Goal: Information Seeking & Learning: Find specific fact

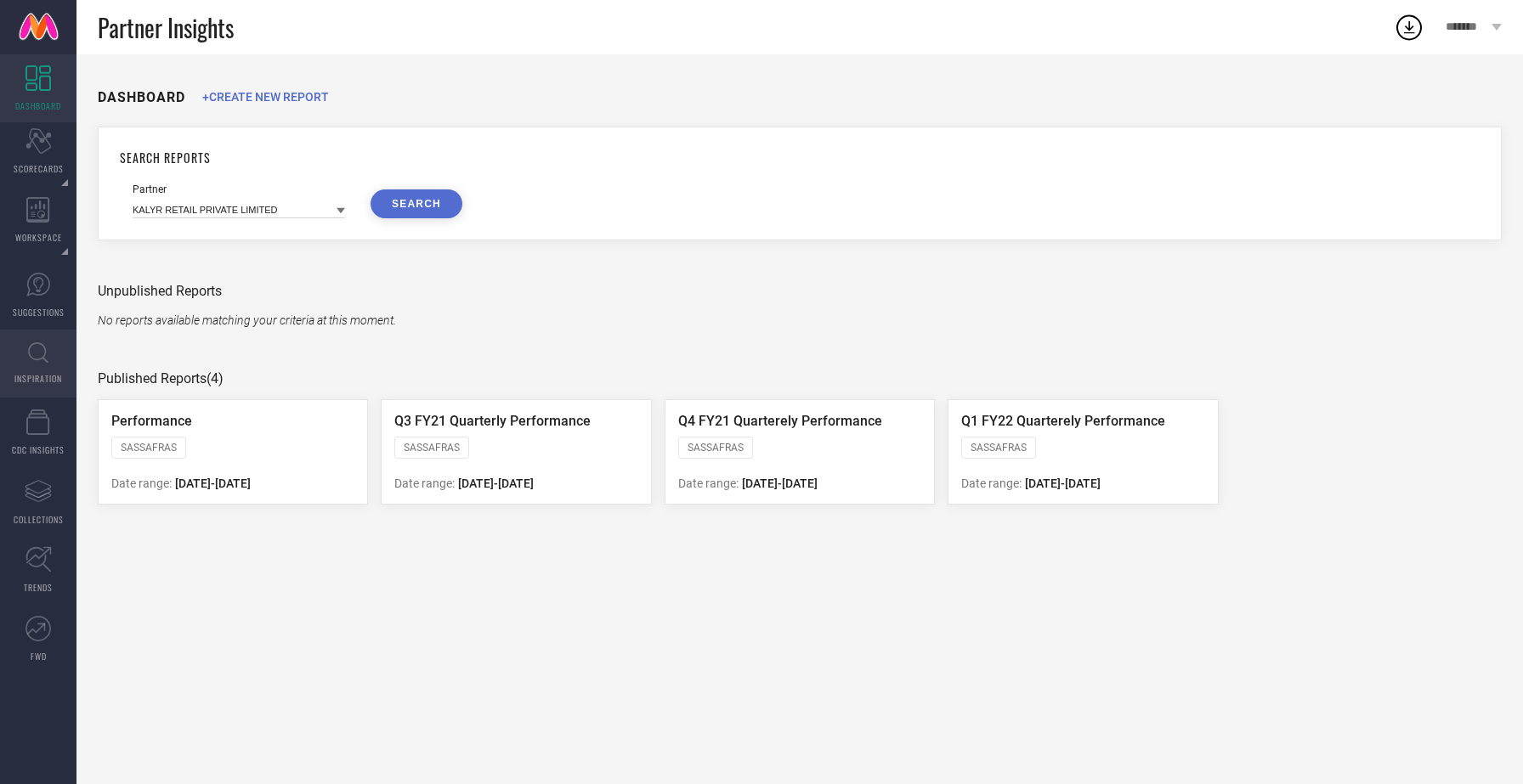
click at [32, 378] on span "INSPIRATION" at bounding box center [39, 379] width 47 height 13
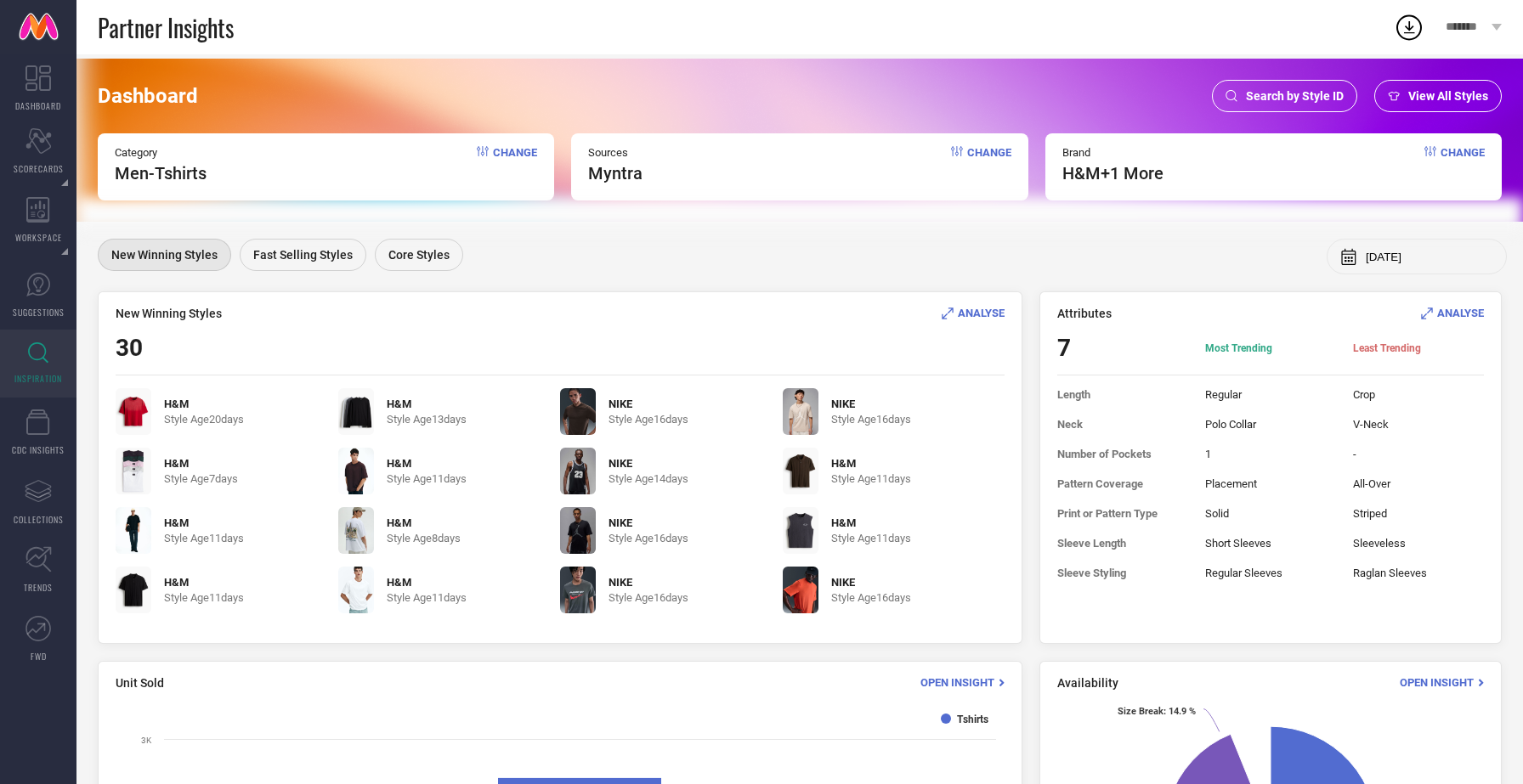
click at [1336, 88] on div "Search by Style ID" at bounding box center [1285, 96] width 145 height 33
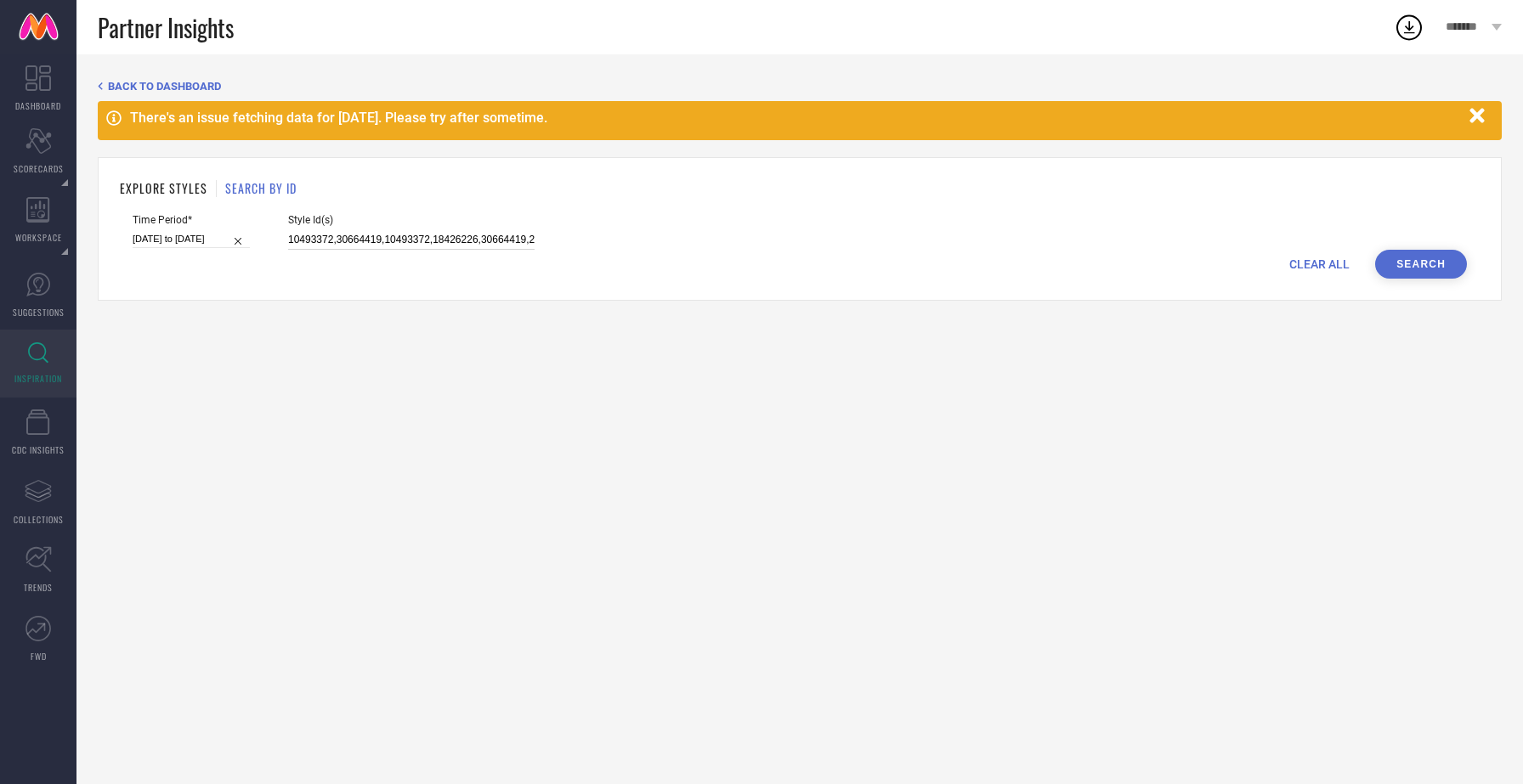
click at [414, 242] on input "10493372,30664419,10493372,18426226,30664419,25795464,30332505,30664419,1083204…" at bounding box center [410, 240] width 246 height 20
paste input "25795464"
paste input "54686141"
paste input "41877481"
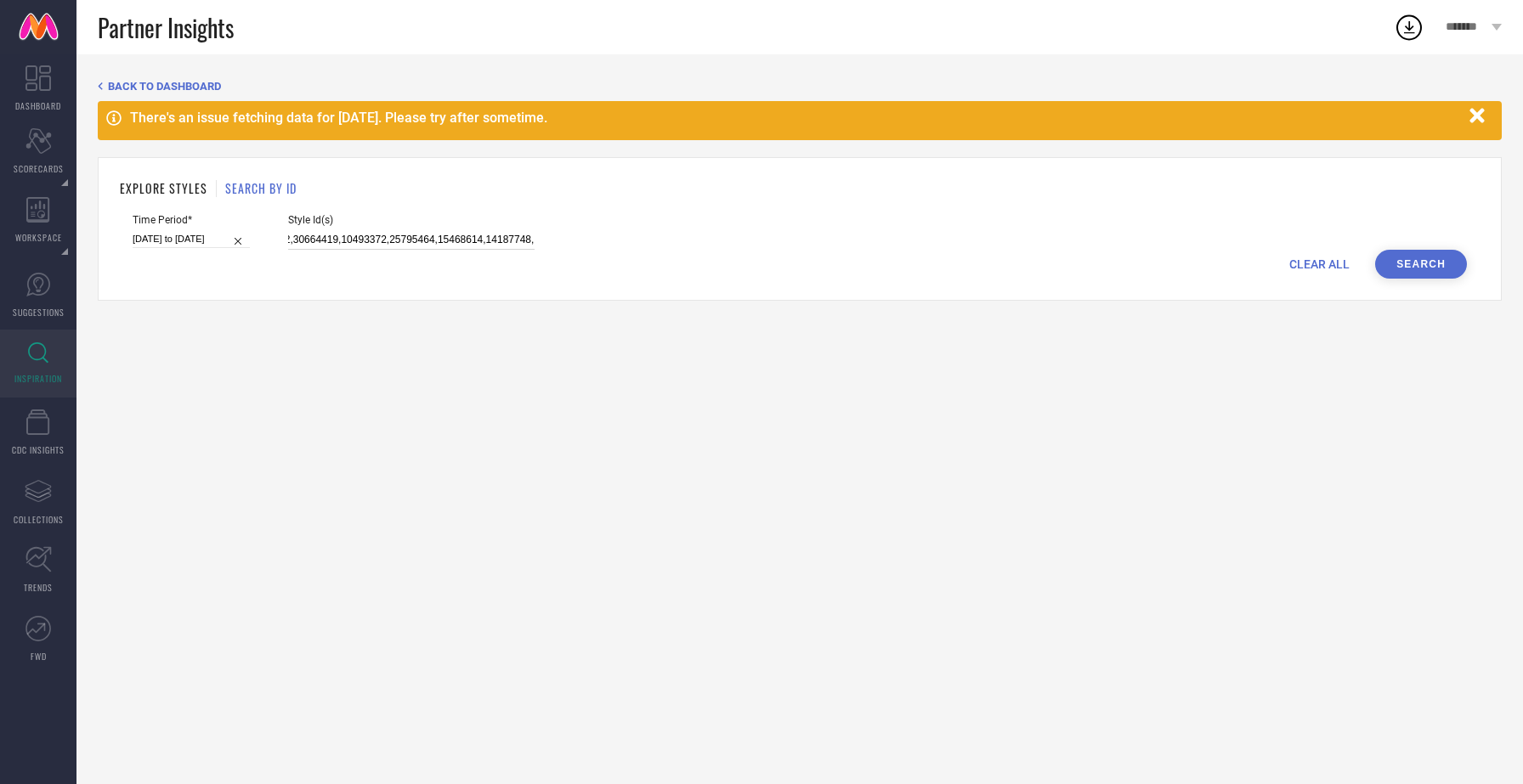
type input "10493372,30664419,10493372,25795464,15468614,14187748,18426226,30664419,2579546…"
click at [1399, 263] on button "Search" at bounding box center [1421, 264] width 92 height 29
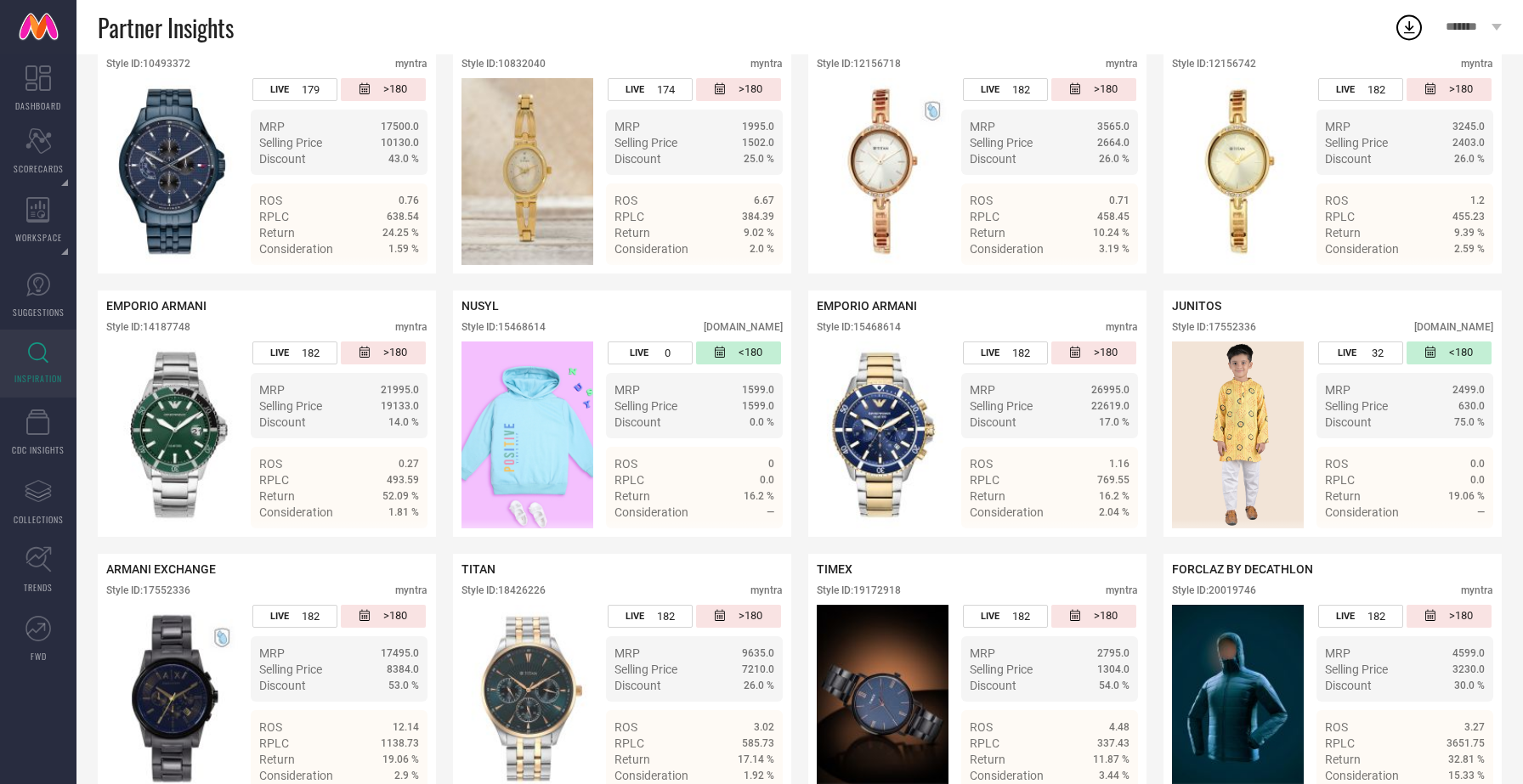
scroll to position [444, 0]
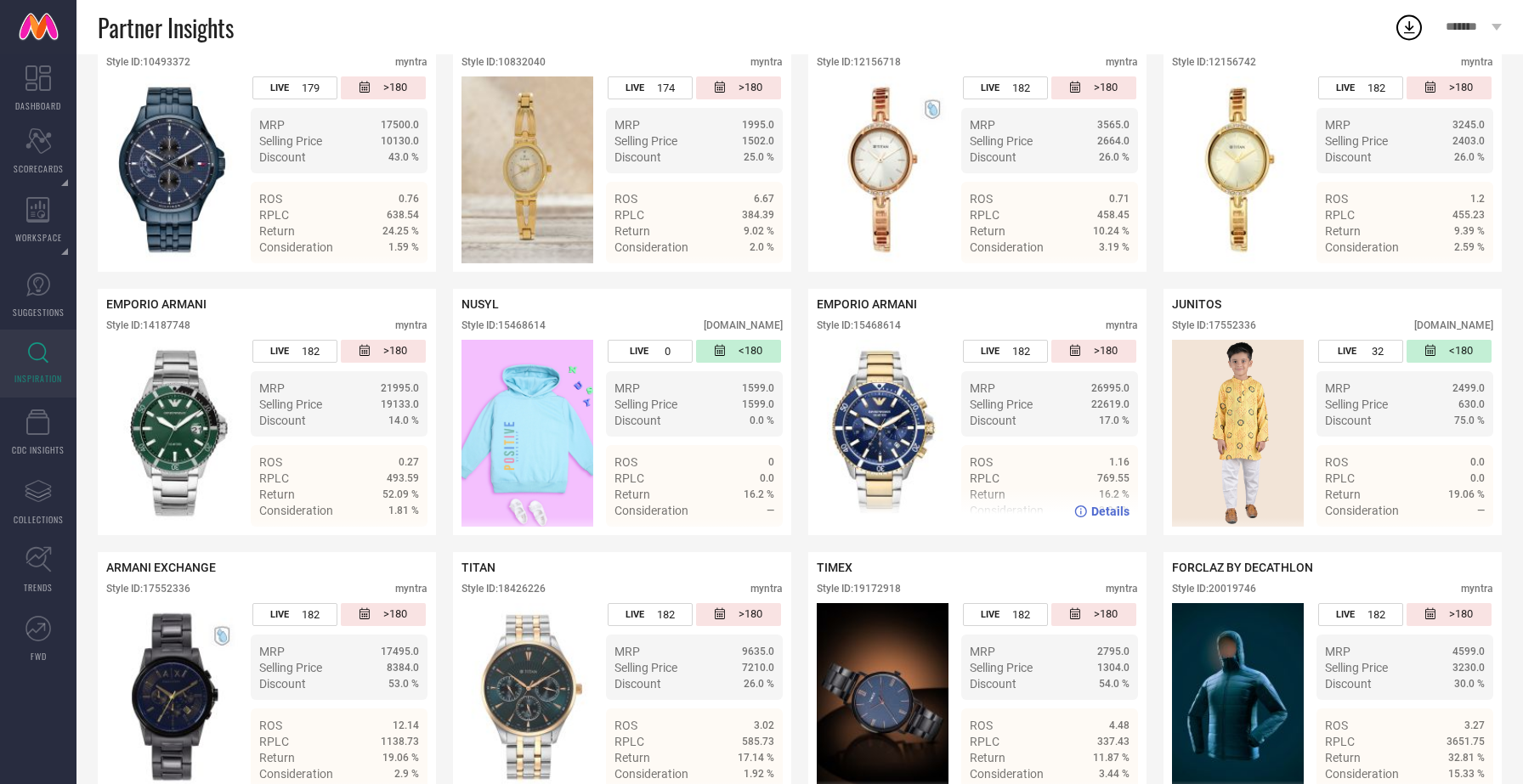
click at [925, 448] on img at bounding box center [882, 433] width 132 height 187
click at [1086, 509] on icon at bounding box center [1081, 511] width 12 height 12
click at [386, 510] on span "Details" at bounding box center [400, 512] width 39 height 14
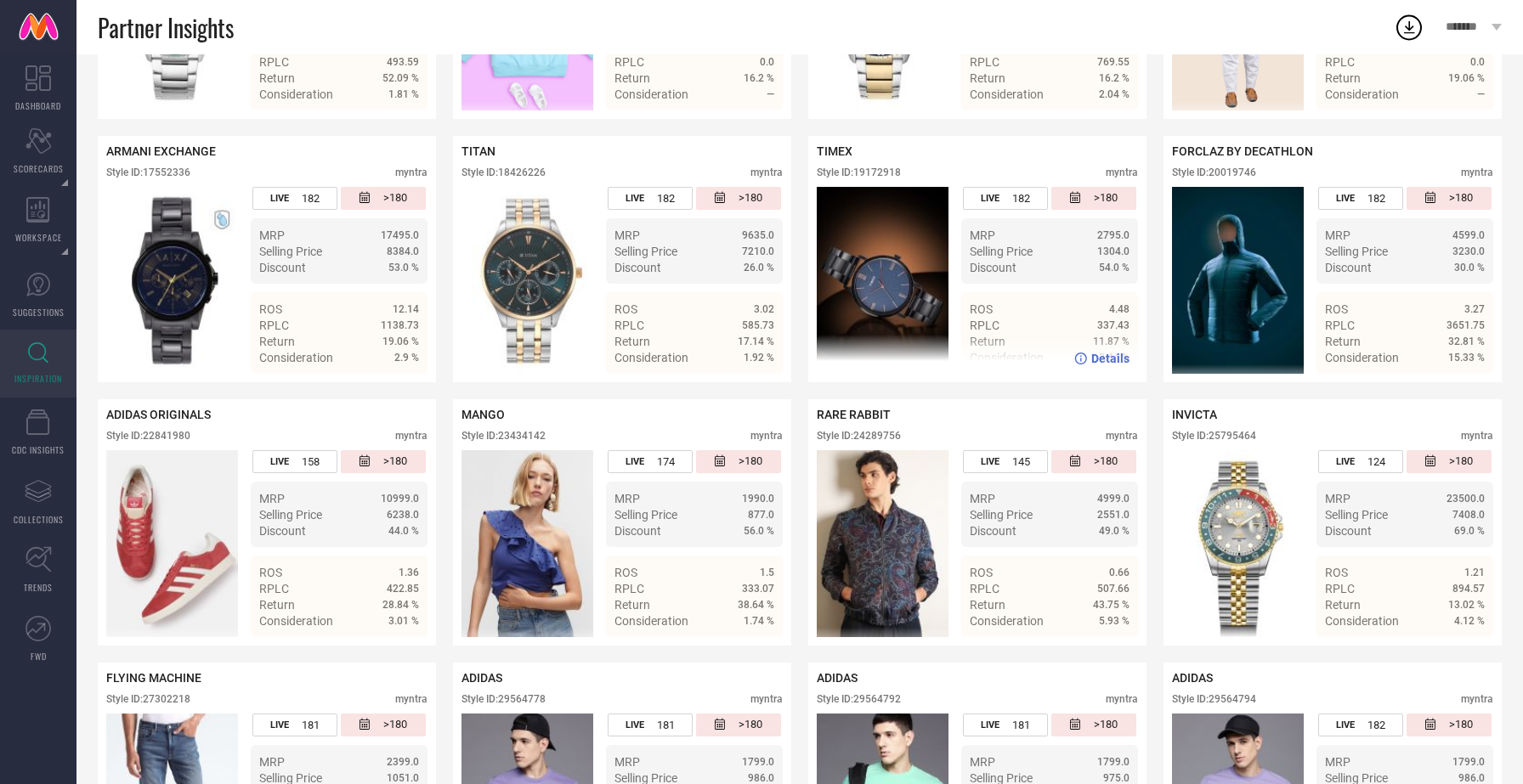
scroll to position [862, 0]
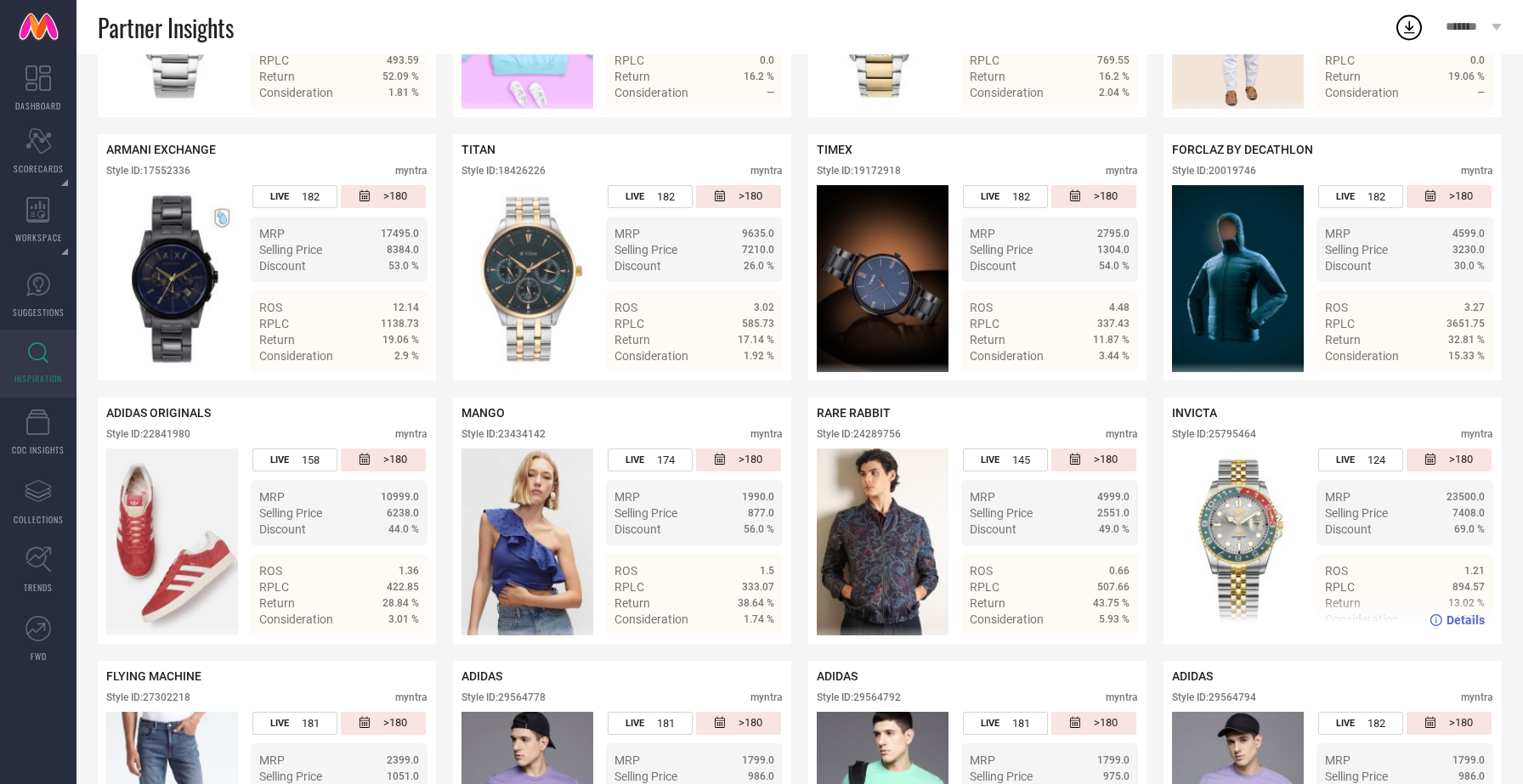
click at [1446, 625] on div "Details" at bounding box center [1458, 621] width 55 height 14
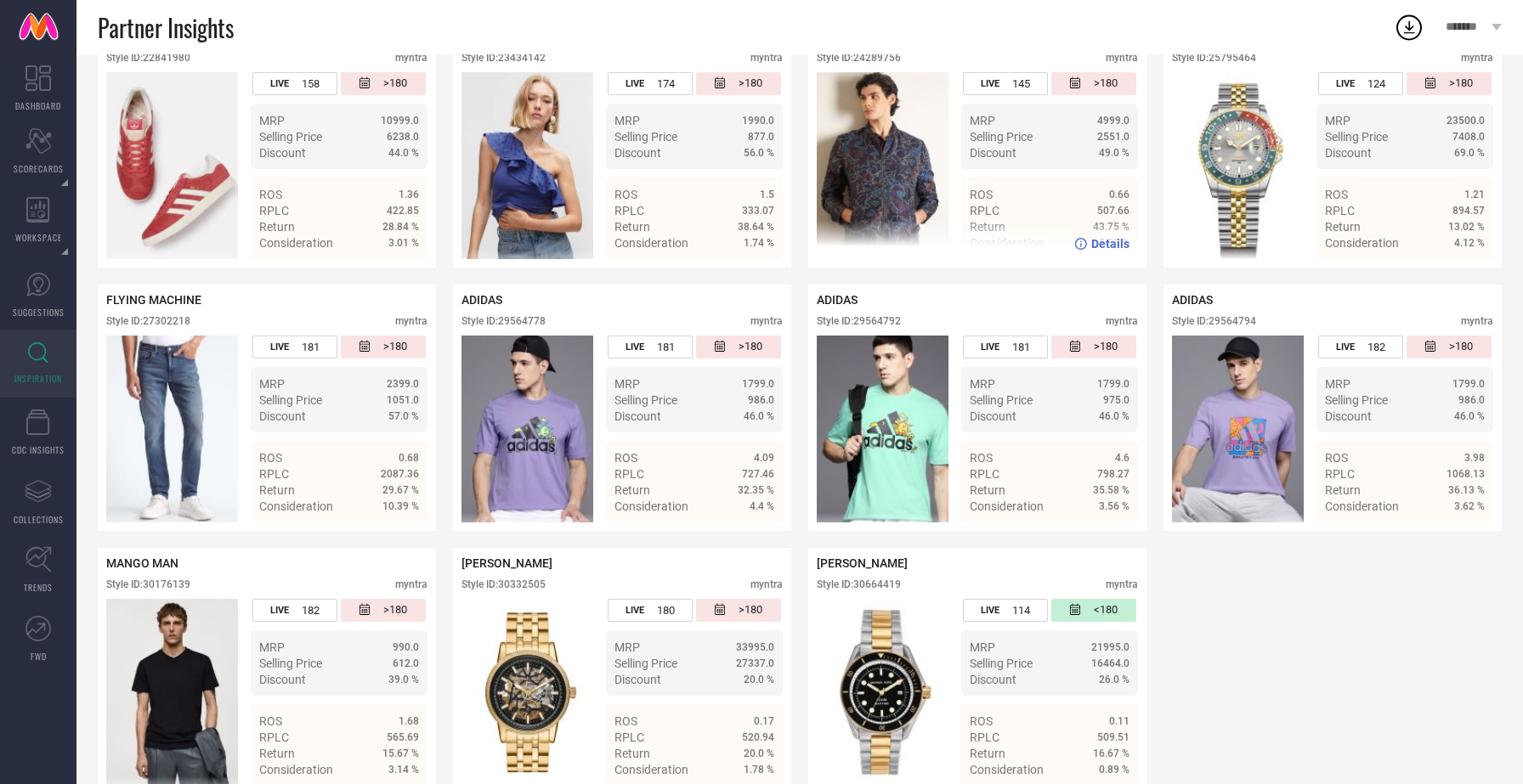
scroll to position [1276, 0]
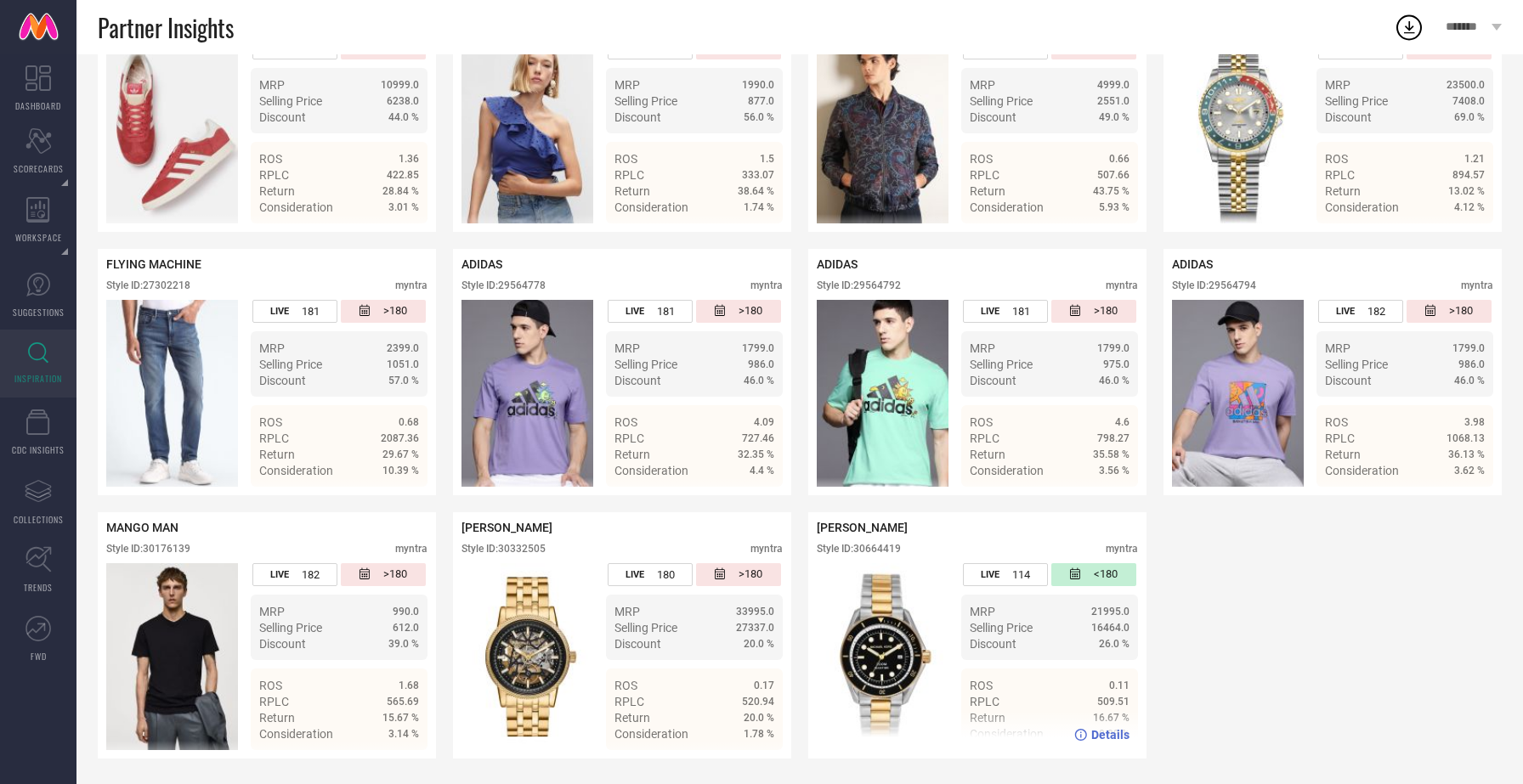
click at [1087, 739] on icon at bounding box center [1081, 736] width 13 height 12
click at [726, 735] on icon at bounding box center [726, 736] width 12 height 12
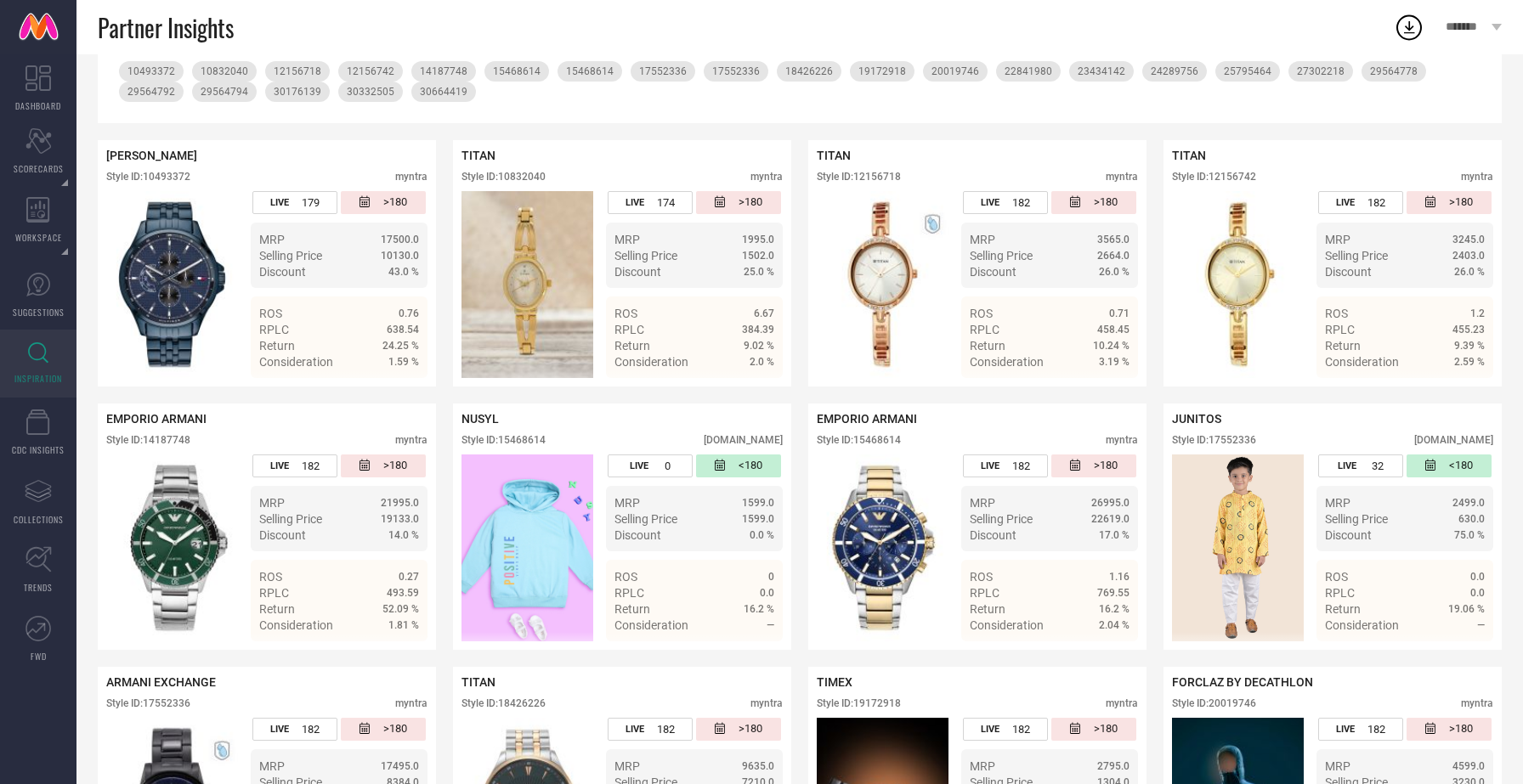
scroll to position [0, 0]
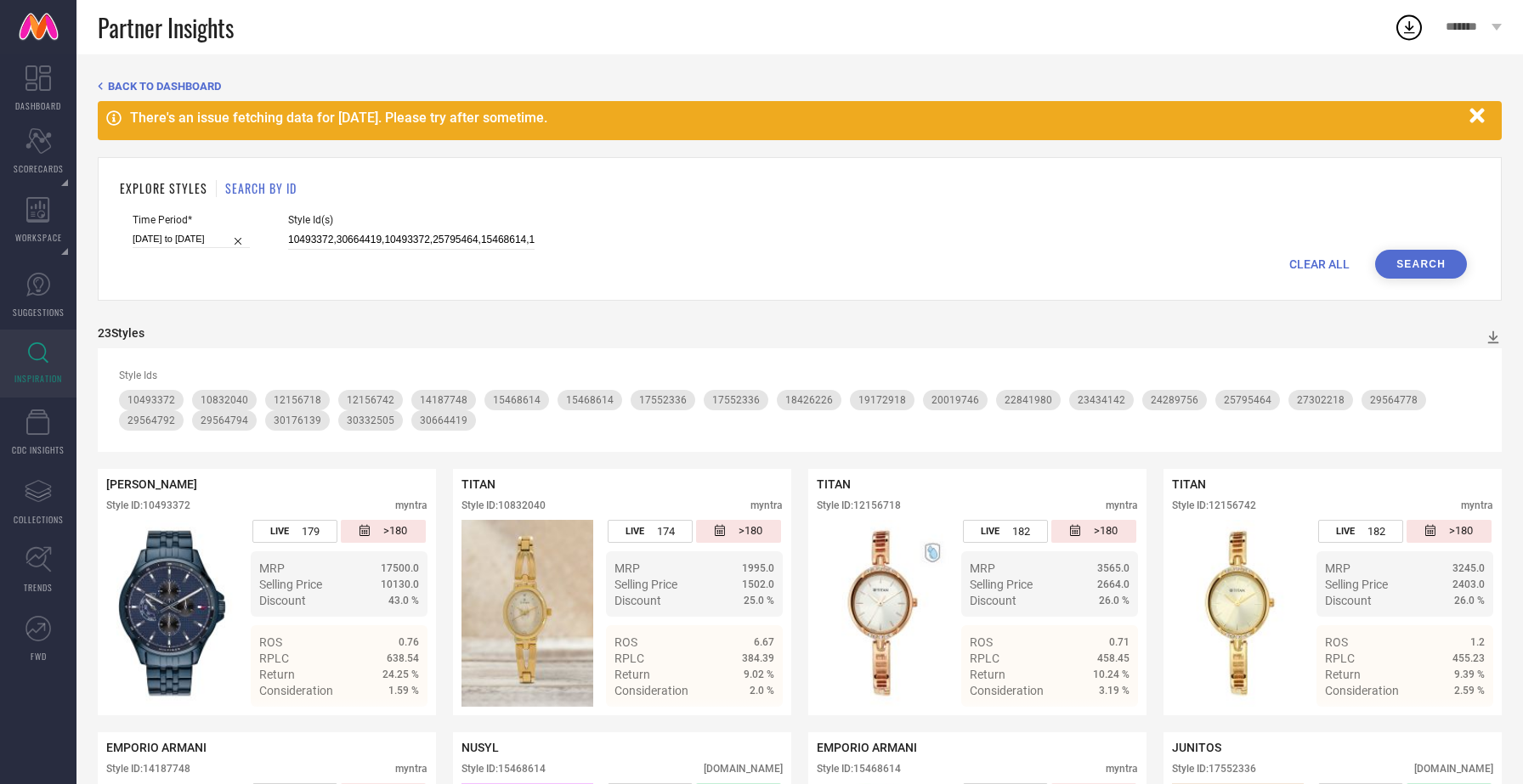
click at [267, 239] on div "Time Period* 01-10-2024 to 31-03-2025 Style Id(s) 10493372,30664419,10493372,25…" at bounding box center [800, 232] width 1335 height 36
click at [312, 240] on input "10493372,30664419,10493372,25795464,15468614,14187748,18426226,30664419,2579546…" at bounding box center [410, 240] width 246 height 20
paste input "30664419"
type input "10493372,30664419,30664419,10493372,25795464,15468614,14187748,18426226,3066441…"
click at [1399, 261] on button "Search" at bounding box center [1421, 264] width 92 height 29
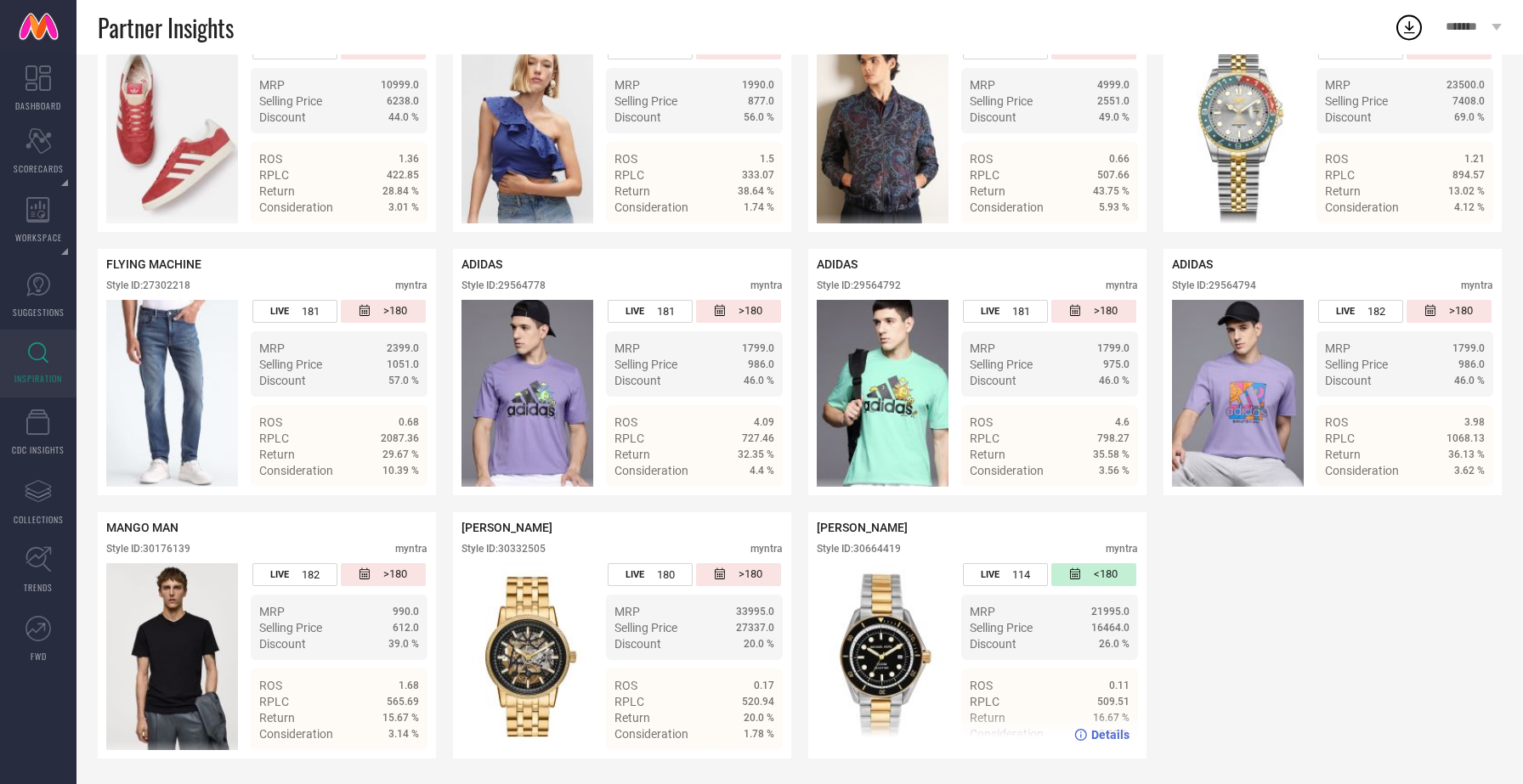
scroll to position [1276, 0]
click at [1108, 738] on span "Details" at bounding box center [1111, 736] width 39 height 14
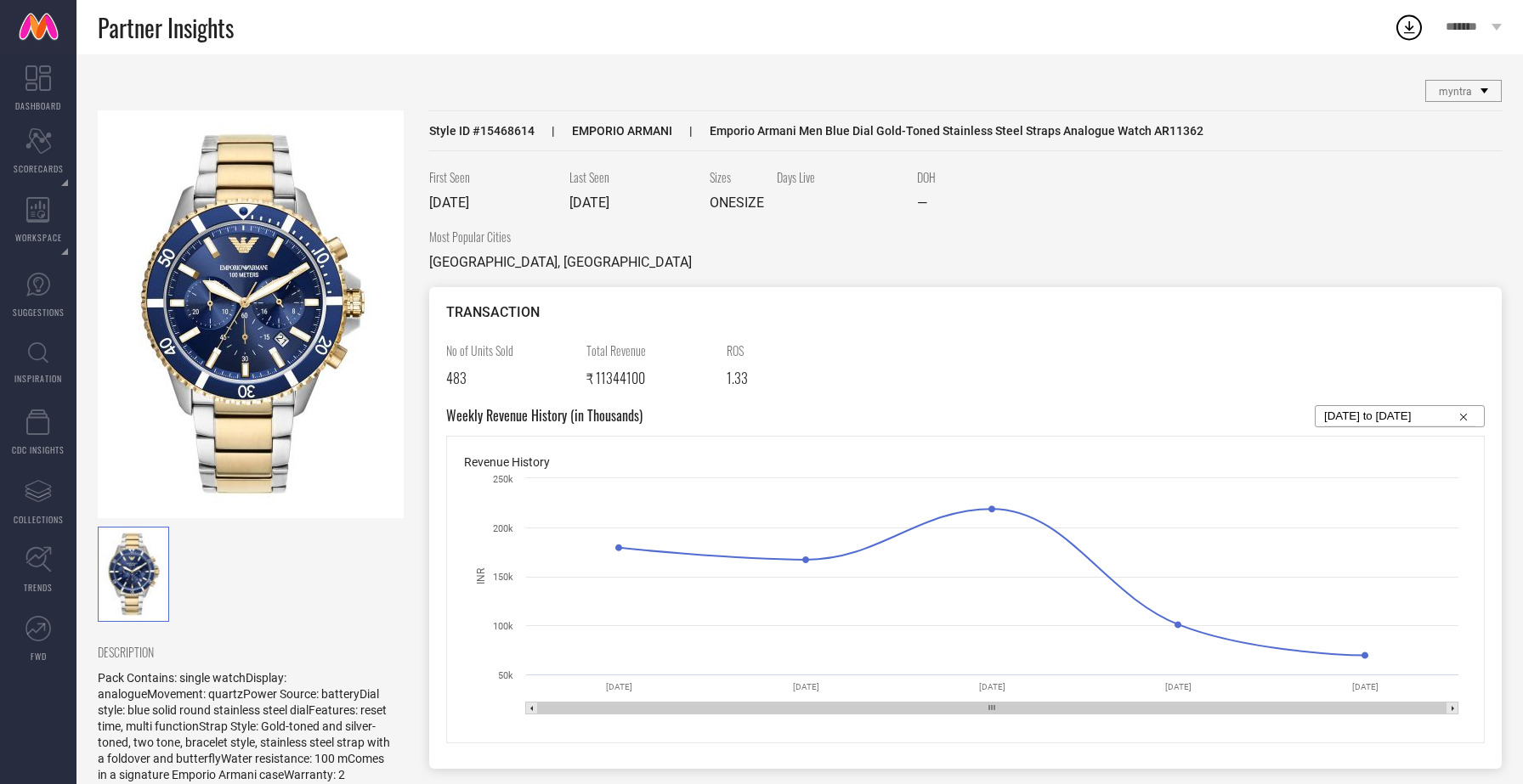
click at [1397, 413] on input "16-07-2025 to 14-08-2025" at bounding box center [1399, 416] width 151 height 21
select select "6"
select select "2025"
select select "7"
select select "2025"
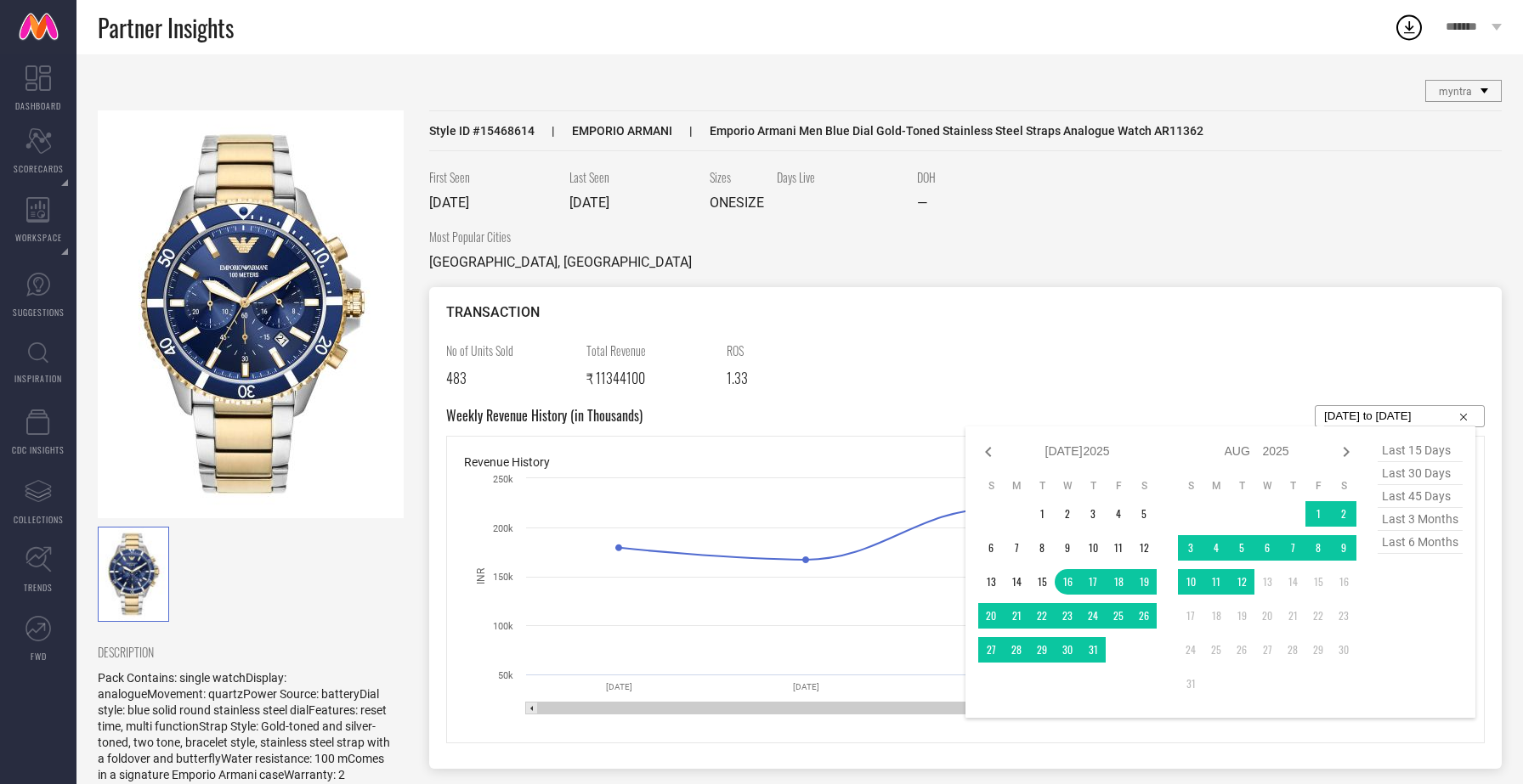
click at [1413, 548] on span "last 6 months" at bounding box center [1420, 542] width 85 height 23
type input "01-02-2025 to 31-07-2025"
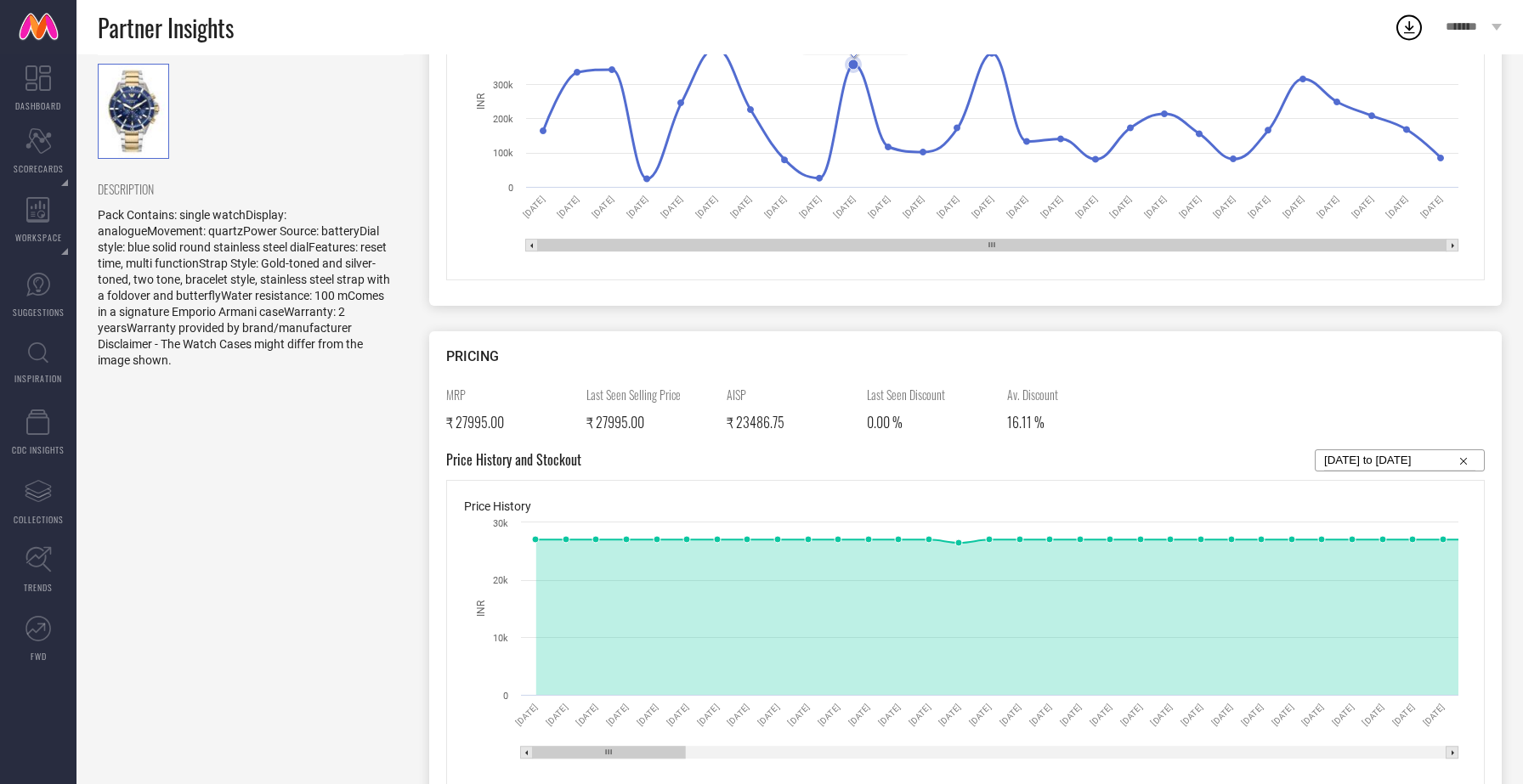
scroll to position [466, 0]
click at [1368, 451] on input "01-02-2025 to 31-07-2025" at bounding box center [1399, 458] width 151 height 21
select select "1"
select select "2025"
select select "2"
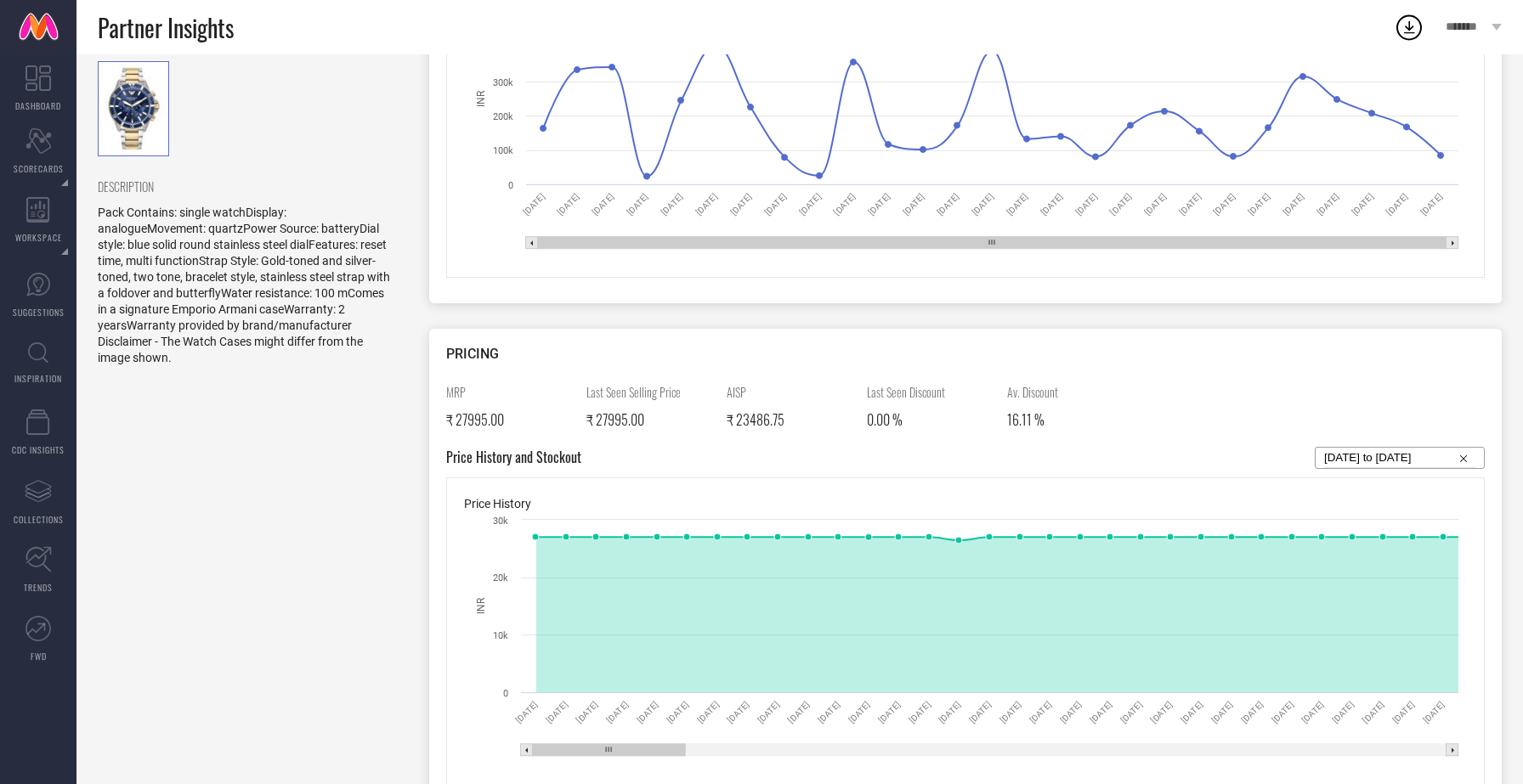
select select "2025"
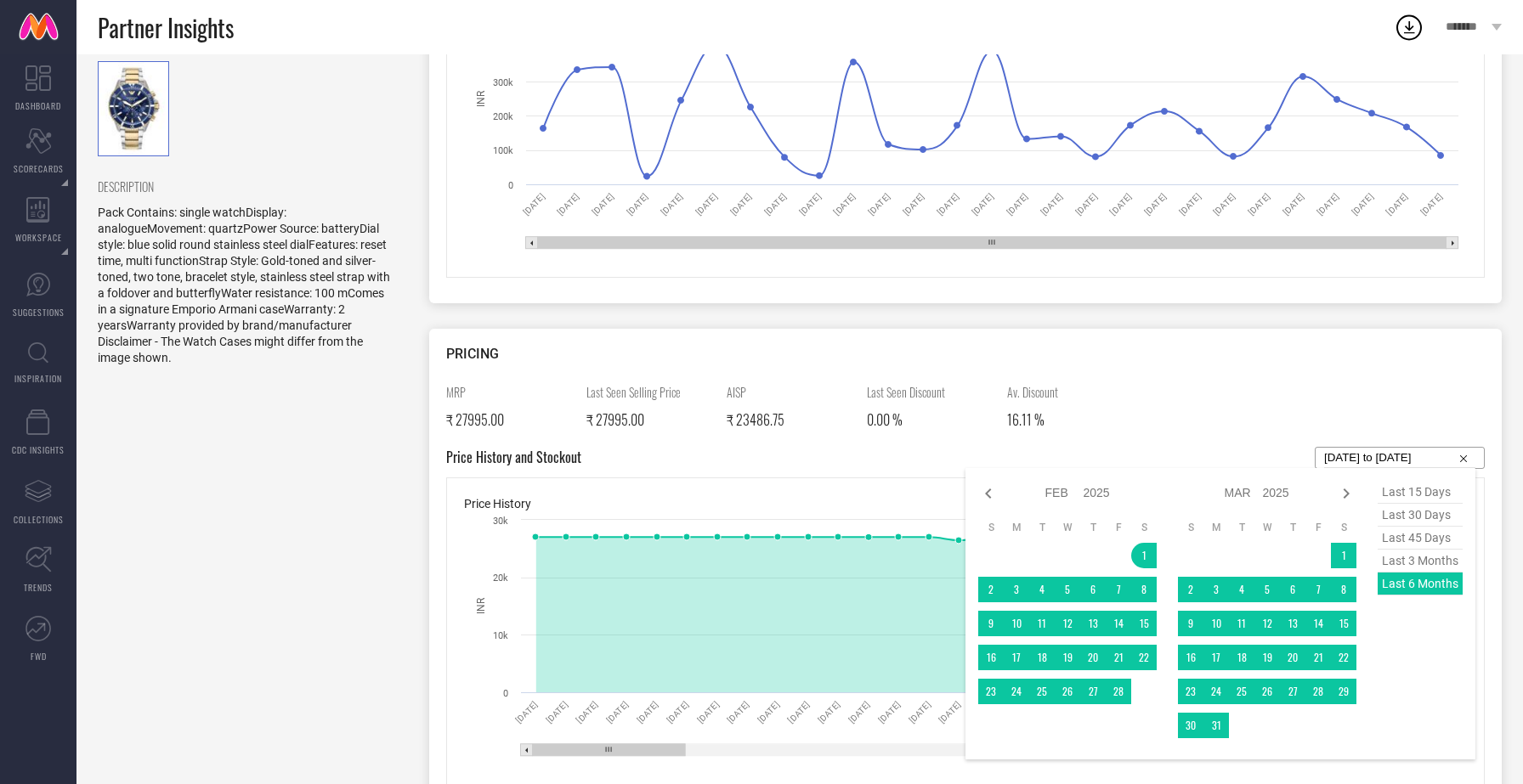
click at [1236, 406] on div "MRP ₹ 27995.00 Last Seen Selling Price ₹ 27995.00 AISP ₹ 23486.75 Last Seen Dis…" at bounding box center [965, 415] width 1038 height 63
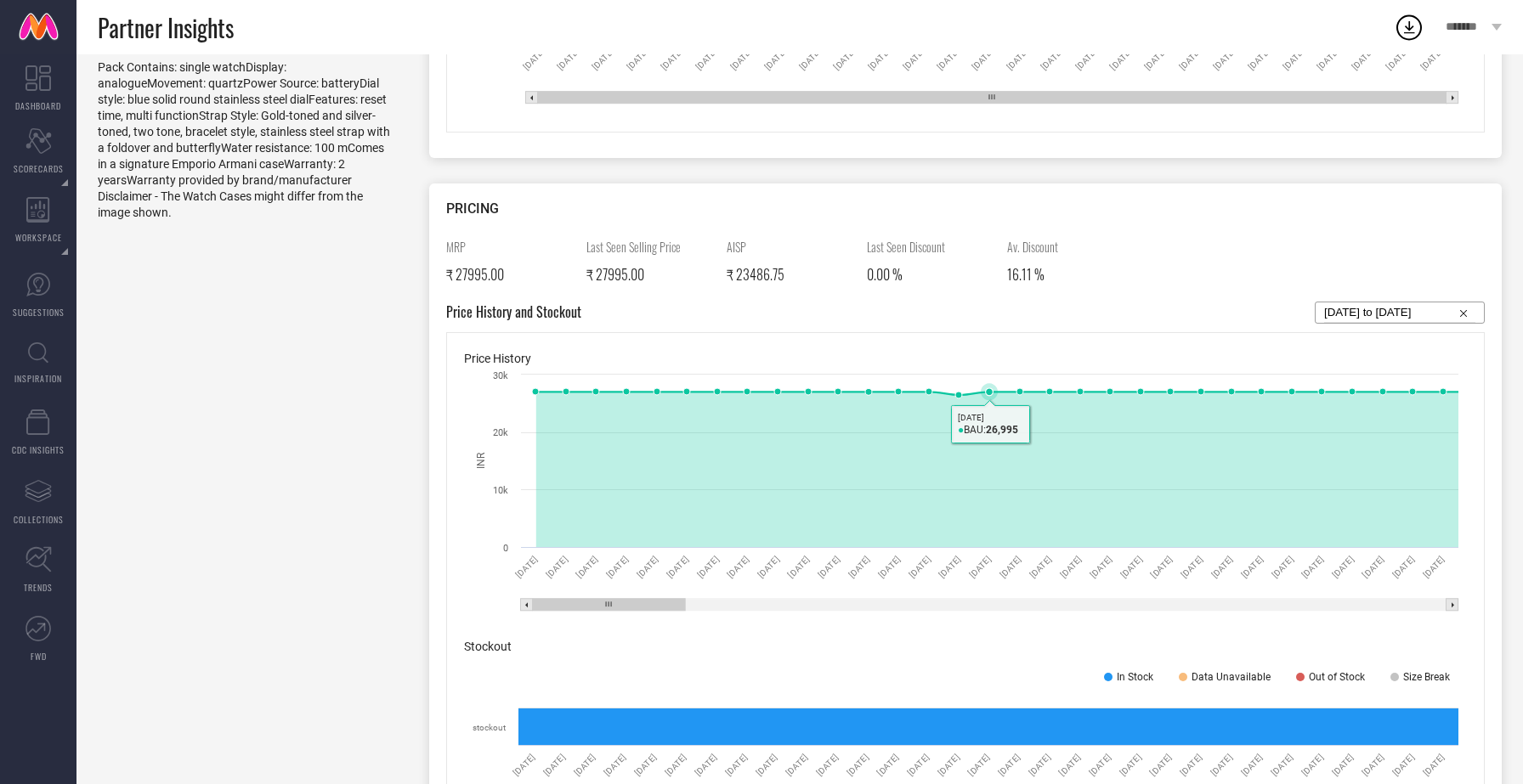
scroll to position [615, 0]
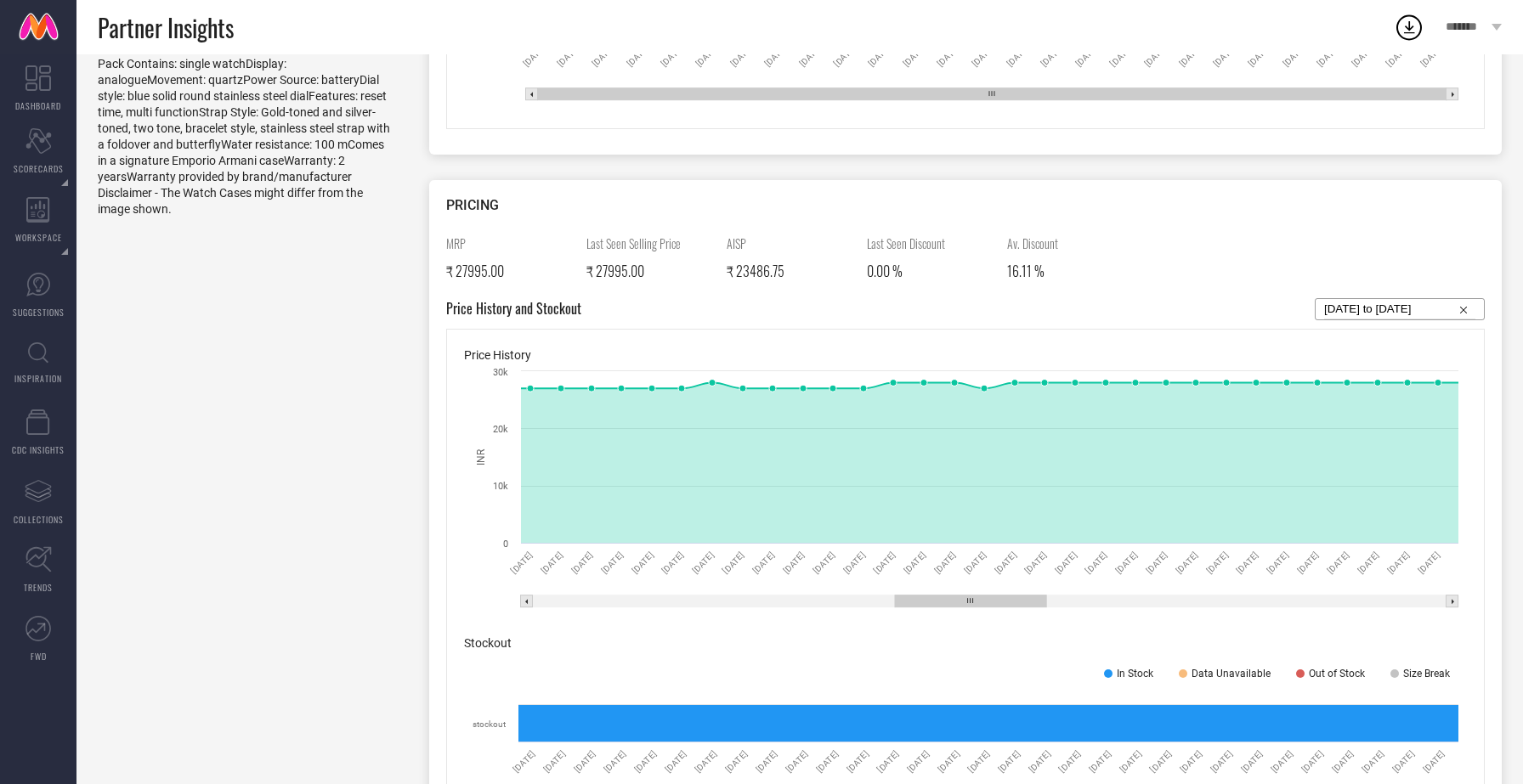
drag, startPoint x: 639, startPoint y: 597, endPoint x: 1000, endPoint y: 596, distance: 361.0
click at [1000, 596] on rect at bounding box center [970, 602] width 151 height 12
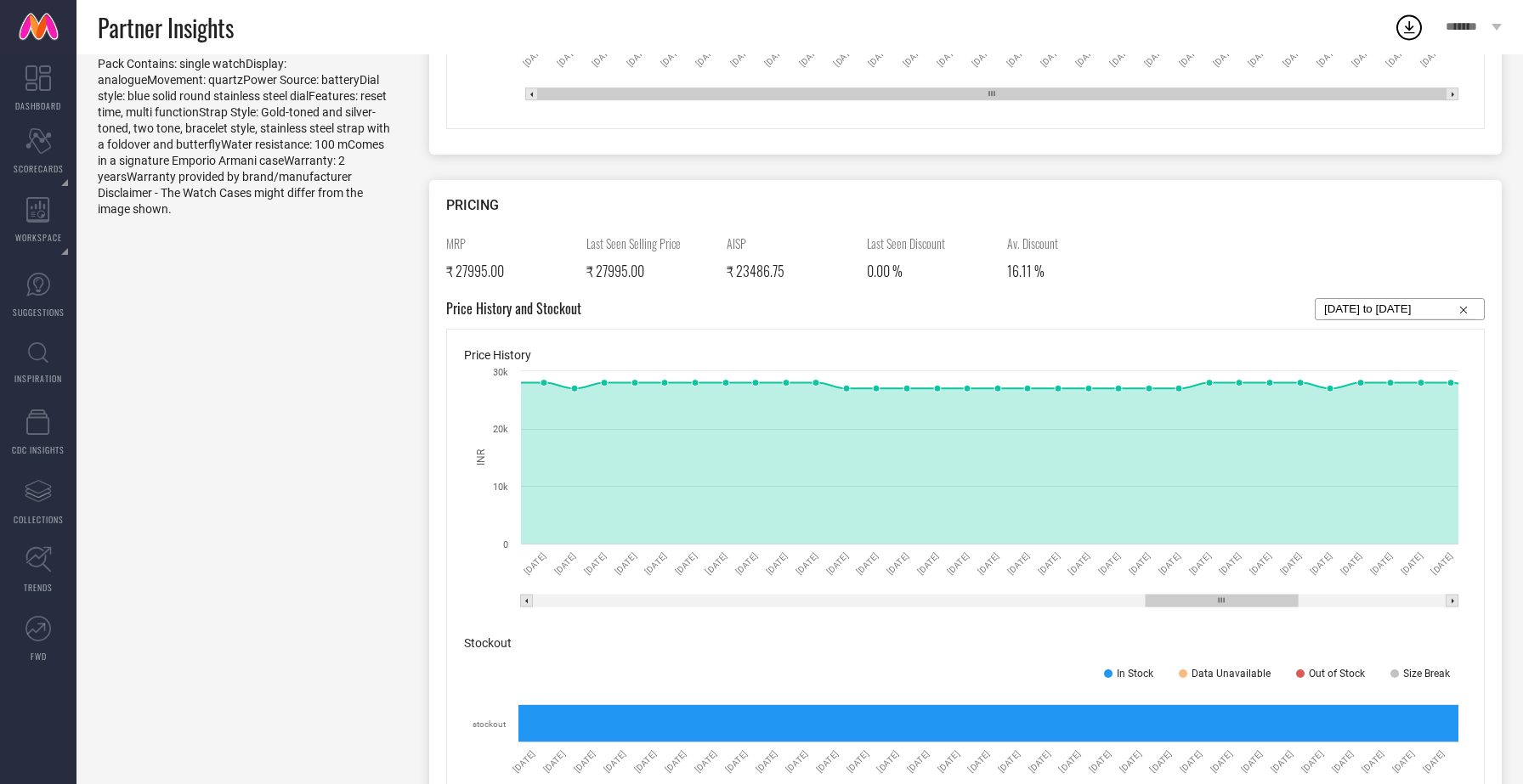
drag, startPoint x: 957, startPoint y: 601, endPoint x: 1209, endPoint y: 602, distance: 252.0
click at [1209, 602] on rect at bounding box center [1222, 601] width 152 height 12
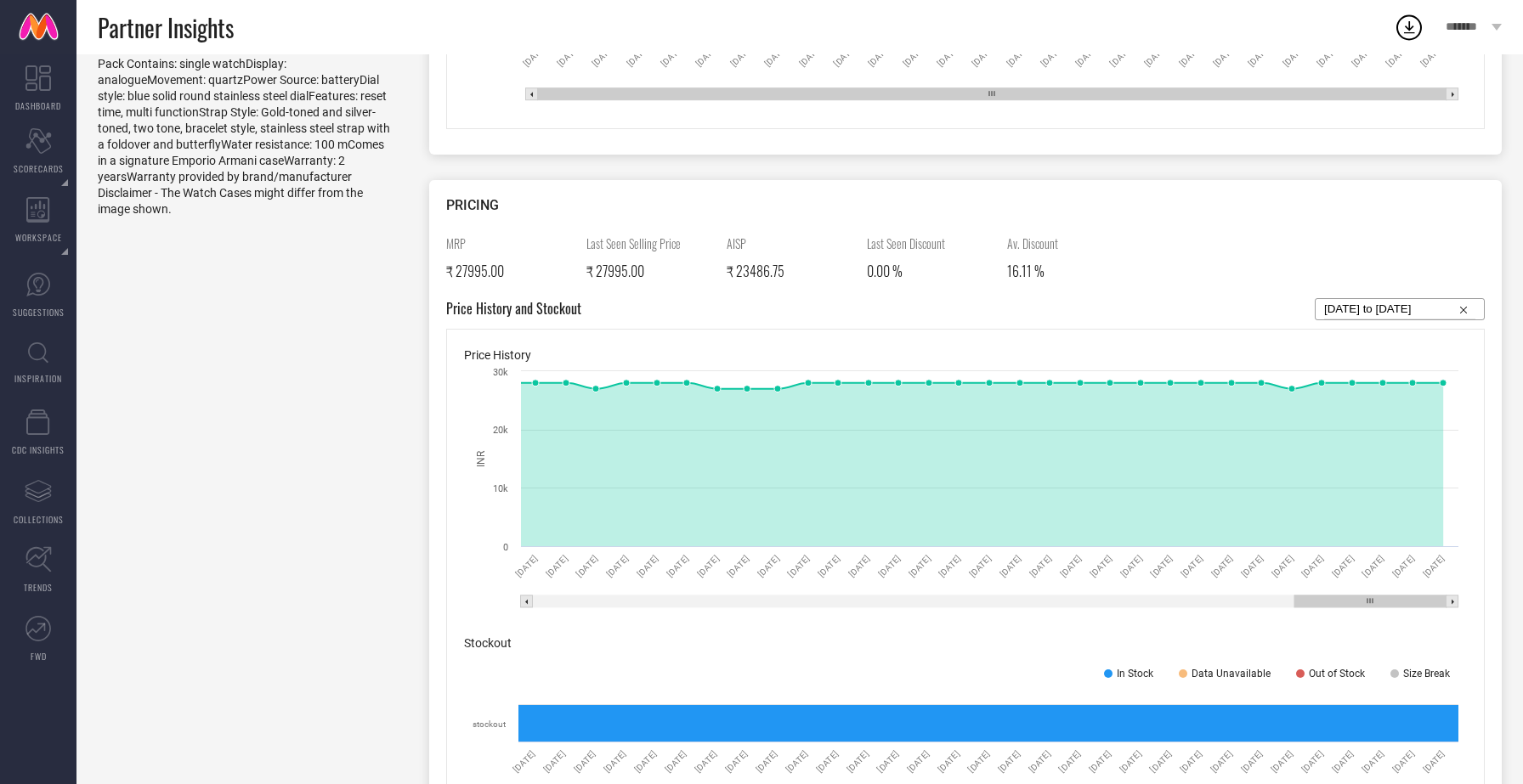
drag, startPoint x: 1221, startPoint y: 596, endPoint x: 1424, endPoint y: 602, distance: 203.1
click at [1424, 602] on rect at bounding box center [1371, 602] width 152 height 12
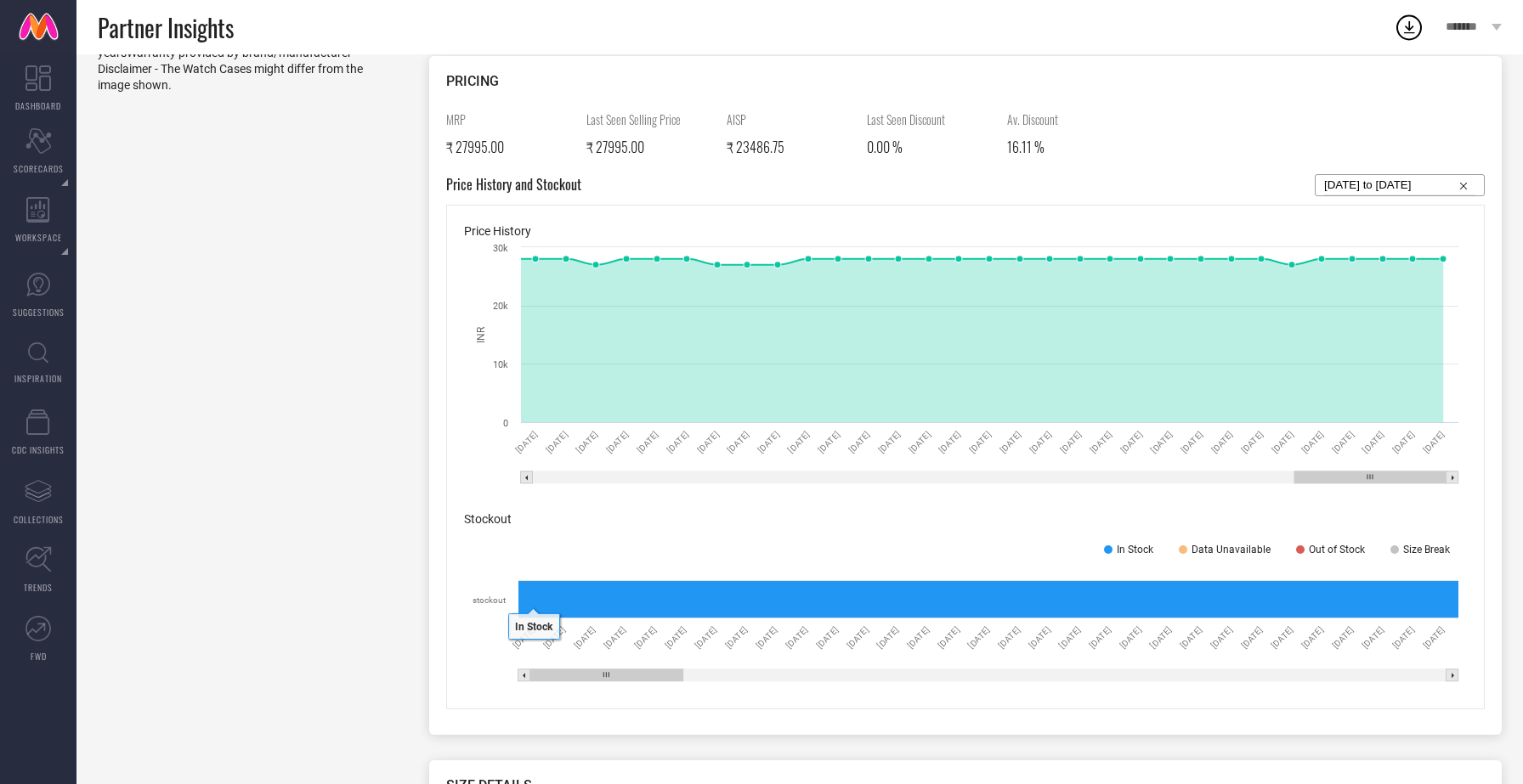
scroll to position [594, 0]
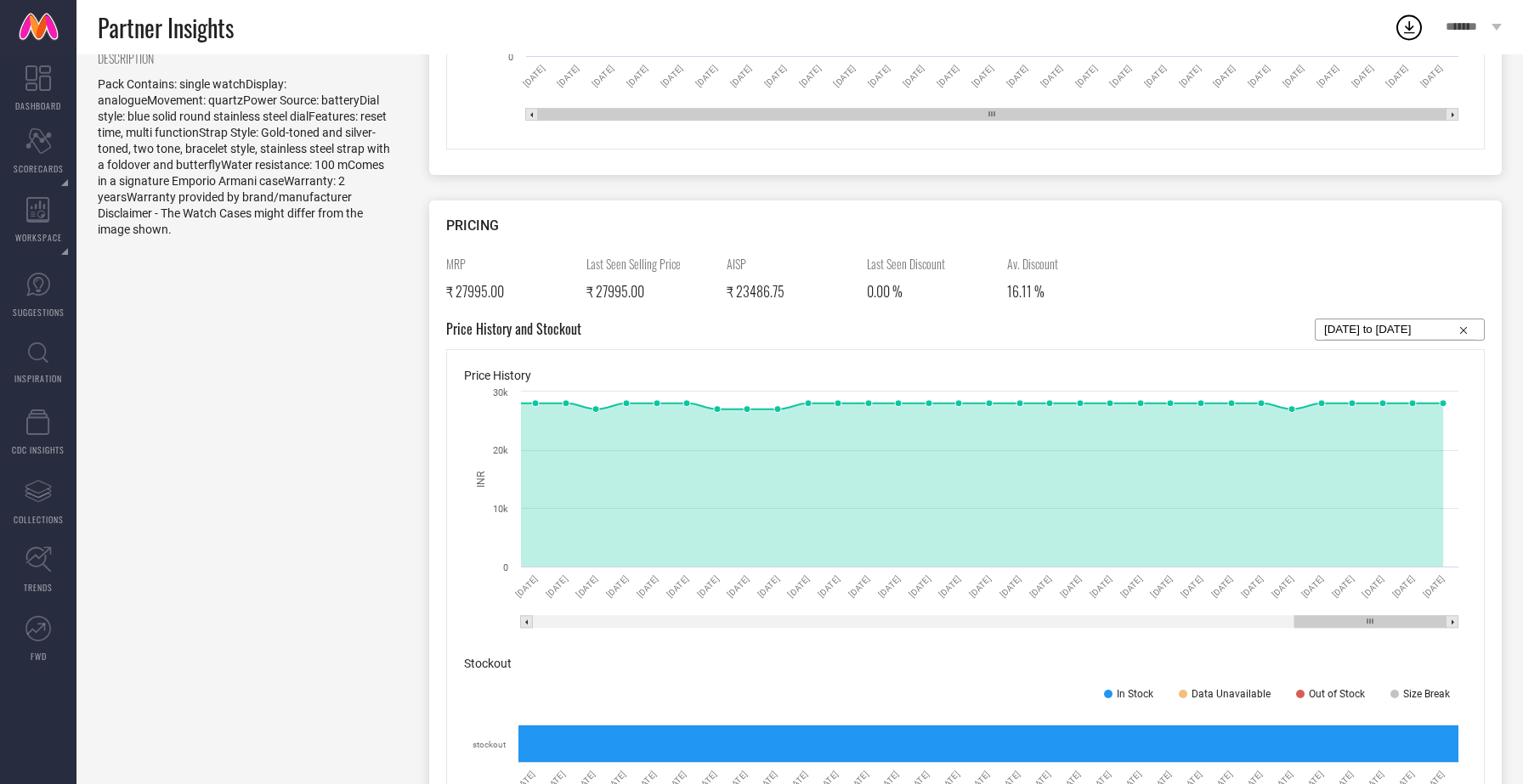
click at [1390, 327] on input "01-02-2025 to 31-07-2025" at bounding box center [1399, 329] width 151 height 21
select select "1"
select select "2025"
select select "2"
select select "2025"
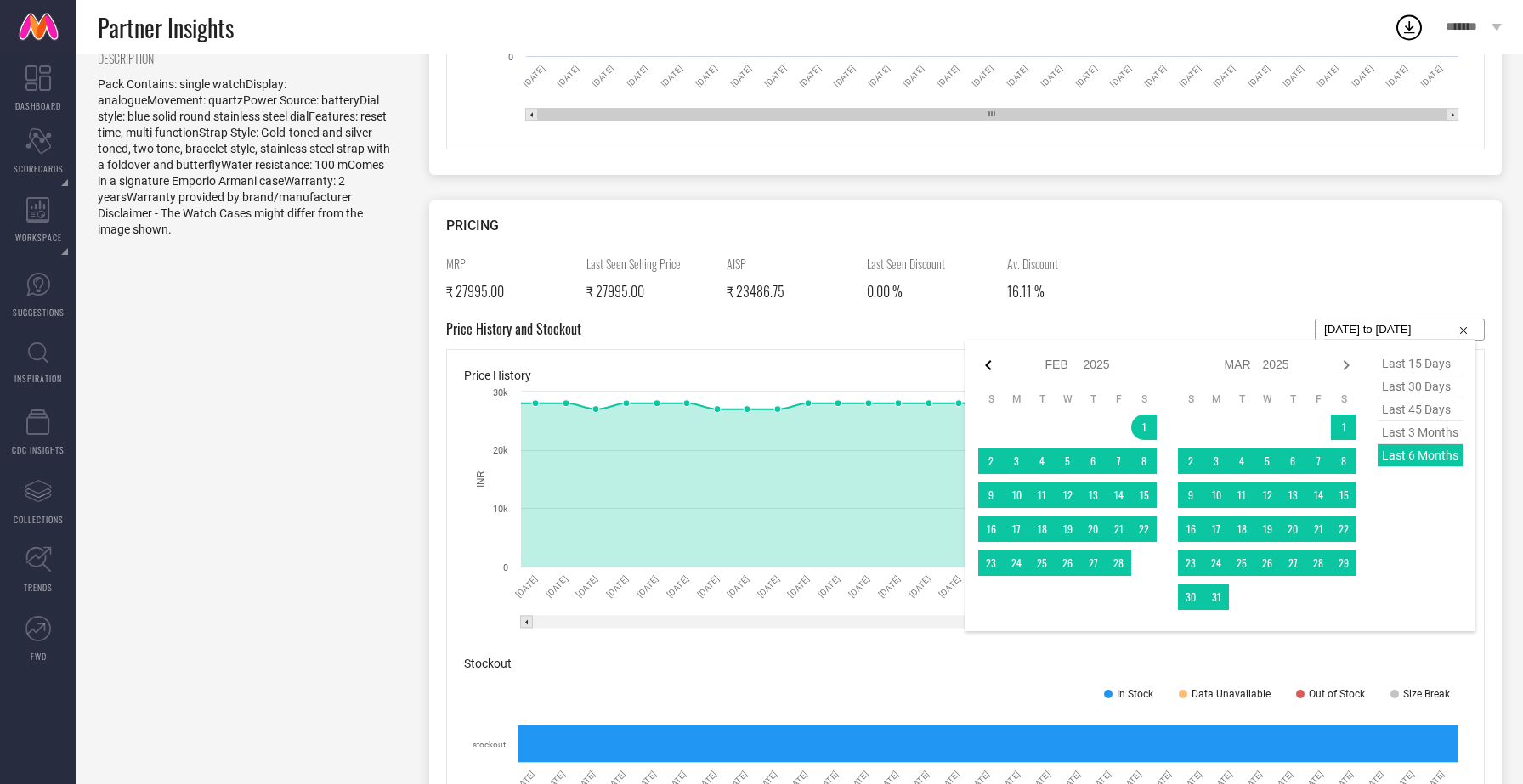
click at [991, 368] on icon at bounding box center [988, 365] width 21 height 21
select select "11"
select select "2024"
select select "2025"
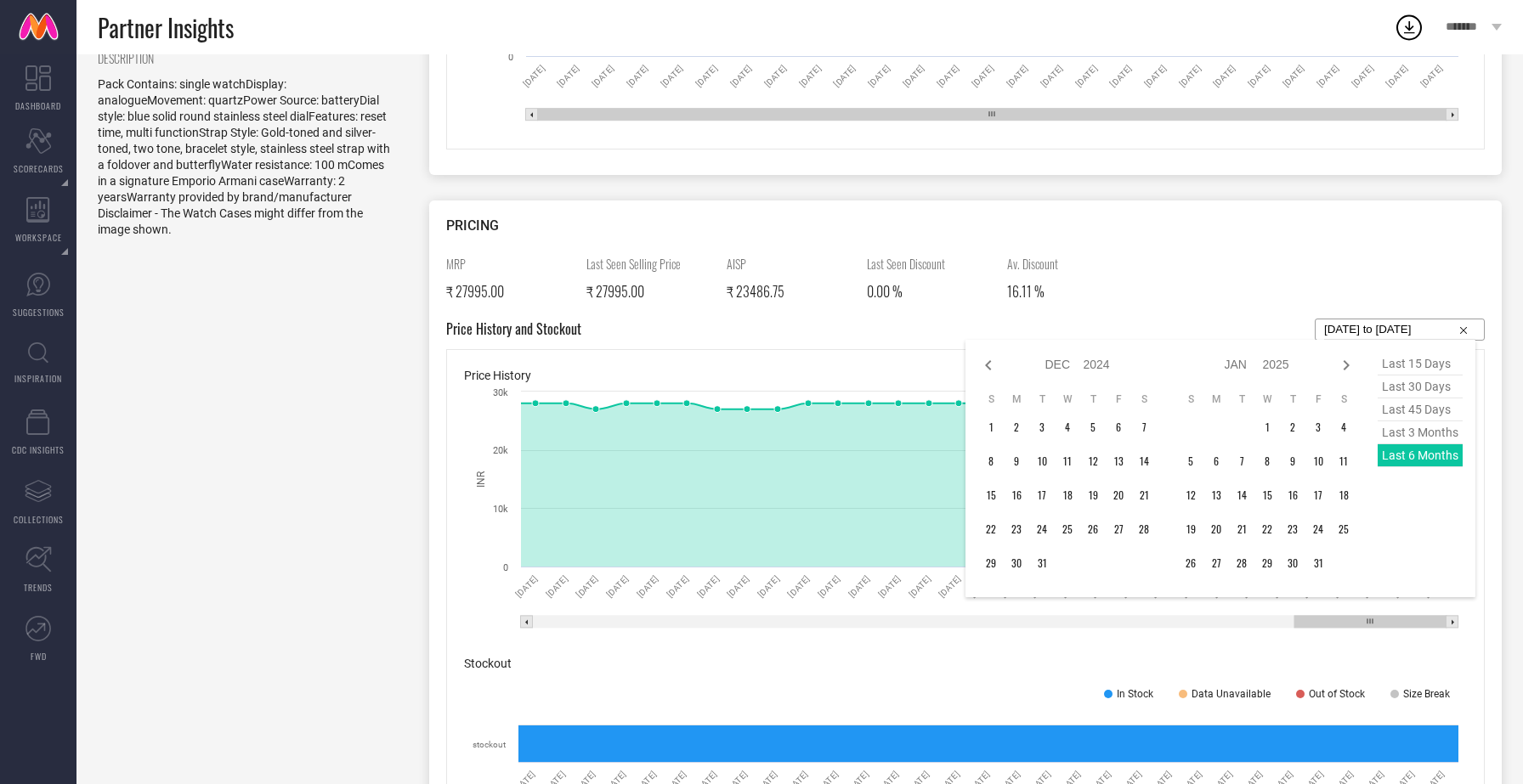
click at [991, 368] on icon at bounding box center [988, 365] width 21 height 21
select select "10"
select select "2024"
select select "11"
select select "2024"
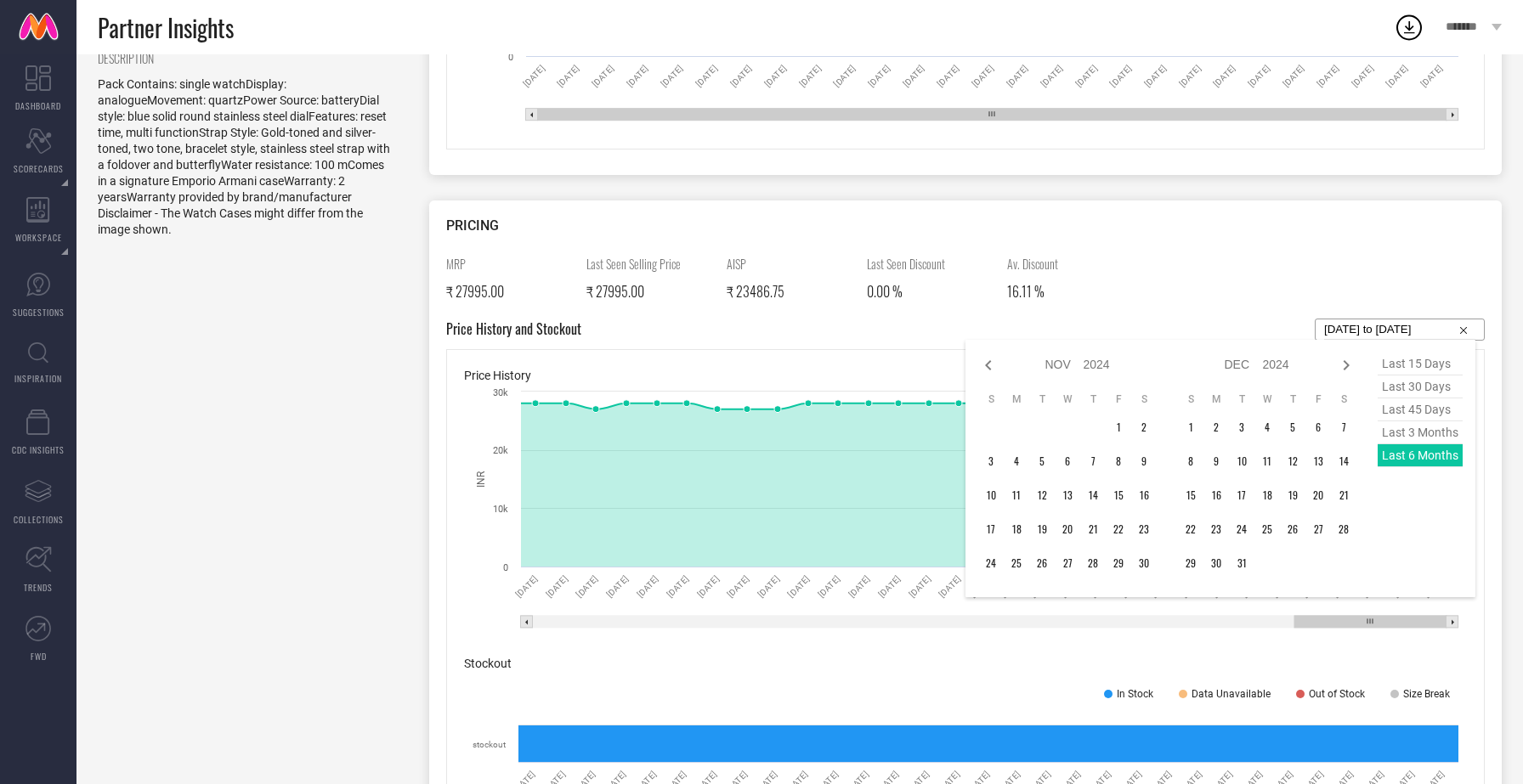
click at [991, 368] on icon at bounding box center [988, 365] width 21 height 21
select select "9"
select select "2024"
select select "10"
select select "2024"
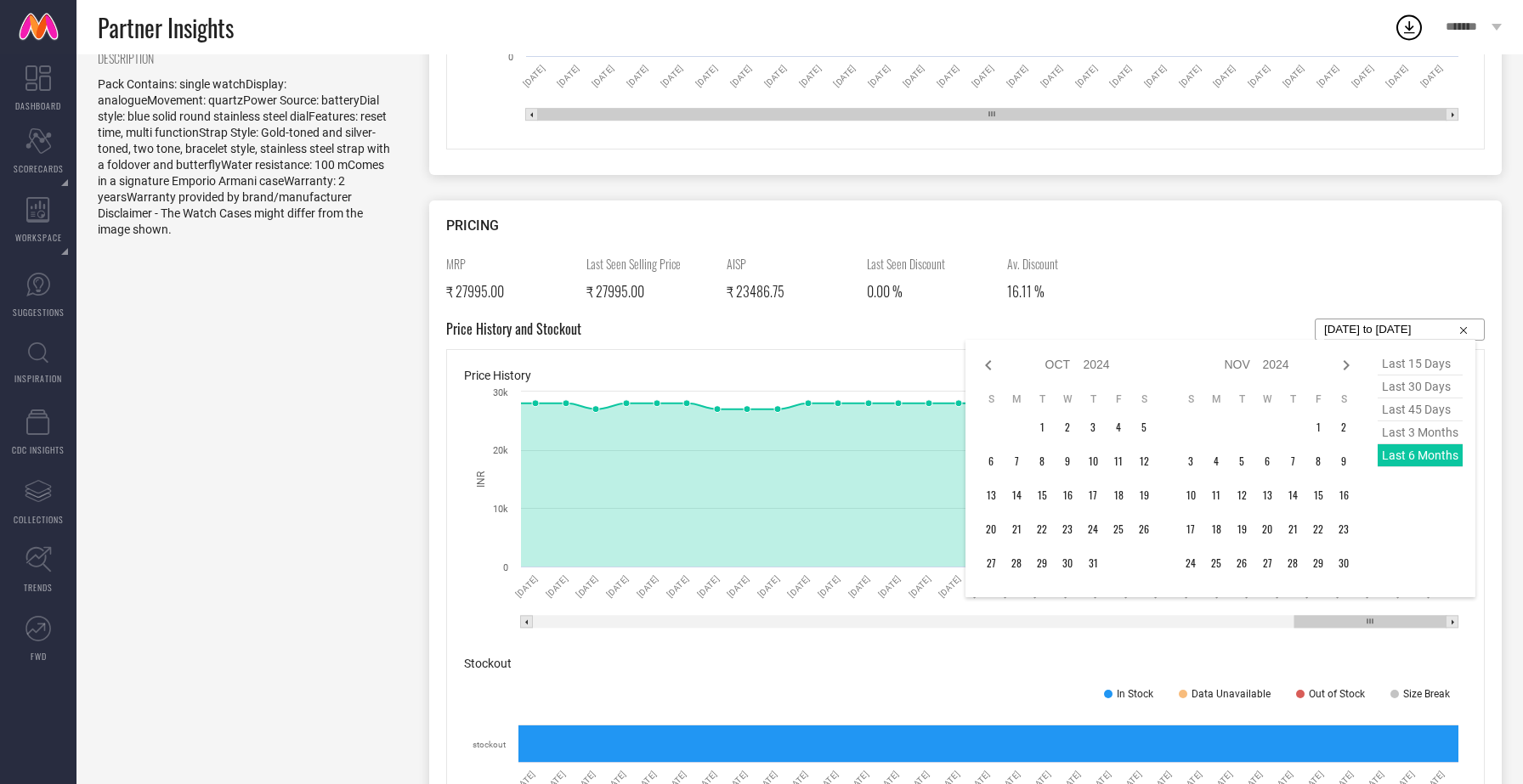
click at [991, 368] on icon at bounding box center [988, 365] width 21 height 21
select select "8"
select select "2024"
select select "9"
select select "2024"
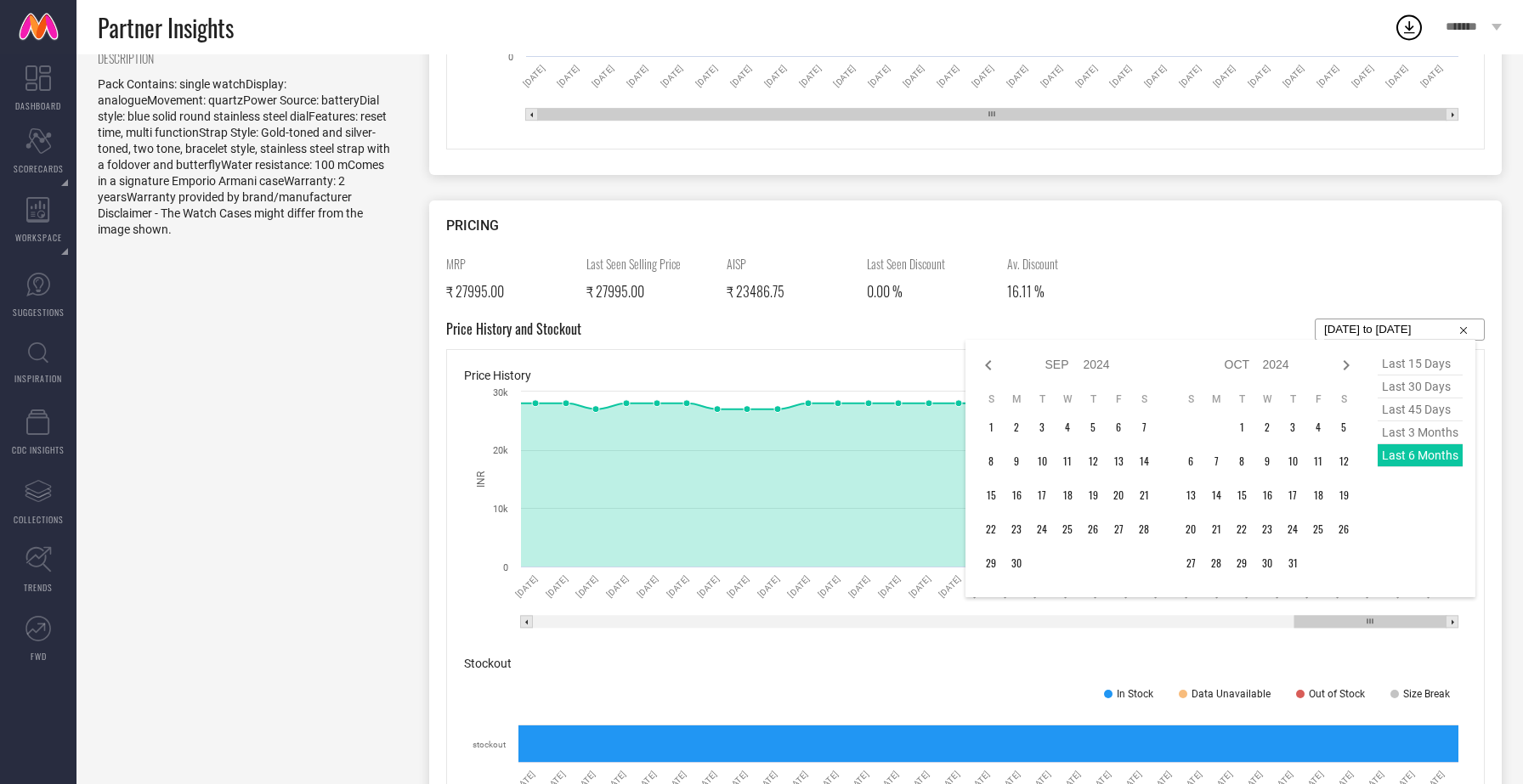
click at [991, 368] on icon at bounding box center [988, 365] width 21 height 21
select select "7"
select select "2024"
select select "8"
select select "2024"
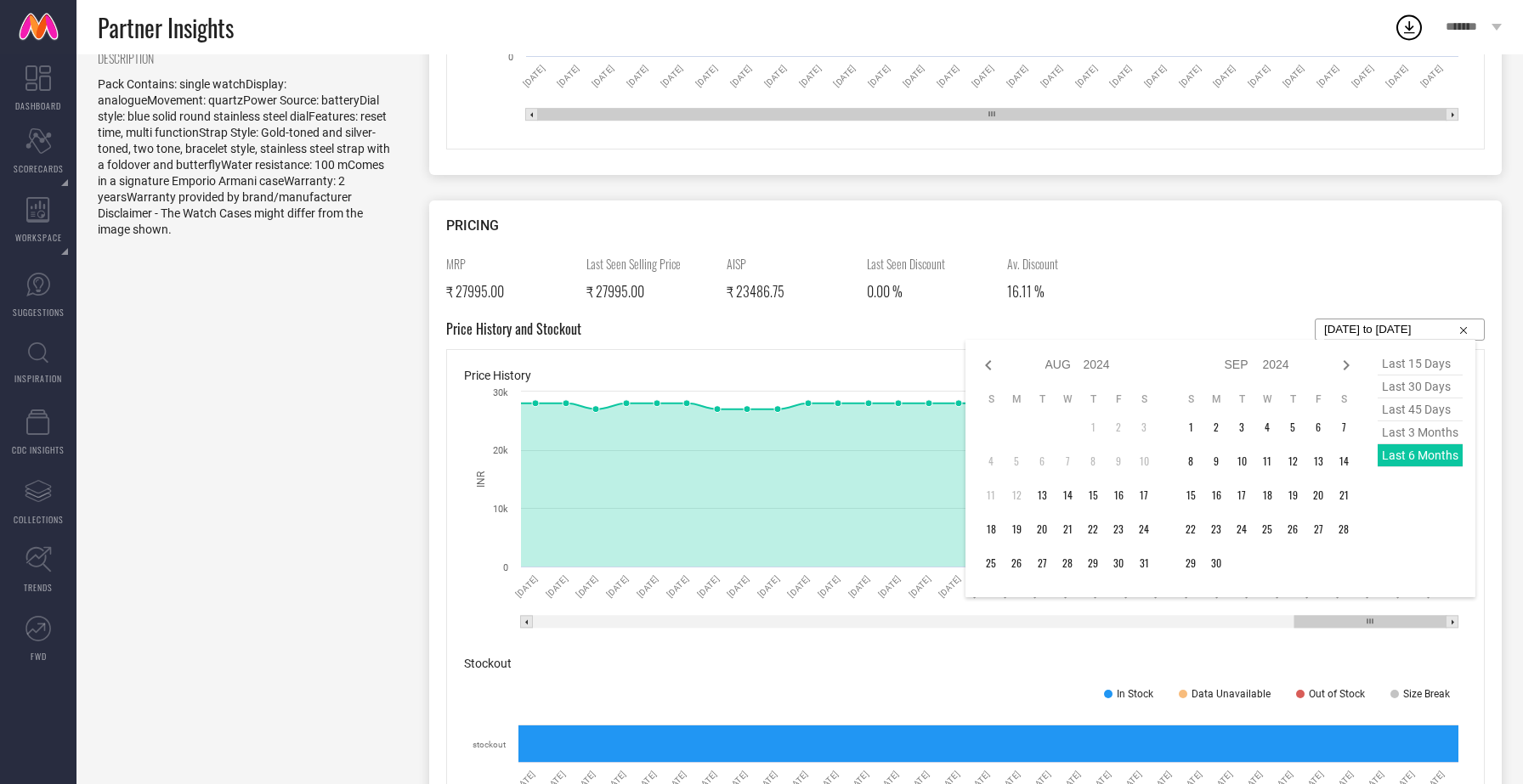
click at [991, 368] on icon at bounding box center [988, 365] width 21 height 21
select select "6"
select select "2024"
select select "7"
select select "2024"
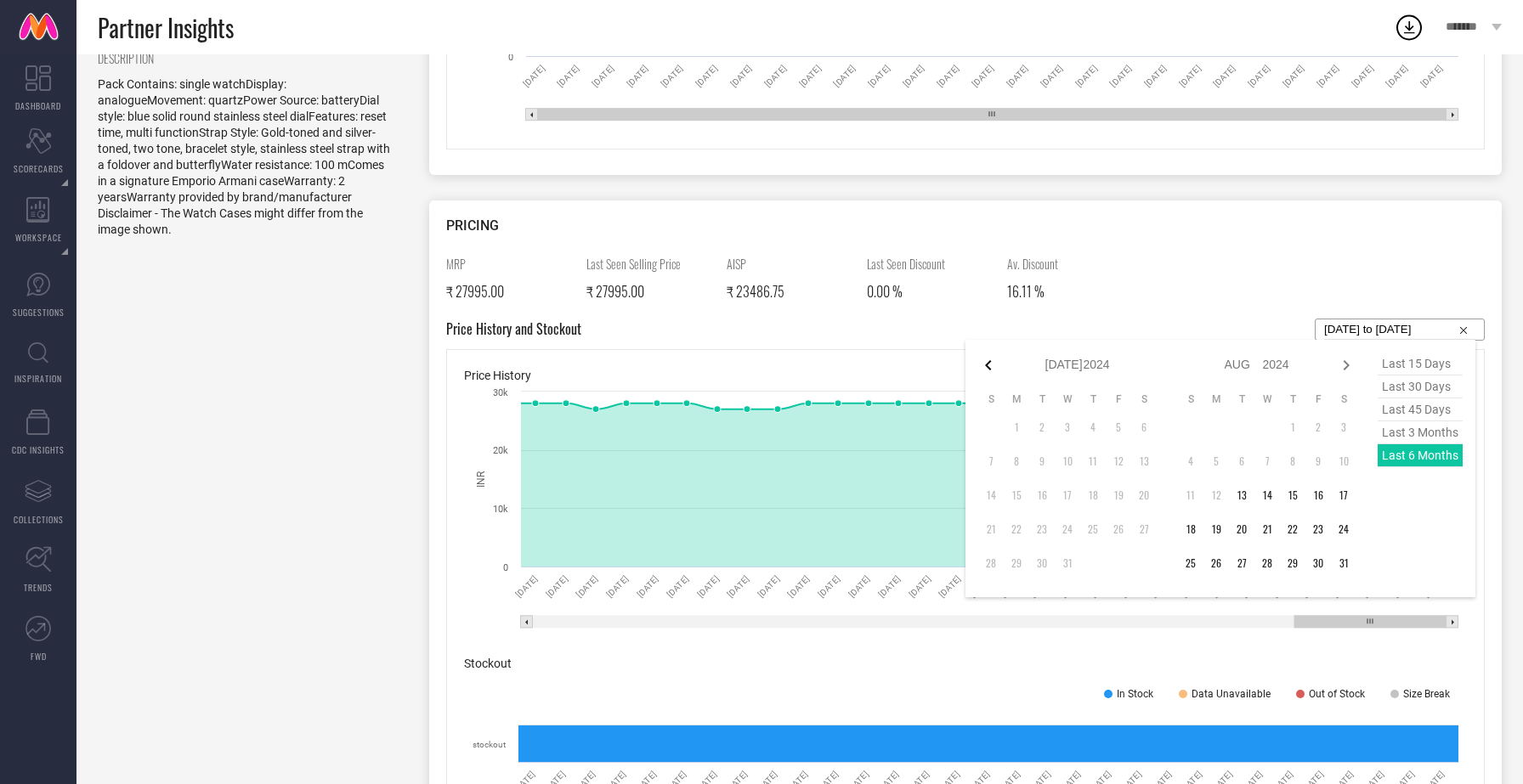
click at [991, 369] on icon at bounding box center [988, 365] width 21 height 21
select select "5"
select select "2024"
select select "6"
select select "2024"
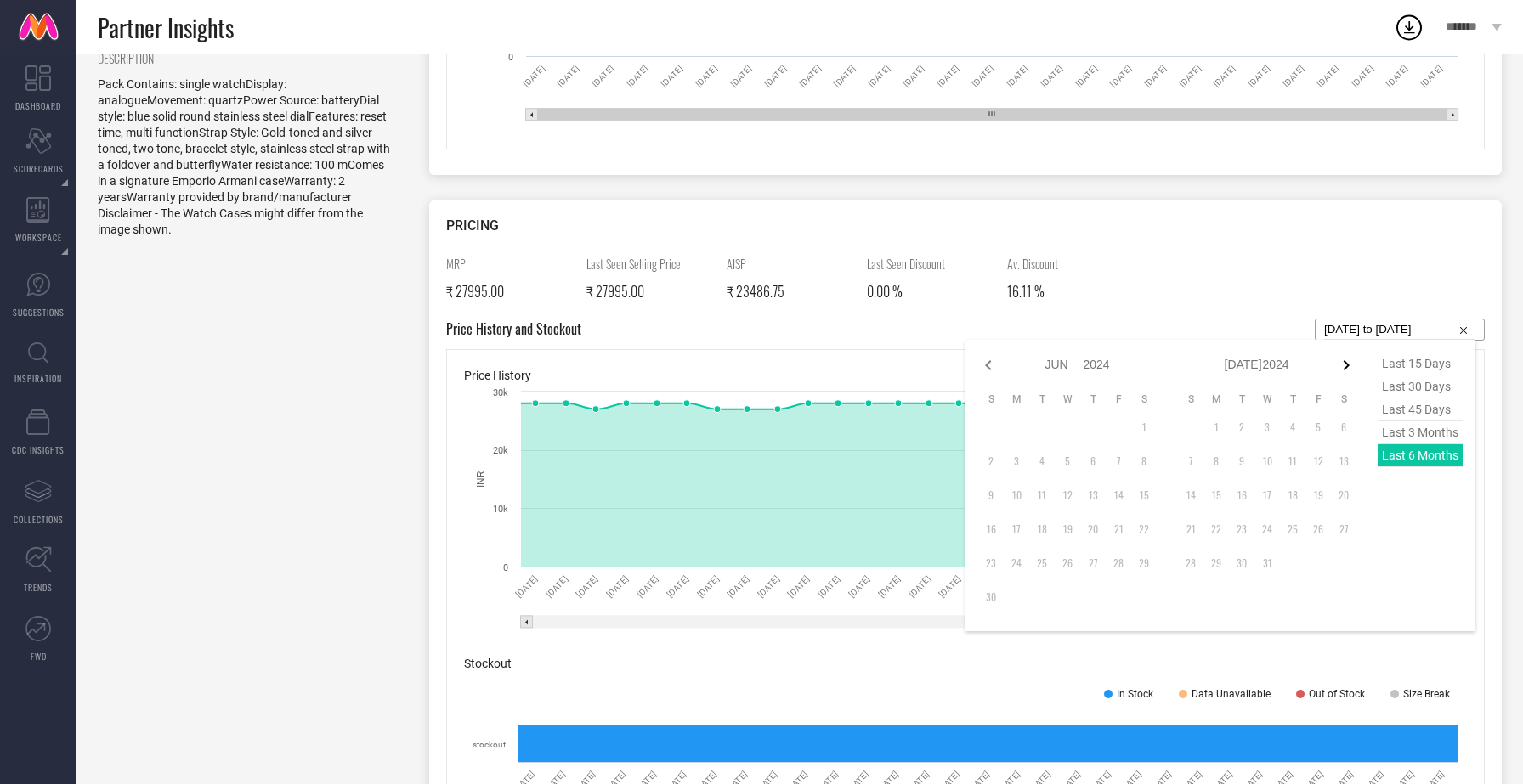
click at [1351, 364] on icon at bounding box center [1346, 365] width 21 height 21
select select "6"
select select "2024"
select select "7"
select select "2024"
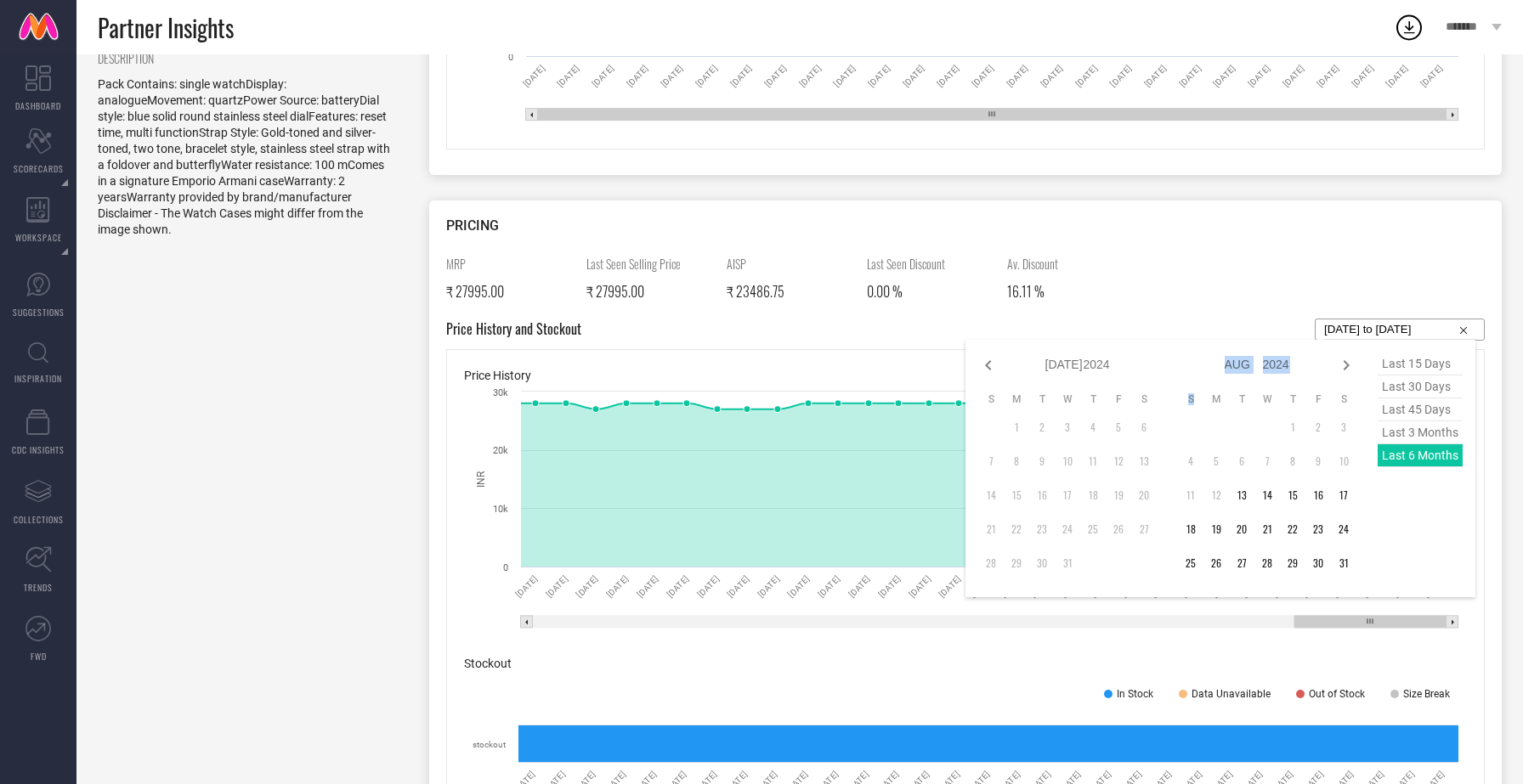
click at [1351, 364] on icon at bounding box center [1346, 365] width 21 height 21
select select "7"
select select "2024"
select select "8"
select select "2024"
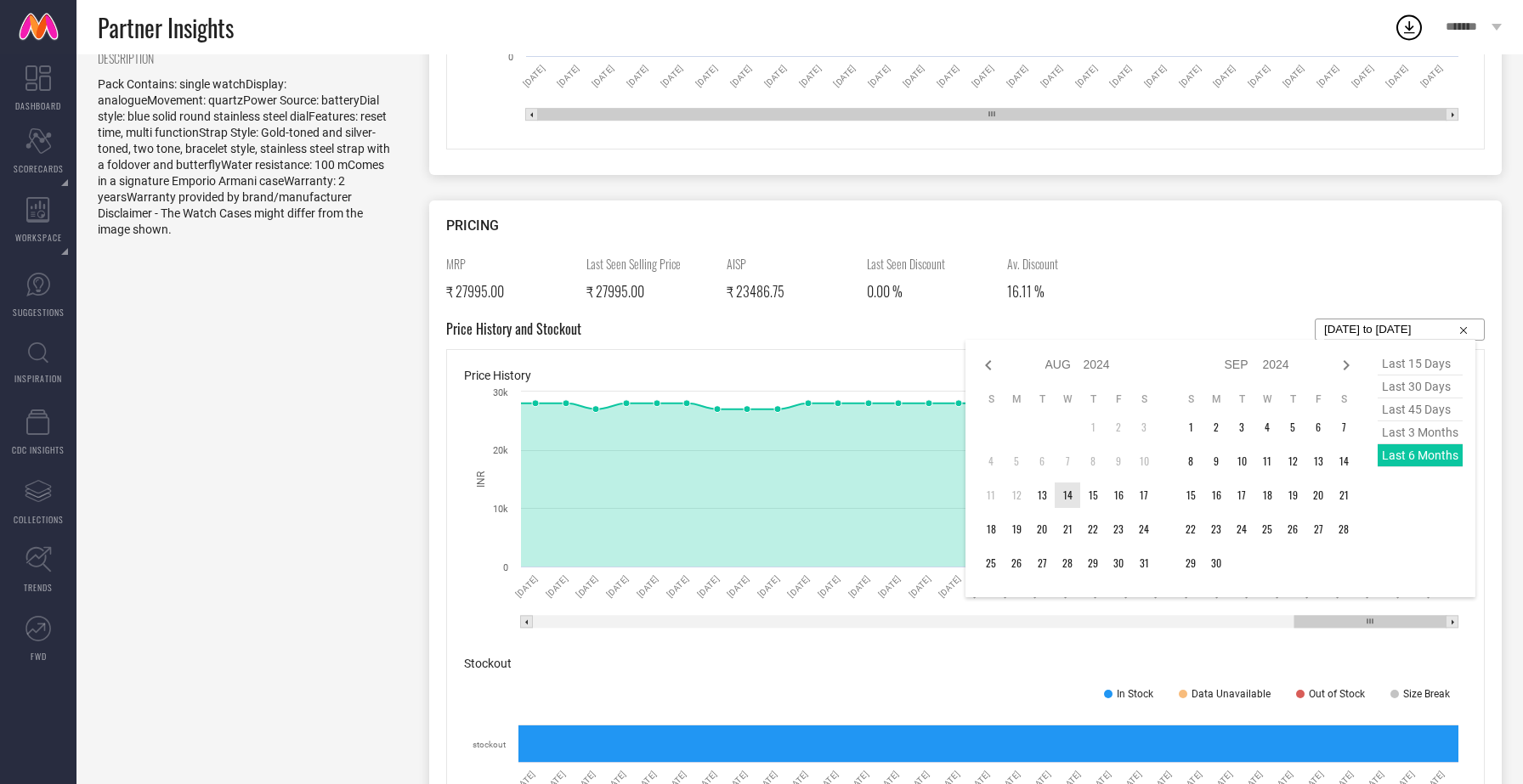
type input "After 14-08-2024"
click at [1065, 494] on td "14" at bounding box center [1068, 495] width 26 height 26
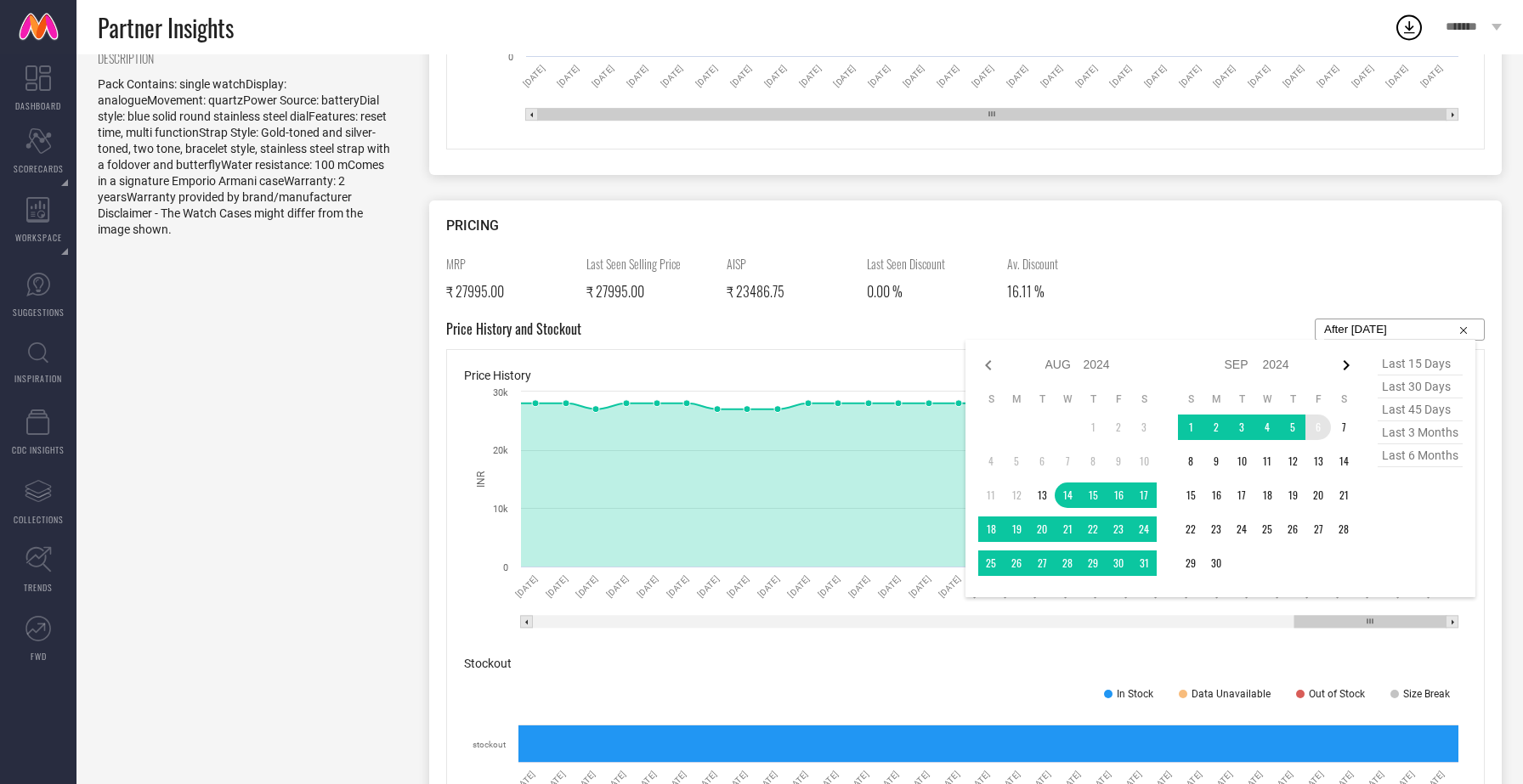
click at [1348, 359] on icon at bounding box center [1346, 365] width 21 height 21
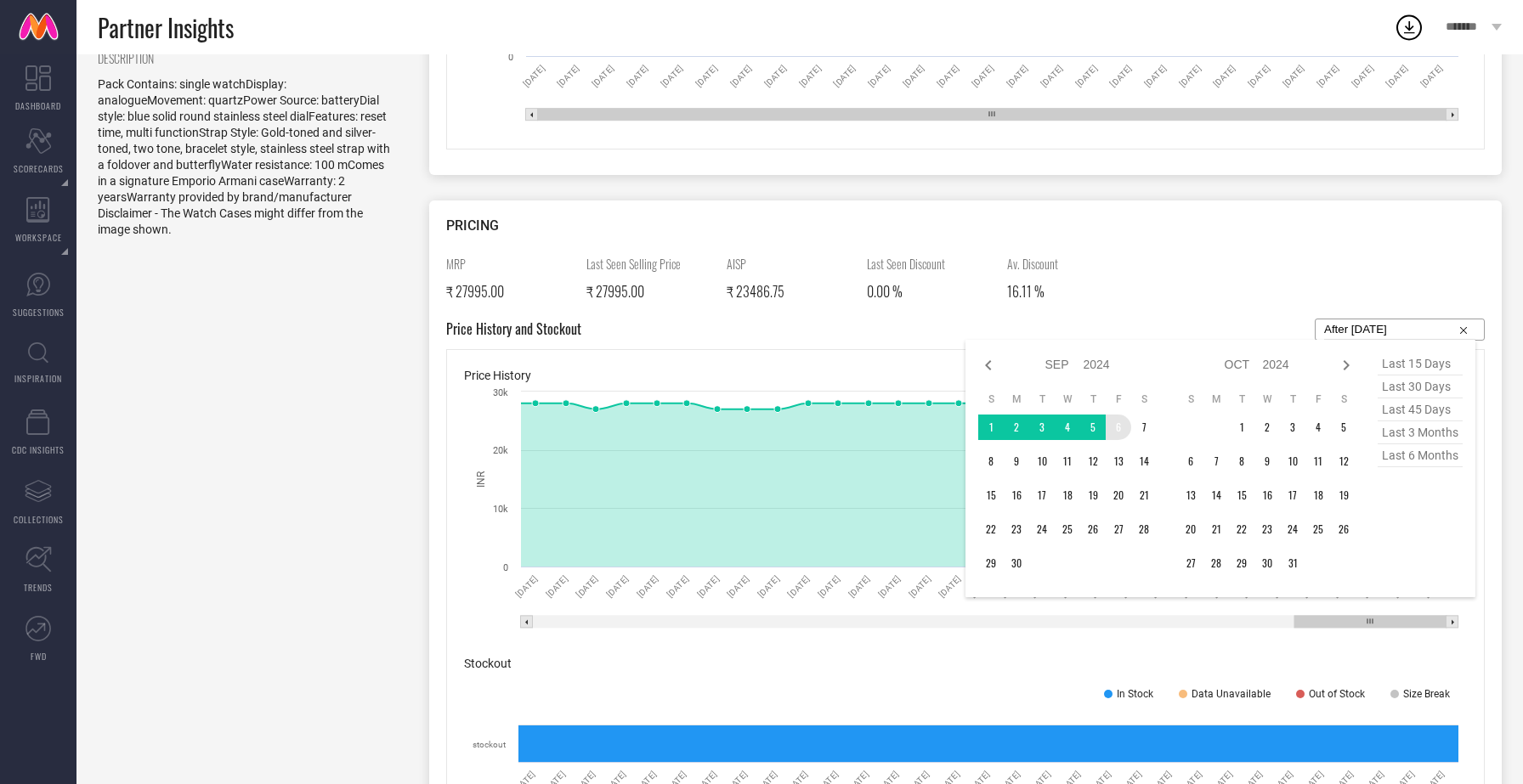
click at [1348, 359] on icon at bounding box center [1346, 365] width 21 height 21
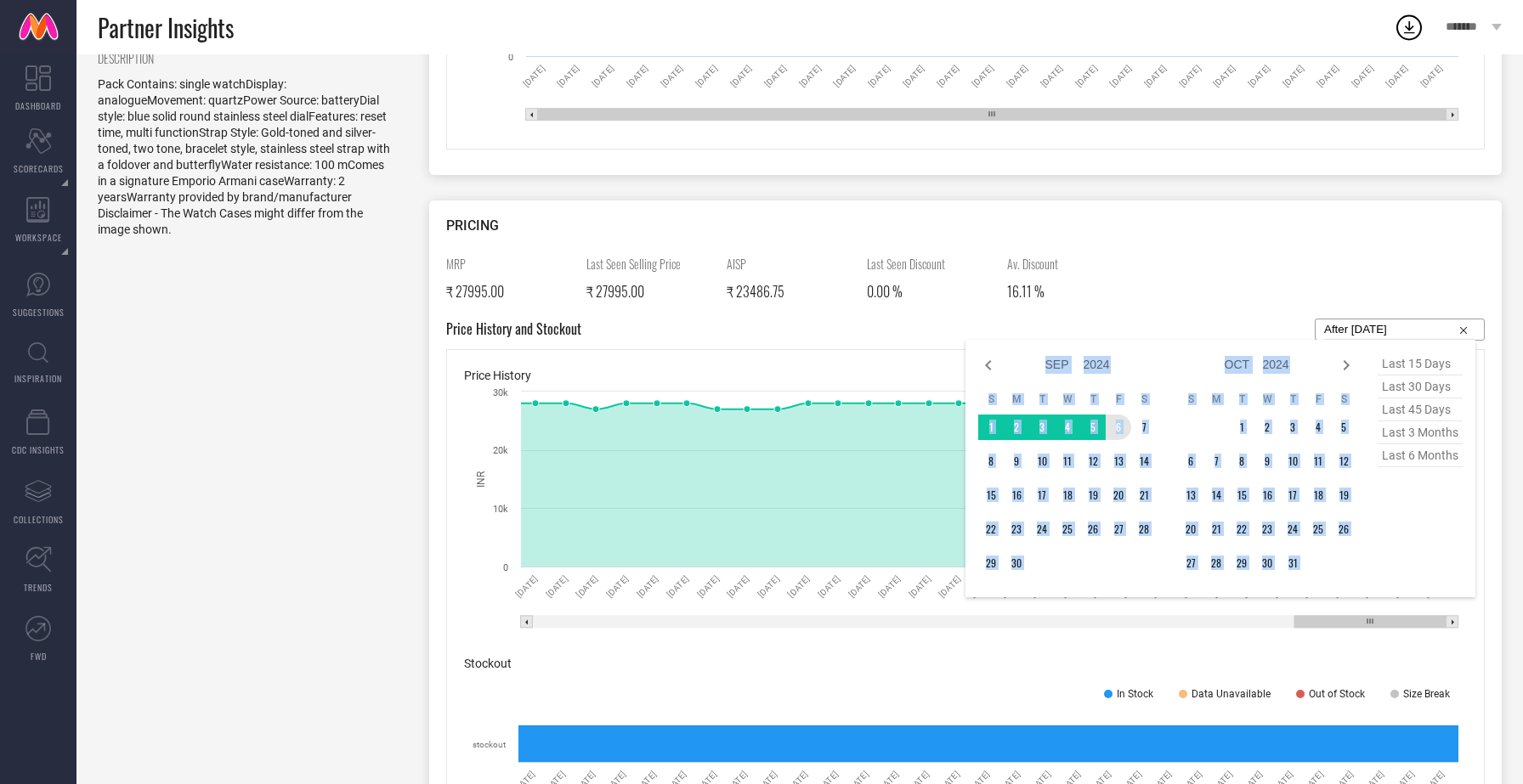
select select "10"
select select "2024"
select select "11"
select select "2024"
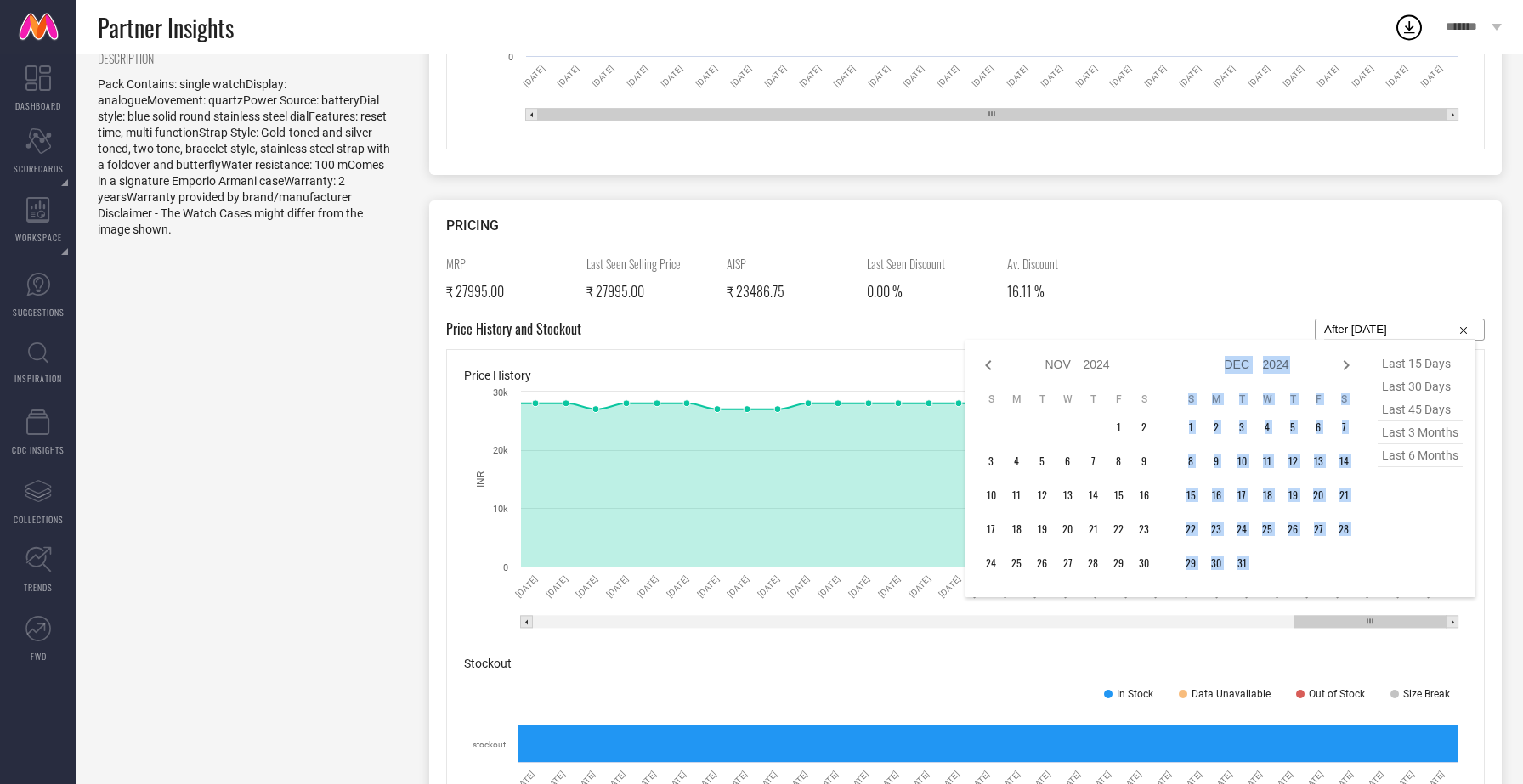
click at [1348, 359] on icon at bounding box center [1346, 365] width 21 height 21
select select "11"
select select "2024"
select select "2025"
click at [1348, 359] on icon at bounding box center [1346, 365] width 21 height 21
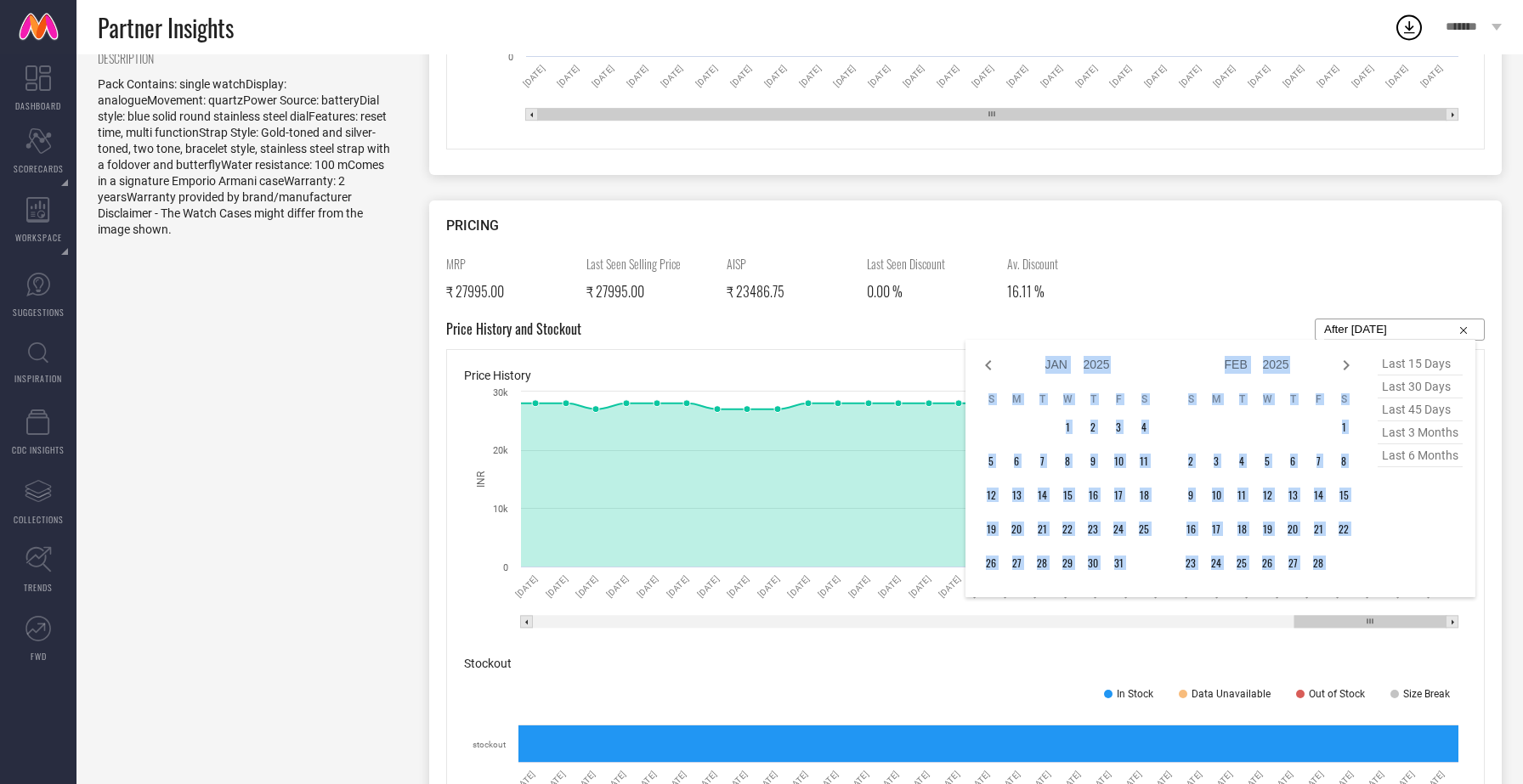
click at [1348, 359] on icon at bounding box center [1346, 365] width 21 height 21
select select "2"
select select "2025"
select select "3"
select select "2025"
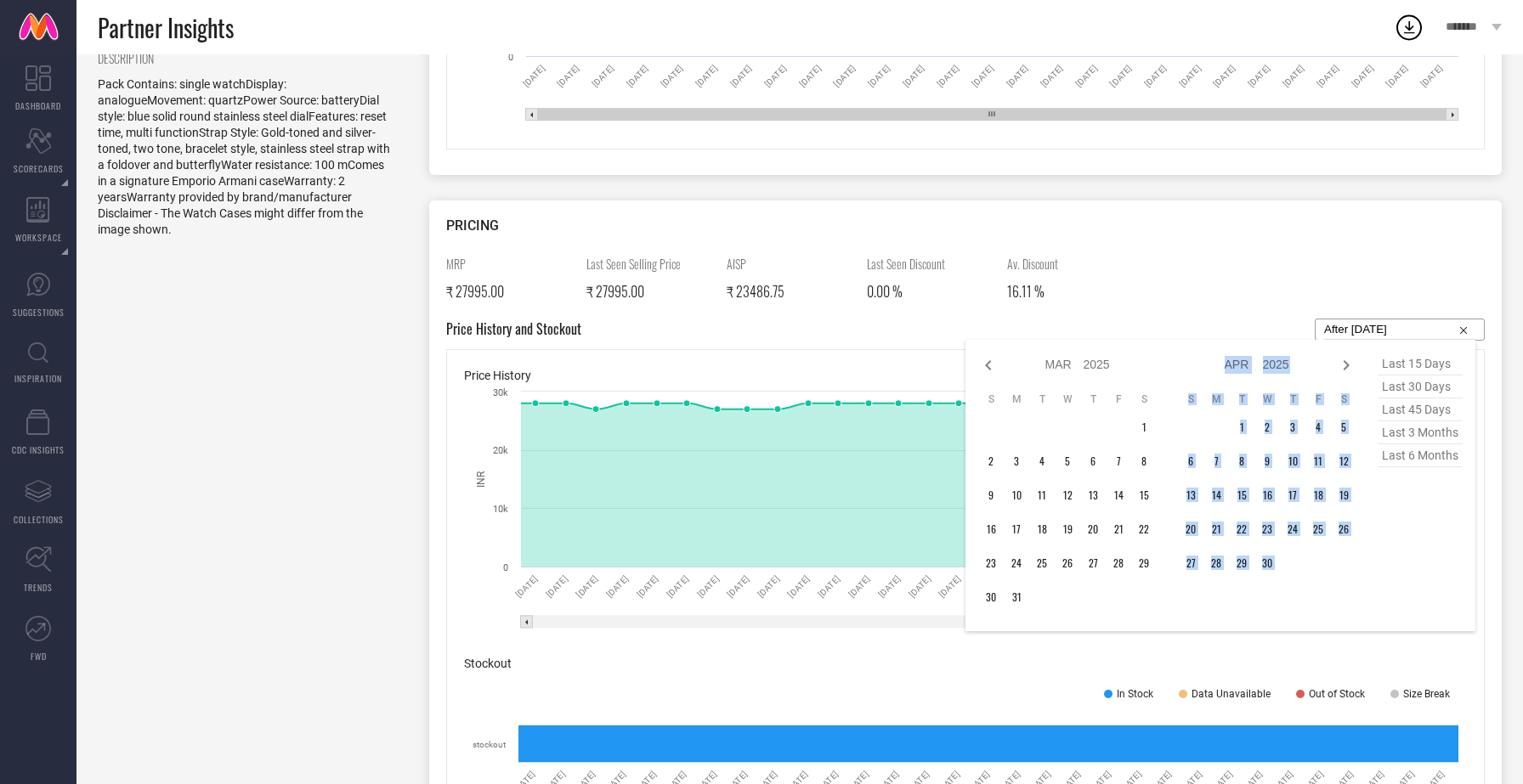
click at [1348, 359] on icon at bounding box center [1346, 365] width 21 height 21
select select "3"
select select "2025"
select select "4"
select select "2025"
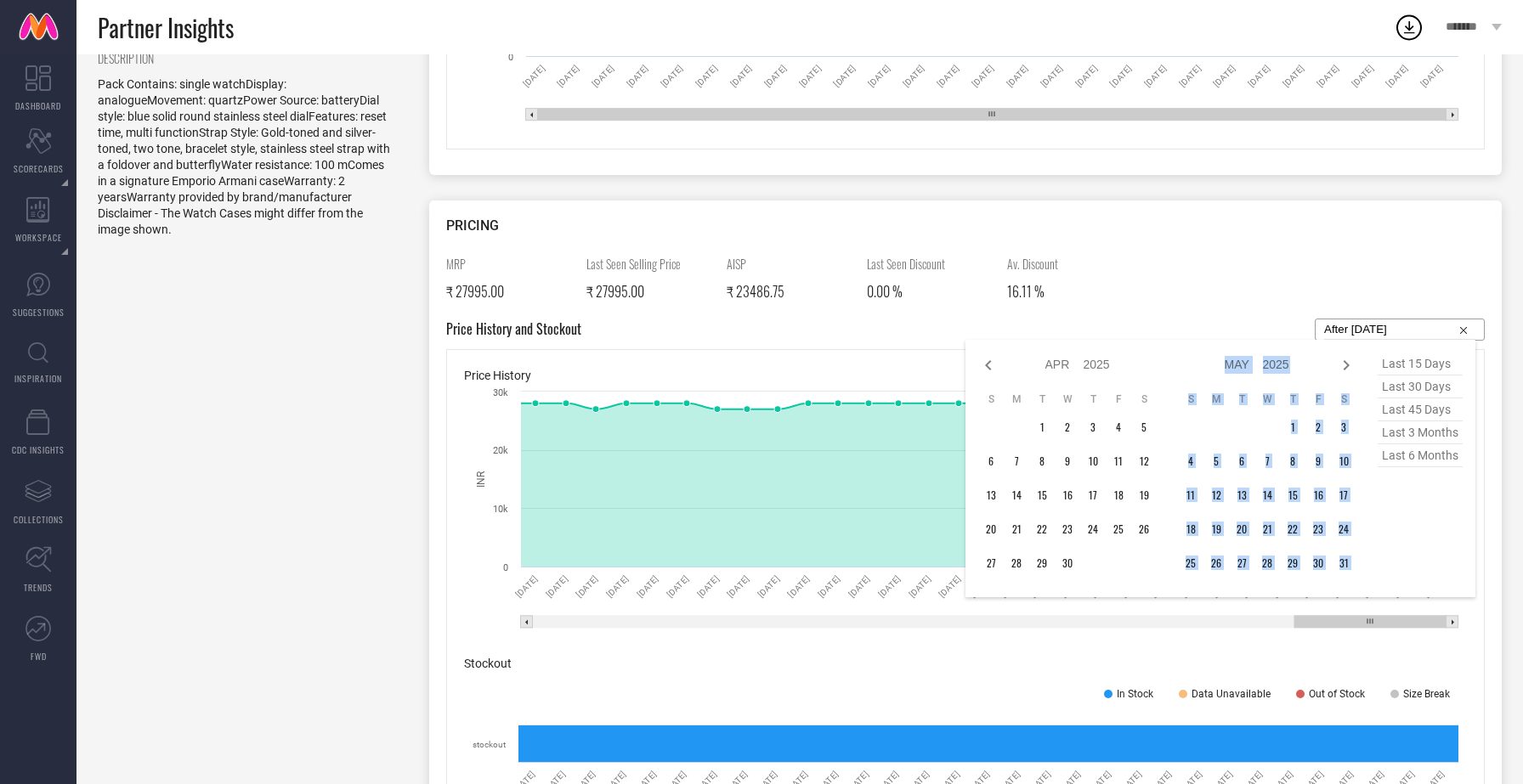
click at [1348, 359] on icon at bounding box center [1346, 365] width 21 height 21
select select "4"
select select "2025"
select select "5"
select select "2025"
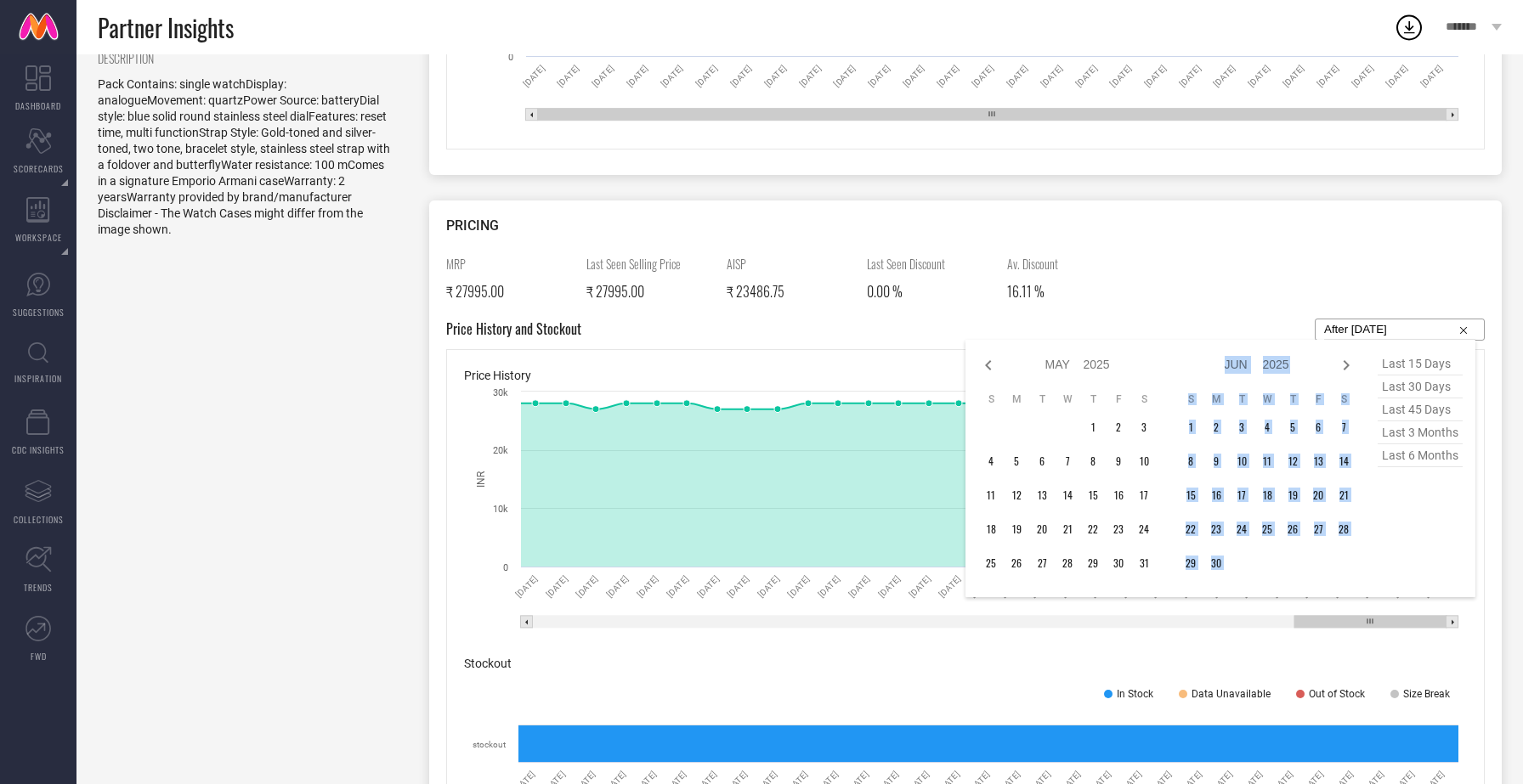
click at [1348, 359] on icon at bounding box center [1346, 365] width 21 height 21
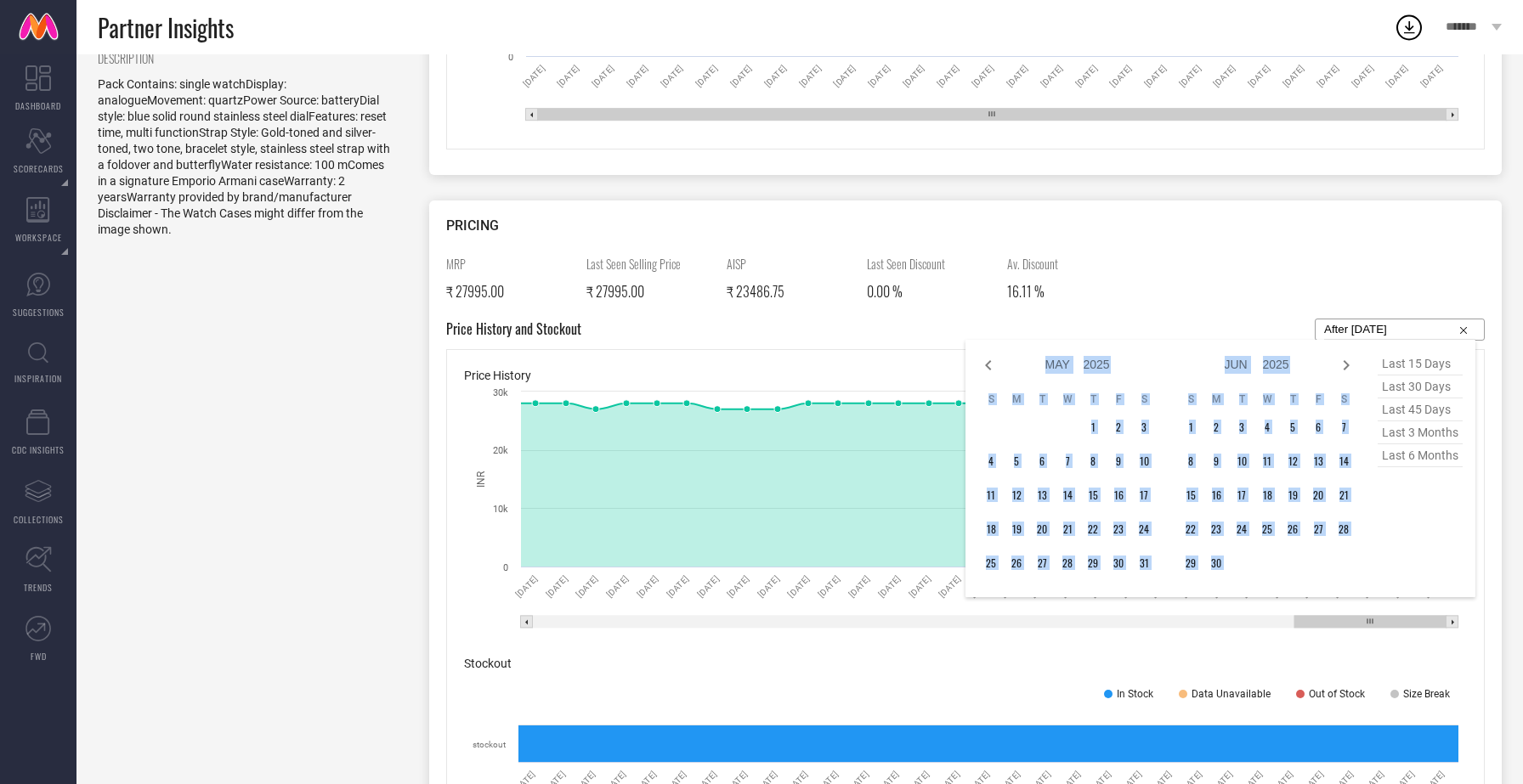
select select "5"
select select "2025"
select select "6"
select select "2025"
click at [1348, 359] on icon at bounding box center [1346, 365] width 21 height 21
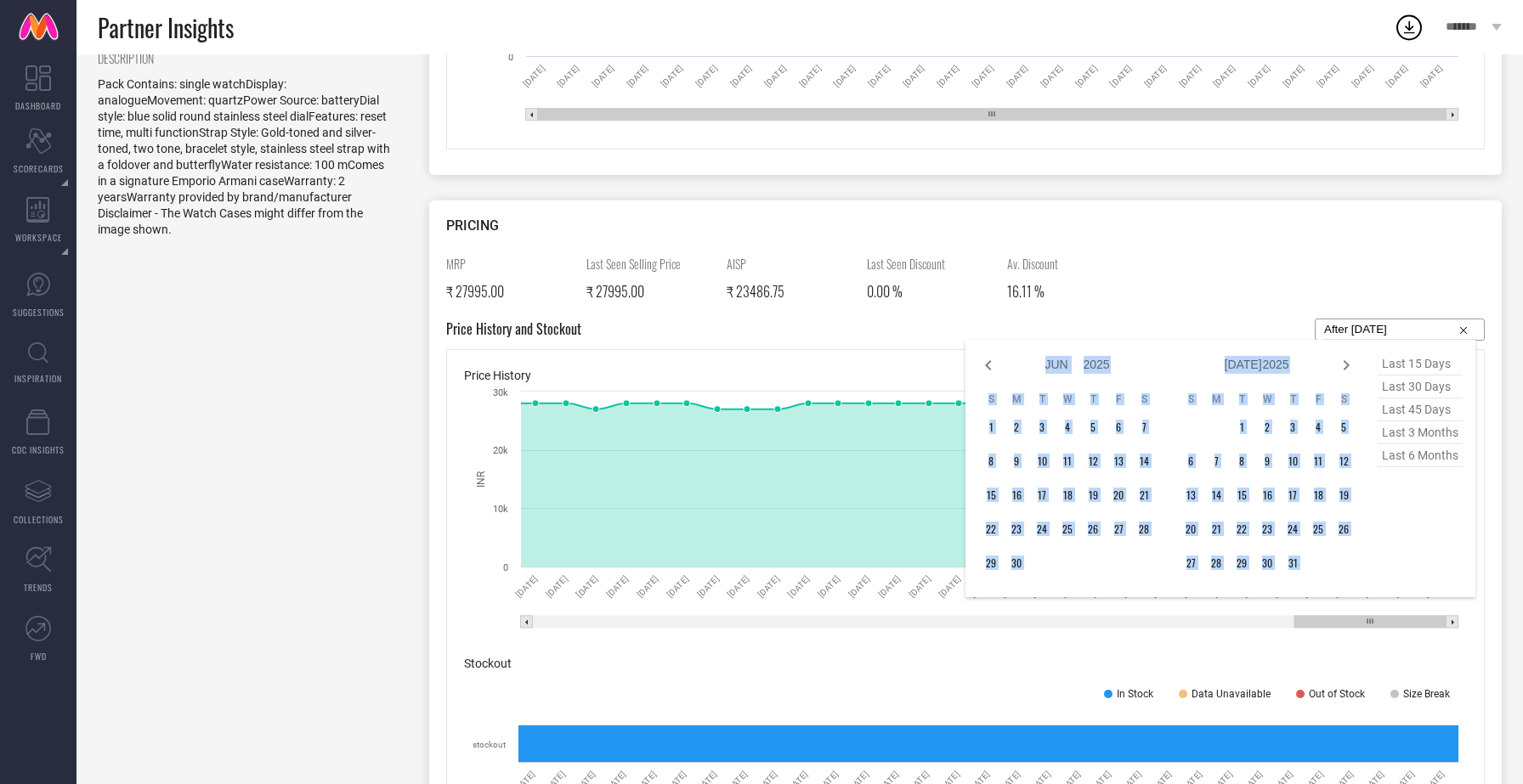
select select "6"
select select "2025"
select select "7"
select select "2025"
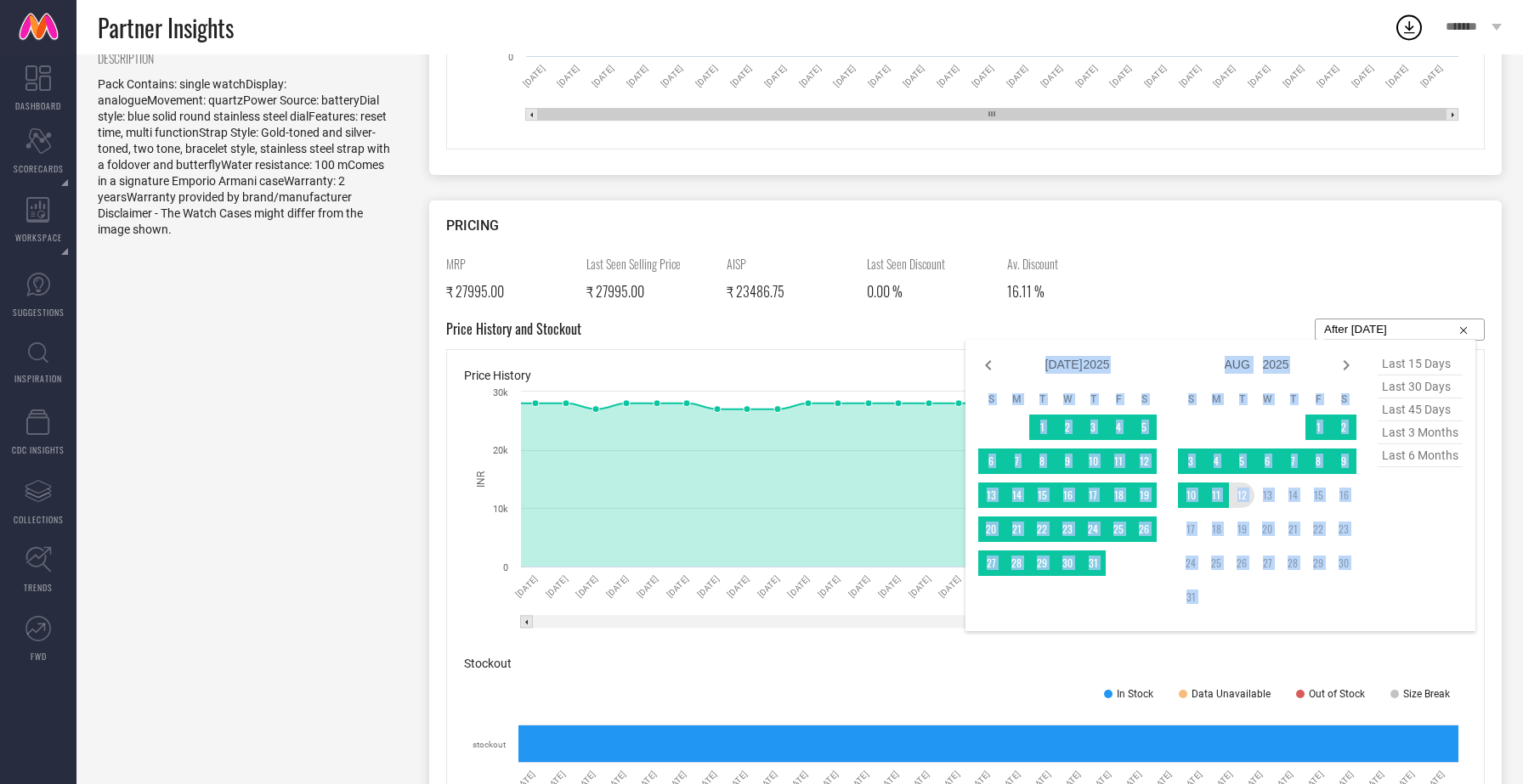
type input "14-08-2024 to 12-08-2025"
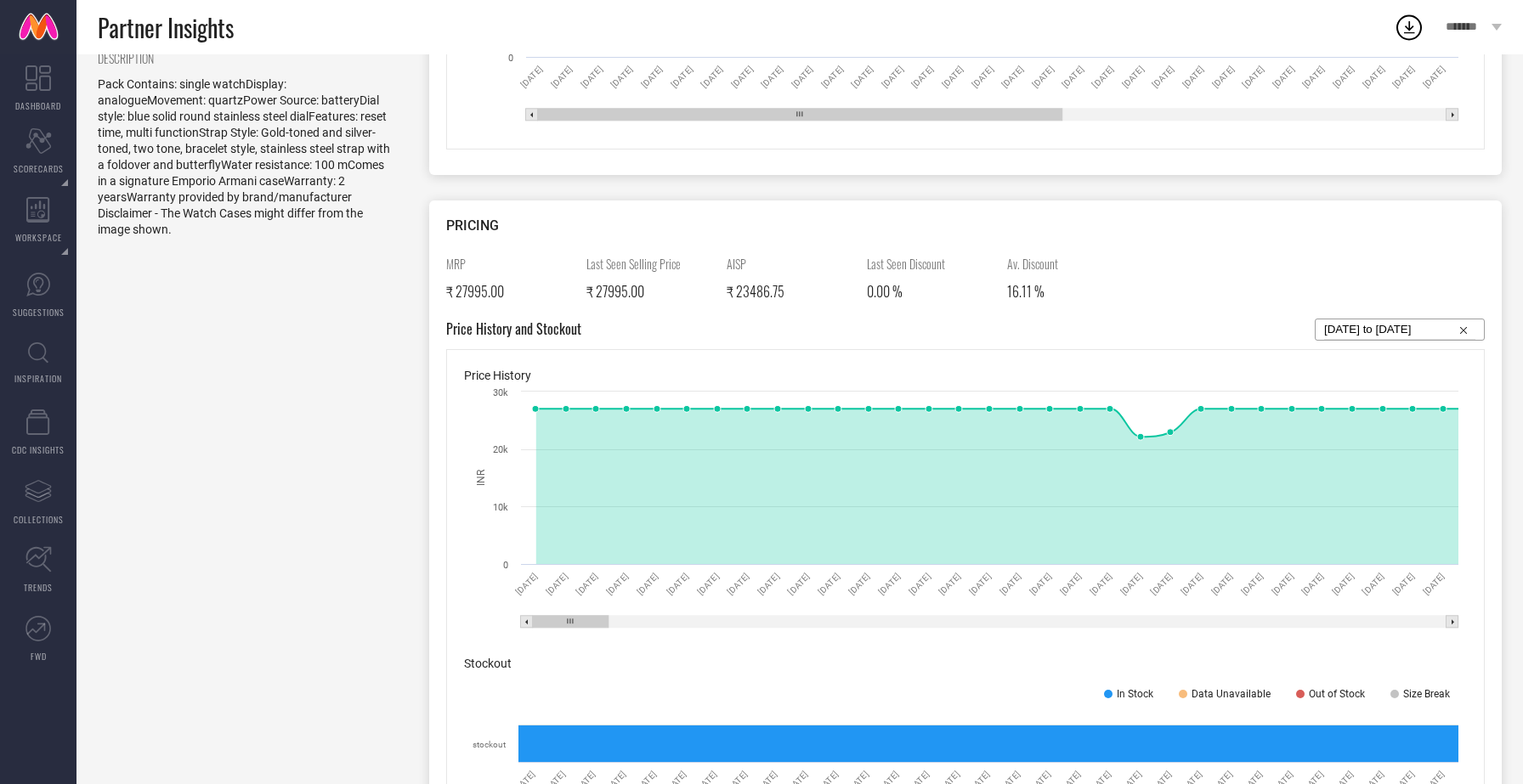
drag, startPoint x: 965, startPoint y: 620, endPoint x: 559, endPoint y: 597, distance: 406.7
click at [559, 597] on icon "Created with Highcharts 9.3.3 INR 13 Sep 24 12 Sep 24 11 Sep 24 09 Sep 24 10 Se…" at bounding box center [965, 511] width 1003 height 255
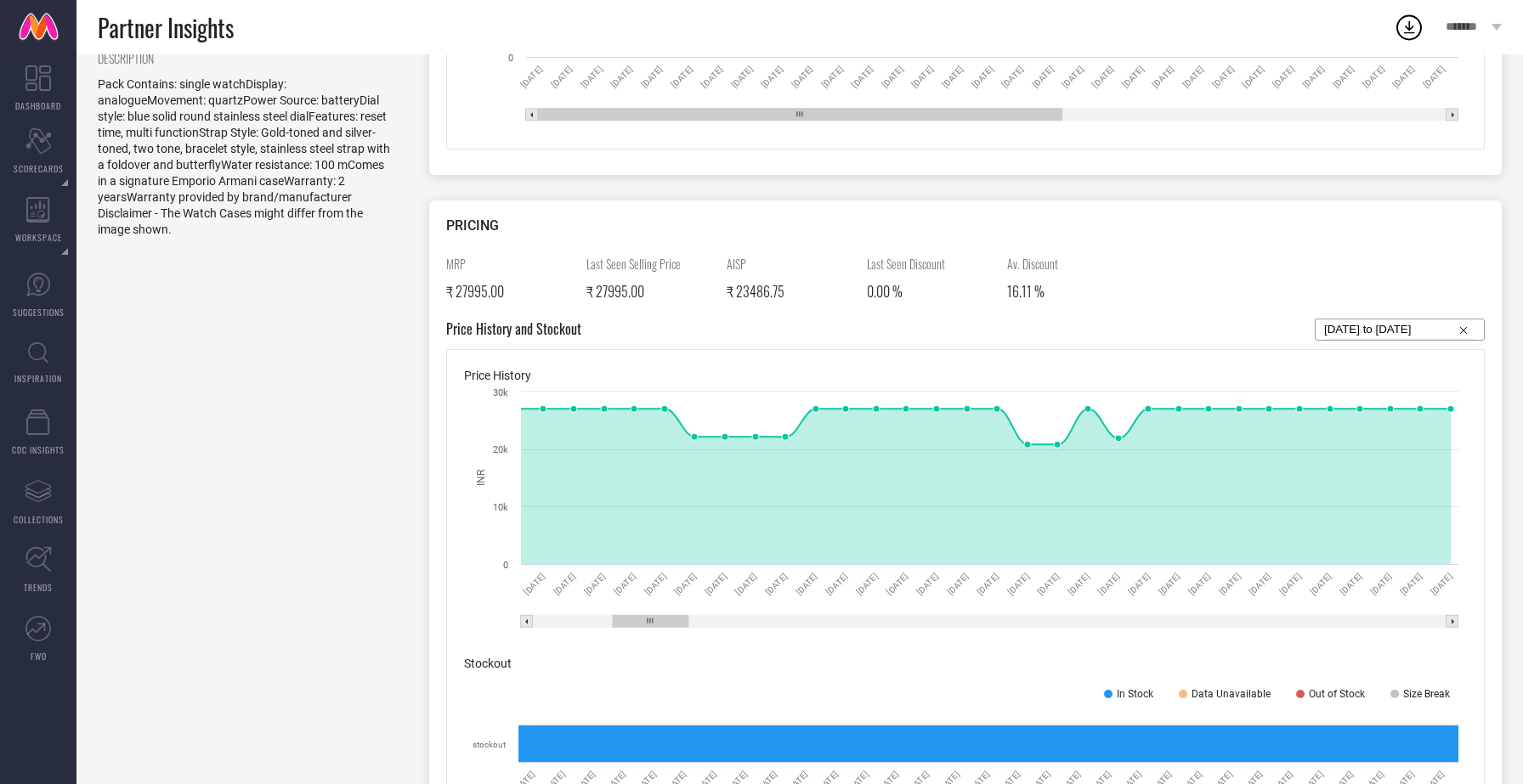
drag, startPoint x: 570, startPoint y: 615, endPoint x: 650, endPoint y: 625, distance: 80.6
click at [650, 625] on rect at bounding box center [651, 621] width 76 height 12
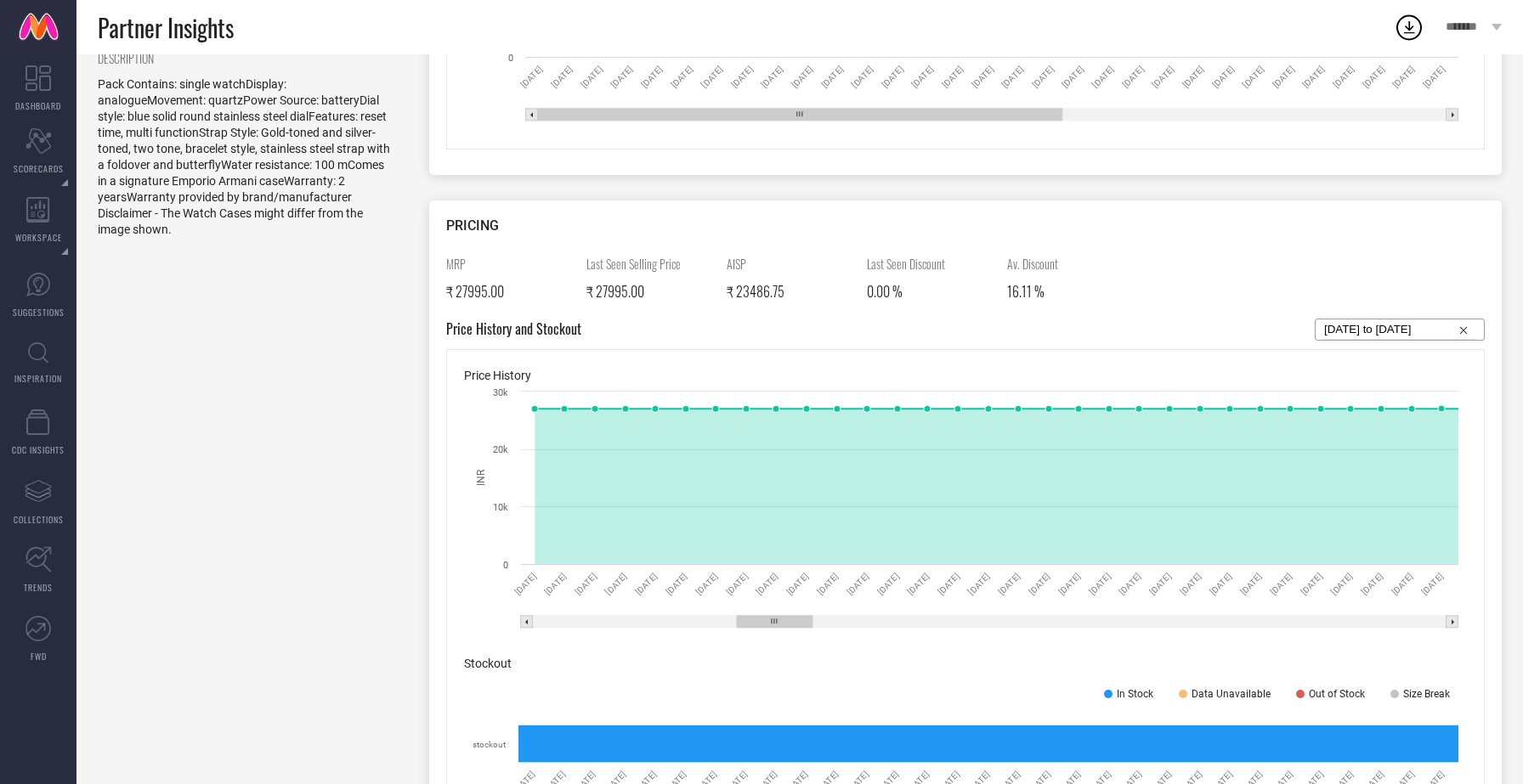
drag, startPoint x: 670, startPoint y: 621, endPoint x: 794, endPoint y: 616, distance: 124.1
click at [794, 616] on rect at bounding box center [774, 622] width 76 height 12
drag, startPoint x: 794, startPoint y: 616, endPoint x: 664, endPoint y: 621, distance: 130.1
click at [664, 621] on rect at bounding box center [645, 621] width 76 height 12
drag, startPoint x: 664, startPoint y: 621, endPoint x: 1013, endPoint y: 637, distance: 349.4
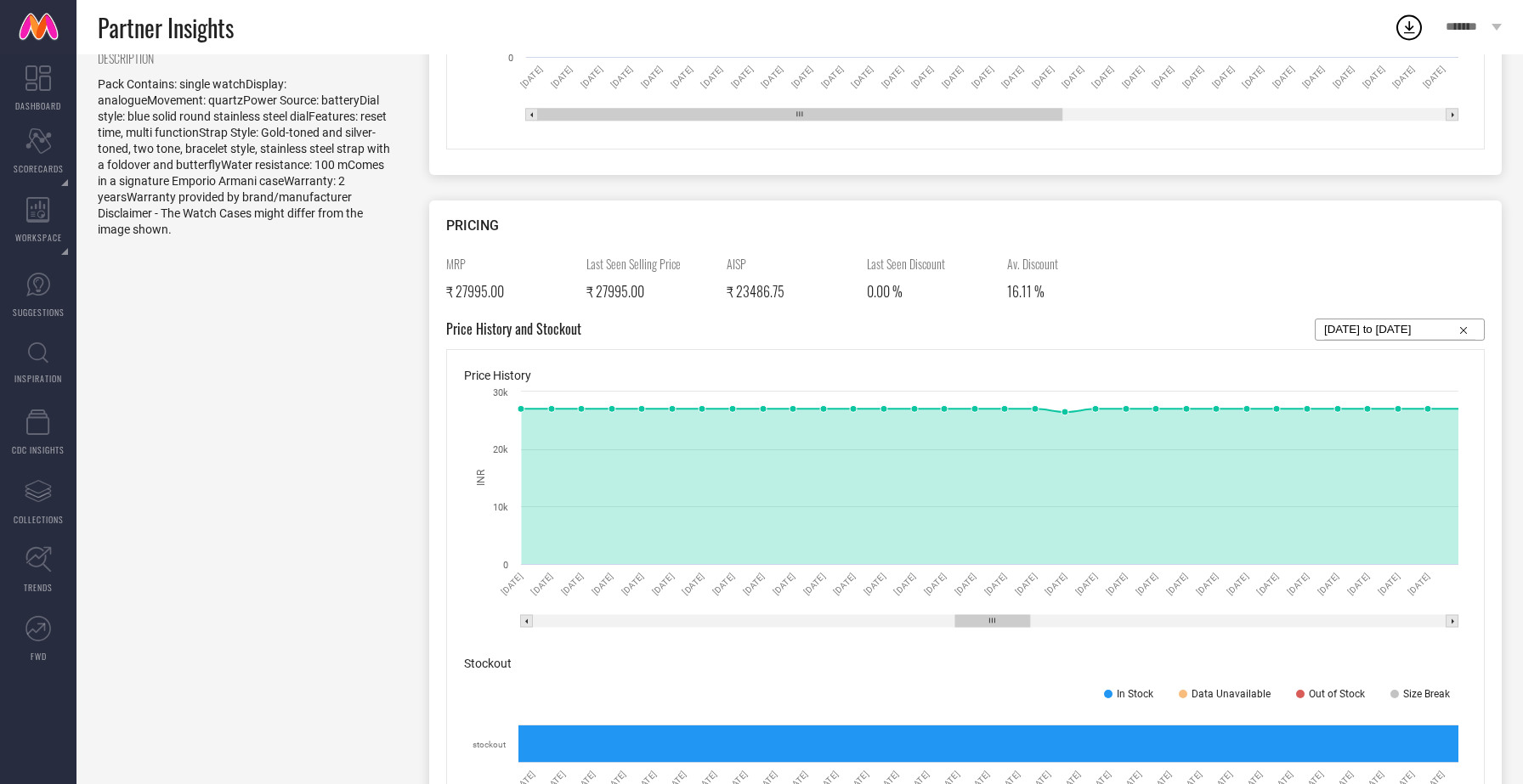
click at [1013, 637] on div "Price History Created with Highcharts 9.3.3 INR 28 Jan 25 29 Jan 25 30 Jan 25 3…" at bounding box center [965, 601] width 1038 height 505
drag, startPoint x: 1009, startPoint y: 618, endPoint x: 1317, endPoint y: 645, distance: 309.2
click at [1317, 645] on div "Price History Created with Highcharts 9.3.3 INR 31 May 25 01 Jun 25 02 Jun 25 0…" at bounding box center [965, 601] width 1038 height 505
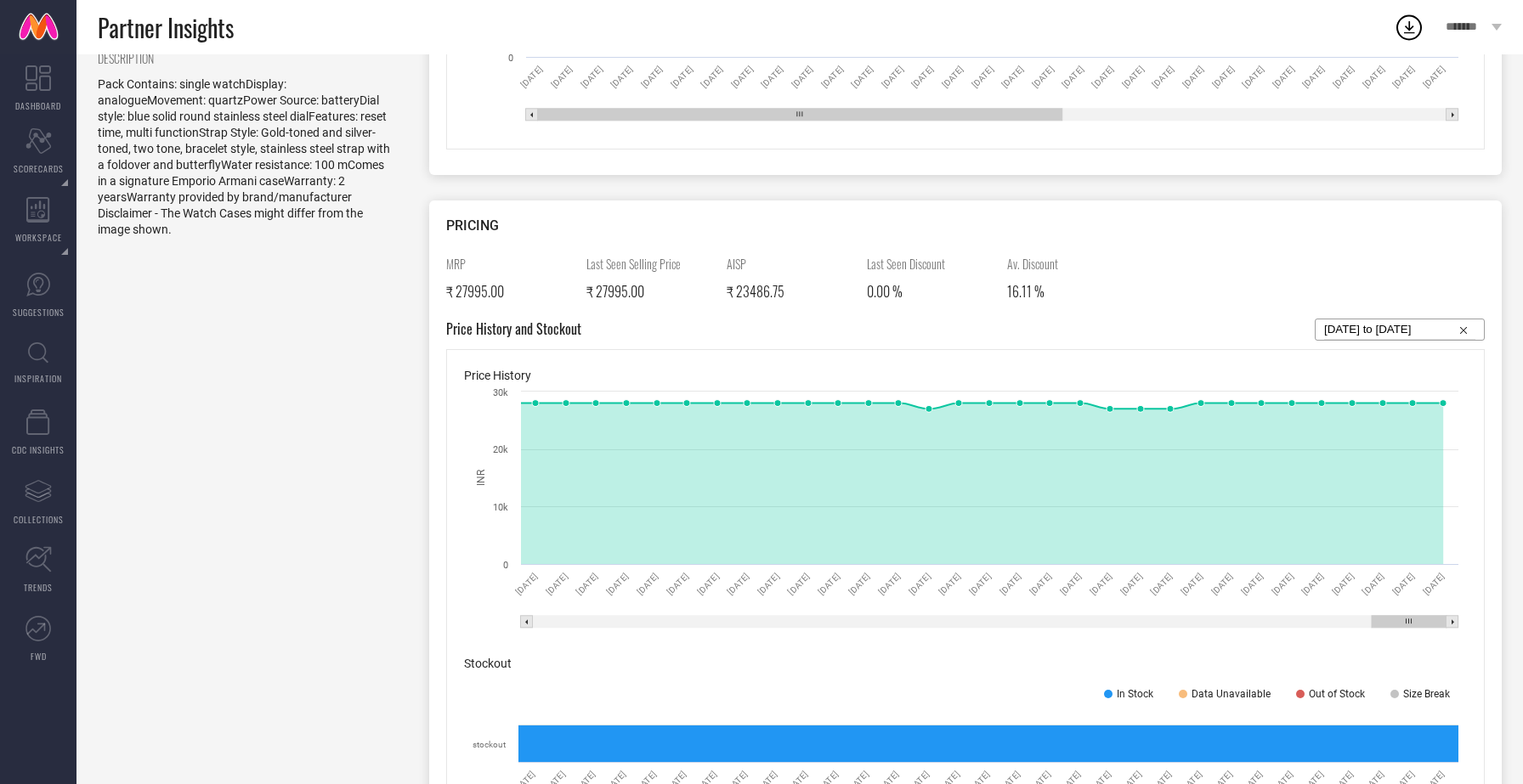
drag, startPoint x: 1296, startPoint y: 620, endPoint x: 1442, endPoint y: 631, distance: 146.4
click at [1442, 631] on icon "Created with Highcharts 9.3.3 INR 13 Jul 25 14 Jul 25 15 Jul 25 16 Jul 25 17 Ju…" at bounding box center [965, 511] width 1003 height 255
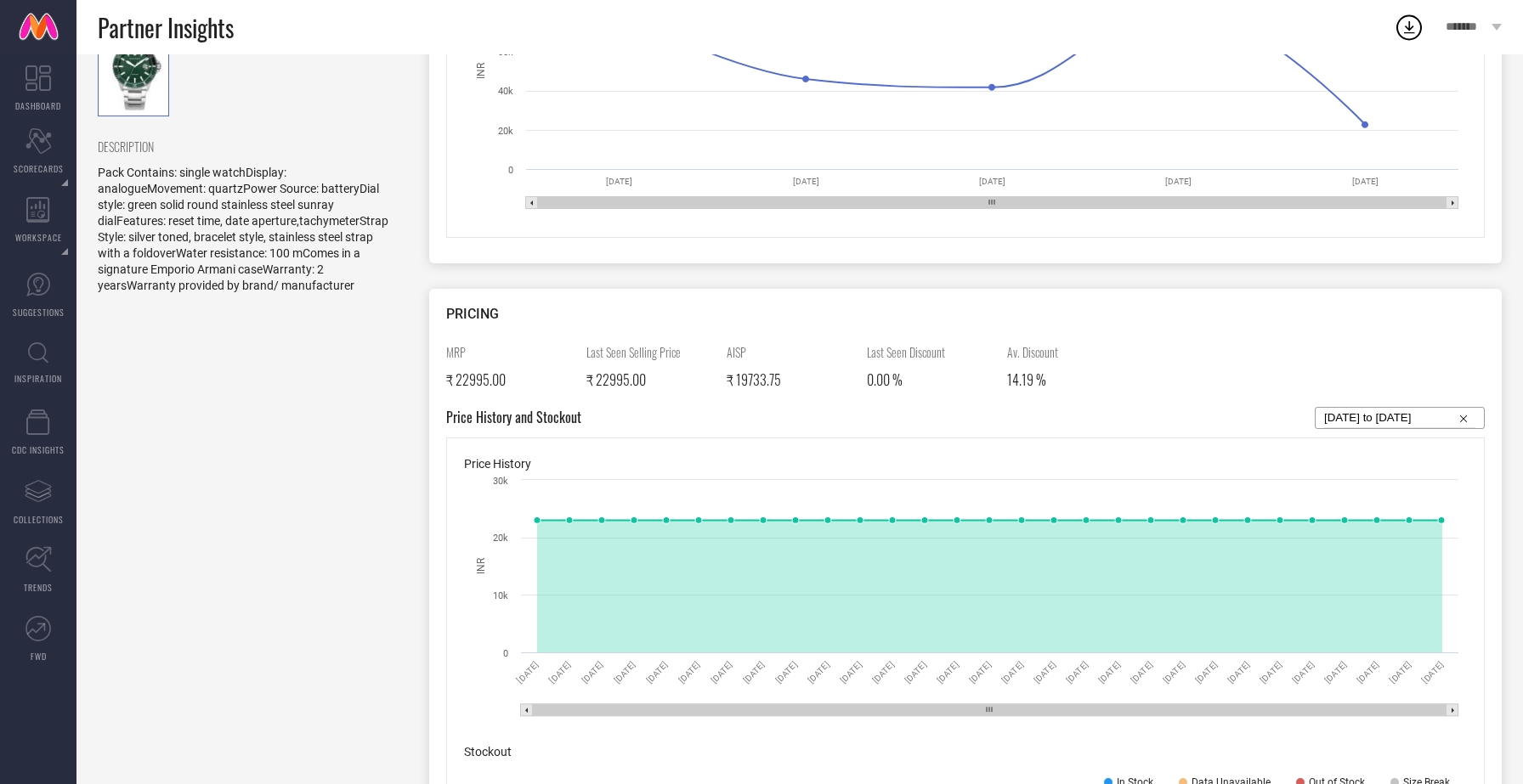
scroll to position [608, 0]
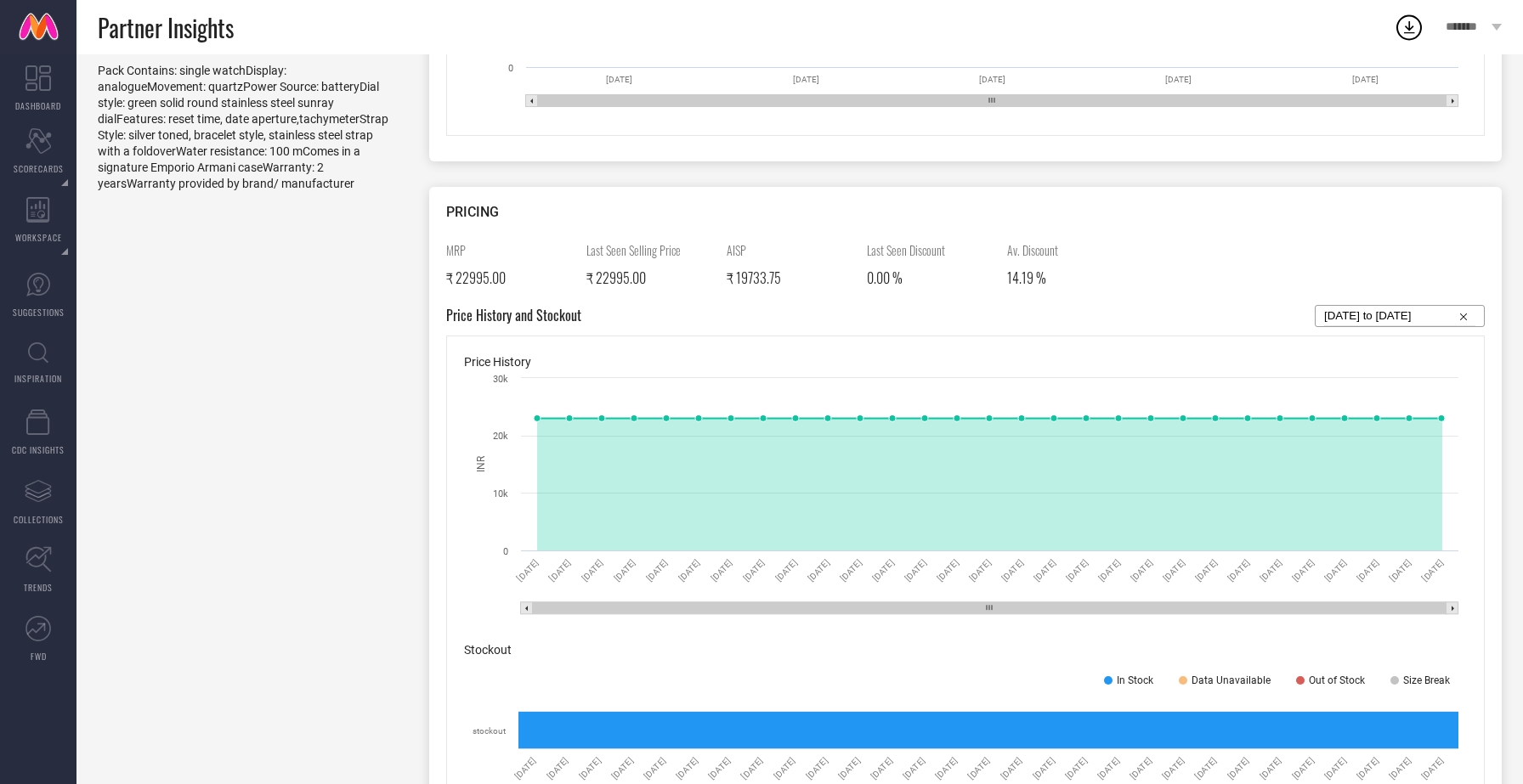
click at [1376, 318] on input "16-07-2025 to 14-08-2025" at bounding box center [1399, 315] width 151 height 21
select select "6"
select select "2025"
select select "7"
select select "2025"
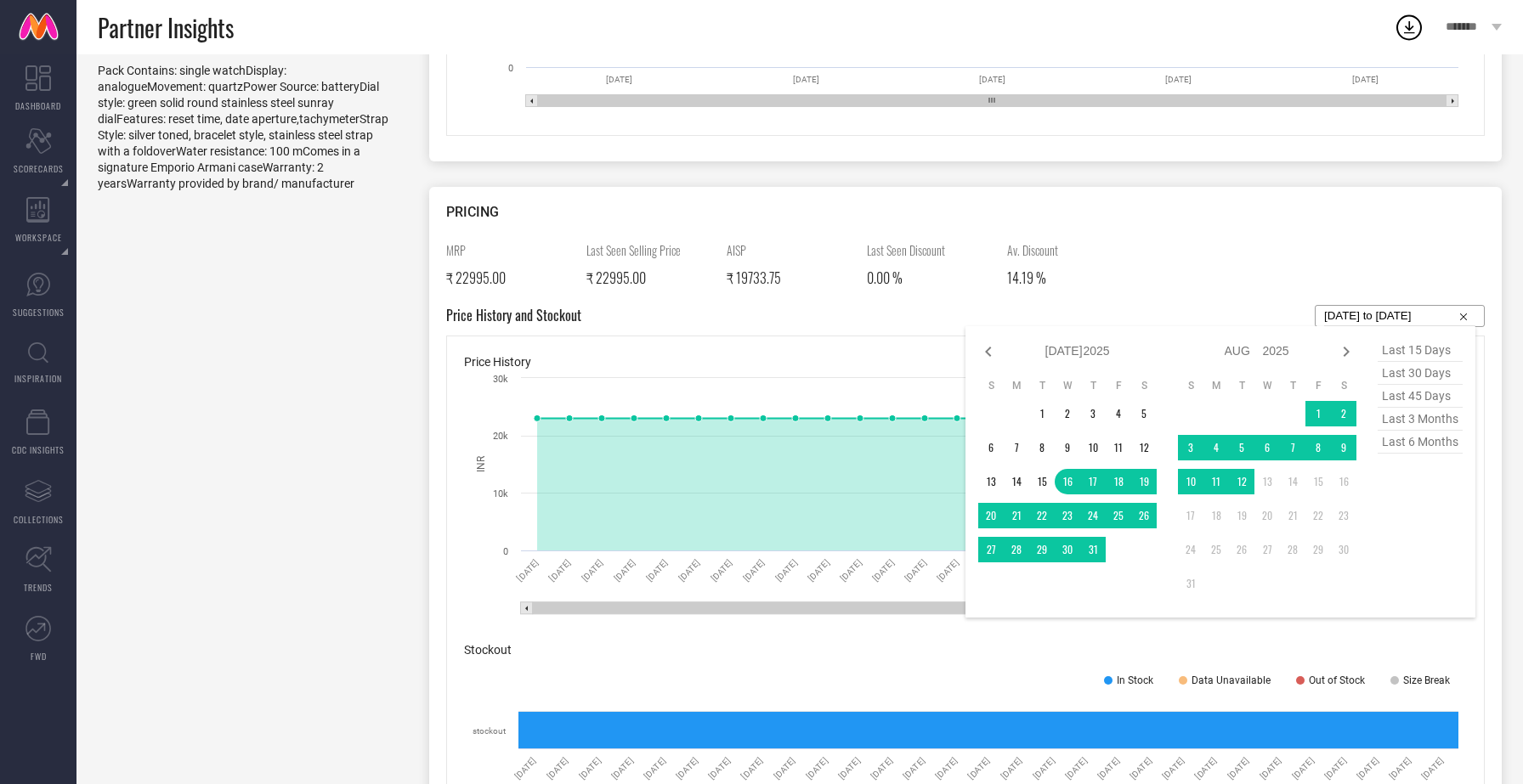
click at [1396, 440] on span "last 6 months" at bounding box center [1420, 442] width 85 height 23
type input "01-02-2025 to 31-07-2025"
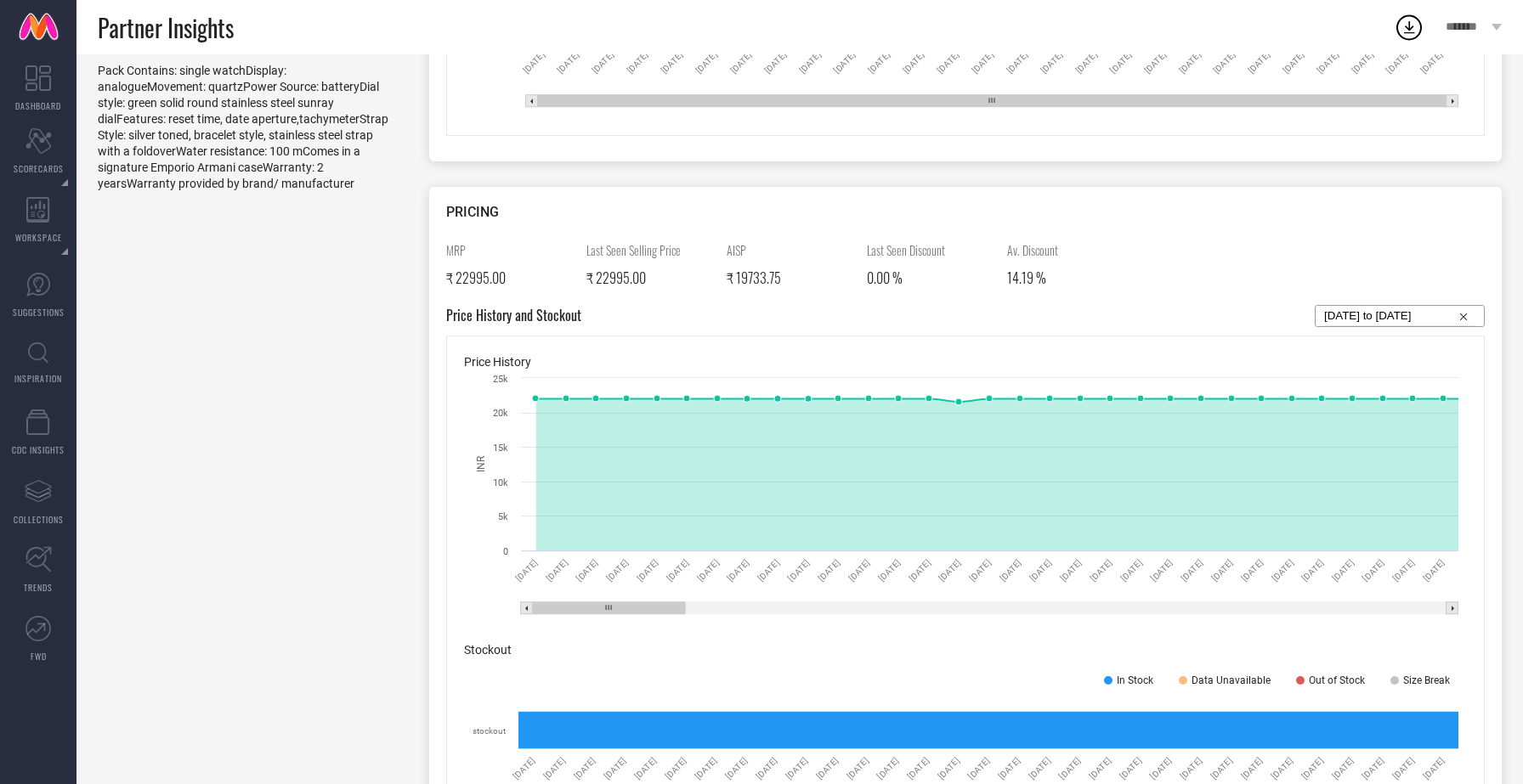
click at [641, 605] on rect at bounding box center [609, 608] width 152 height 12
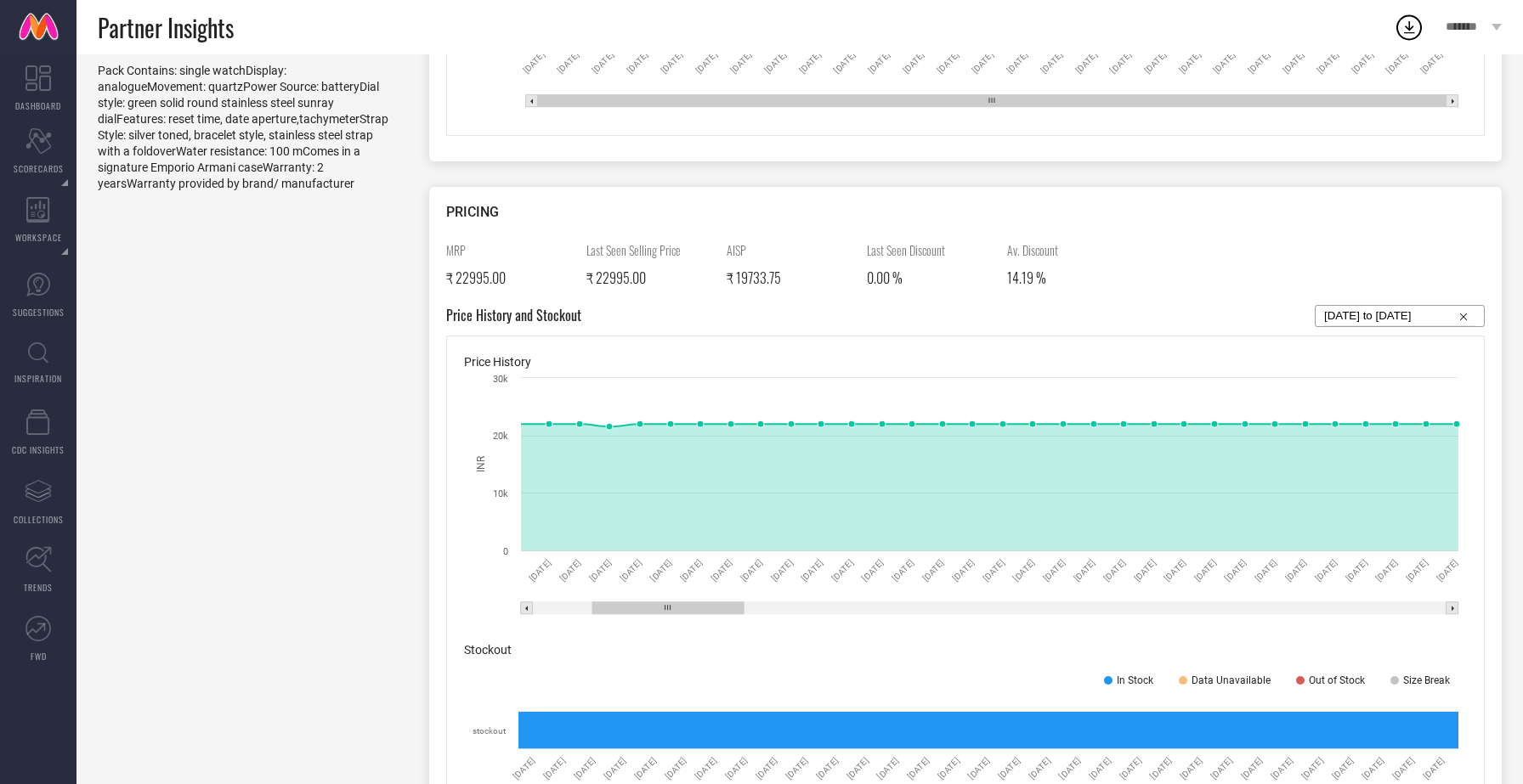
drag, startPoint x: 639, startPoint y: 604, endPoint x: 697, endPoint y: 619, distance: 59.9
click at [697, 619] on icon "Created with Highcharts 9.3.3 INR 13 Feb 25 14 Feb 25 15 Feb 25 16 Feb 25 17 Fe…" at bounding box center [965, 497] width 1003 height 255
drag, startPoint x: 708, startPoint y: 603, endPoint x: 1011, endPoint y: 609, distance: 303.1
click at [1011, 609] on rect at bounding box center [961, 608] width 152 height 12
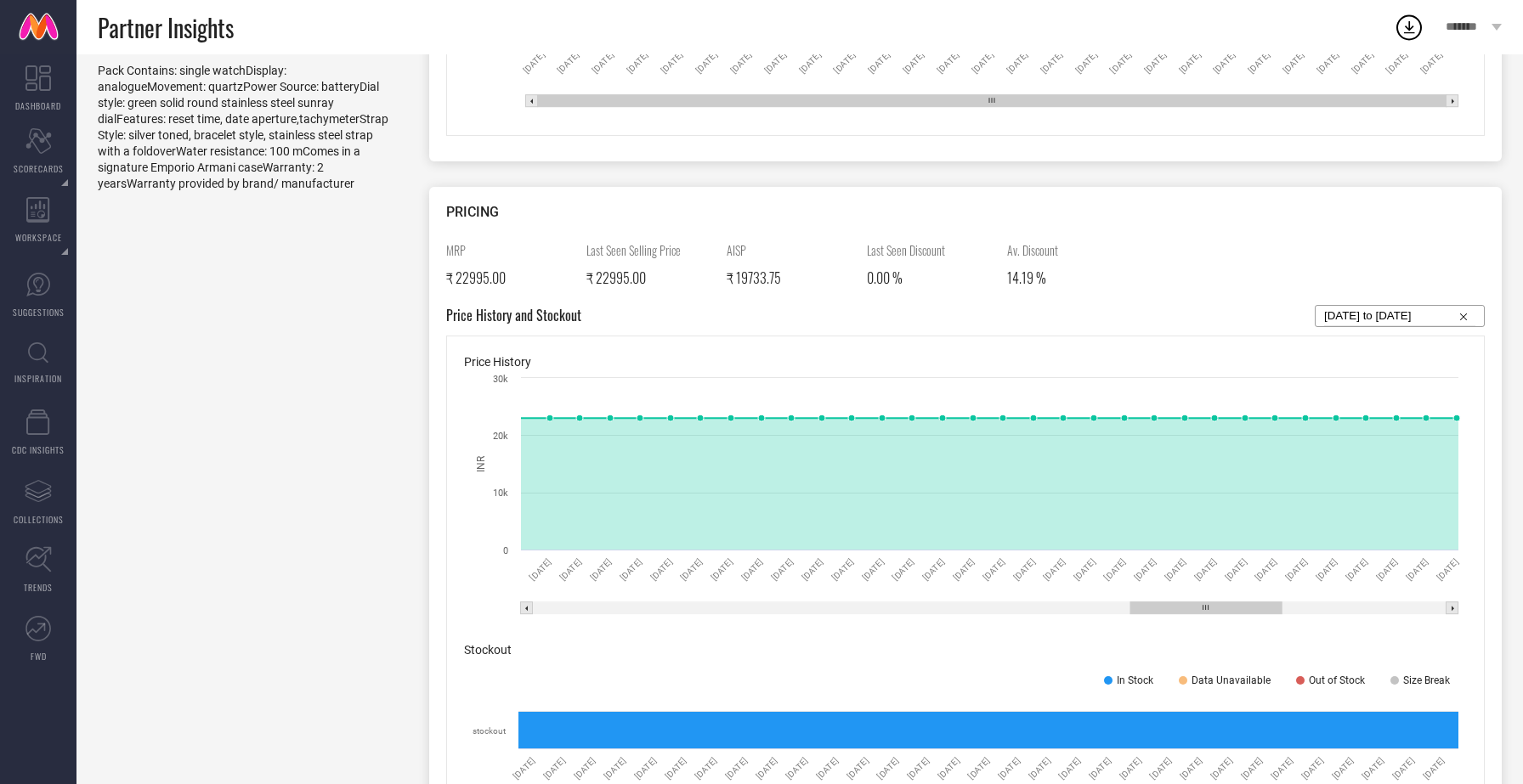
drag, startPoint x: 1002, startPoint y: 608, endPoint x: 1238, endPoint y: 606, distance: 236.0
click at [1238, 606] on rect at bounding box center [1206, 608] width 151 height 12
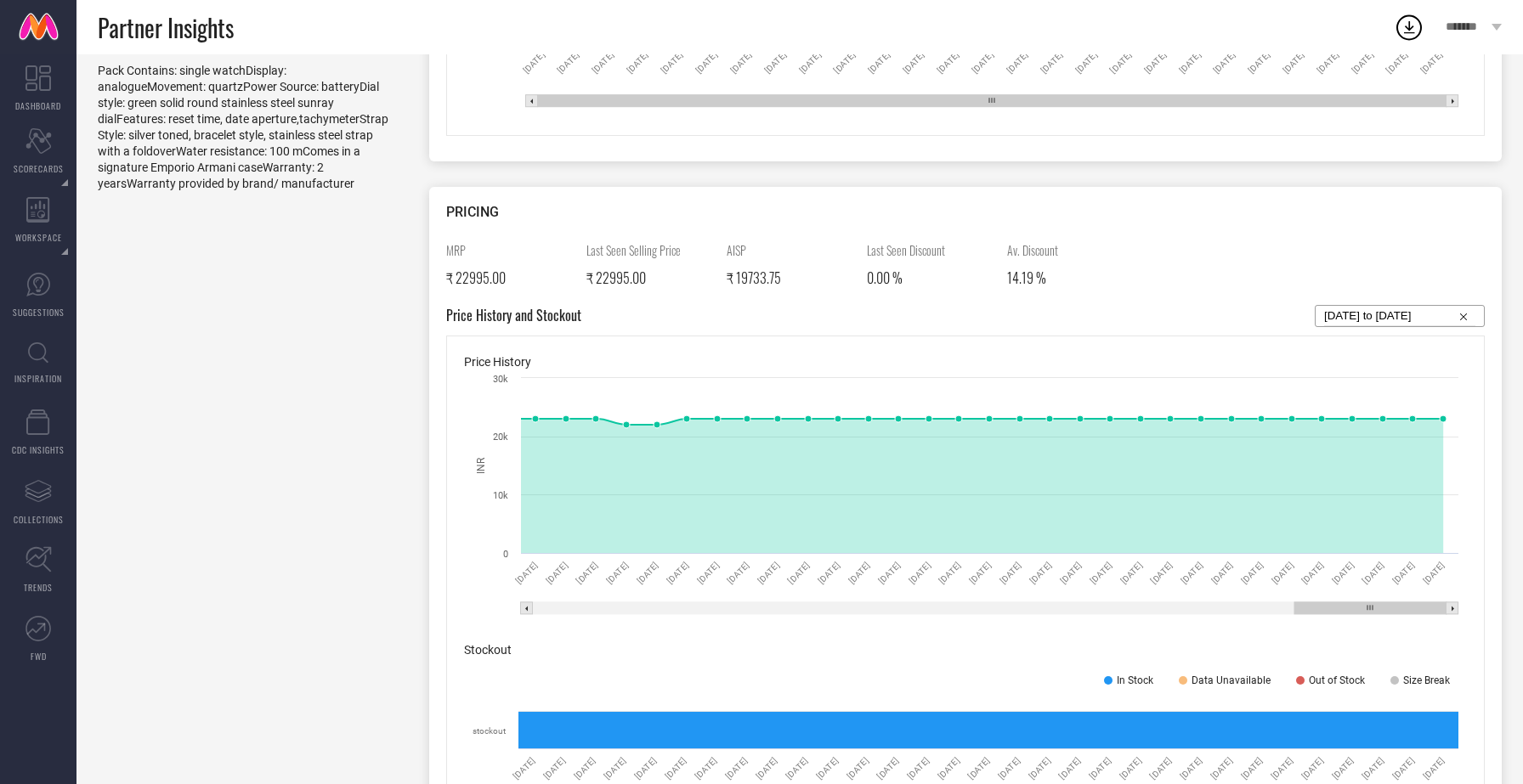
drag, startPoint x: 1238, startPoint y: 606, endPoint x: 1440, endPoint y: 615, distance: 202.2
click at [1440, 615] on icon "Created with Highcharts 9.3.3 INR 01 Jul 25 02 Jul 25 03 Jul 25 04 Jul 25 05 Ju…" at bounding box center [965, 497] width 1003 height 255
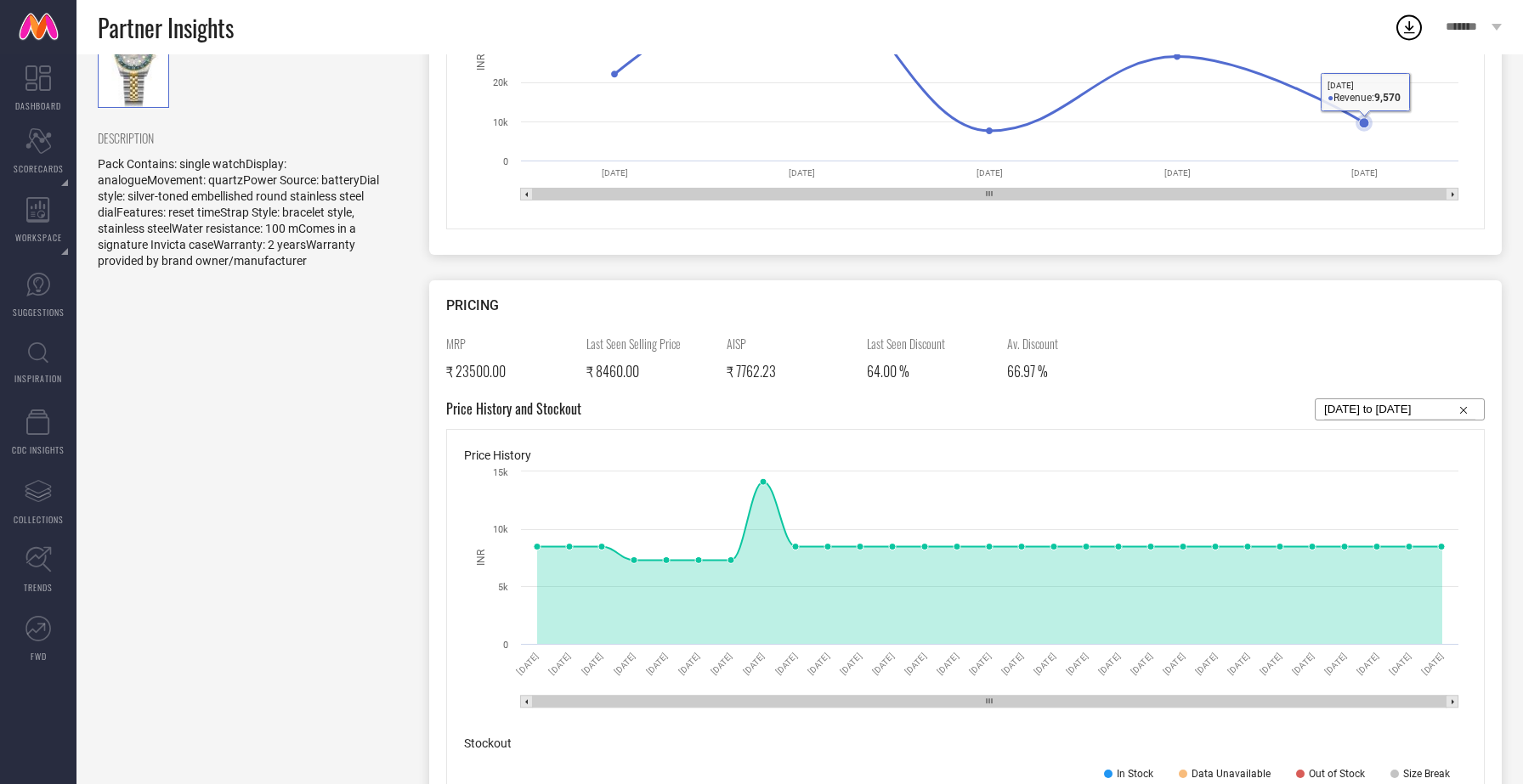
scroll to position [516, 0]
click at [1393, 403] on input "16-07-2025 to 14-08-2025" at bounding box center [1399, 407] width 151 height 21
select select "6"
select select "2025"
select select "7"
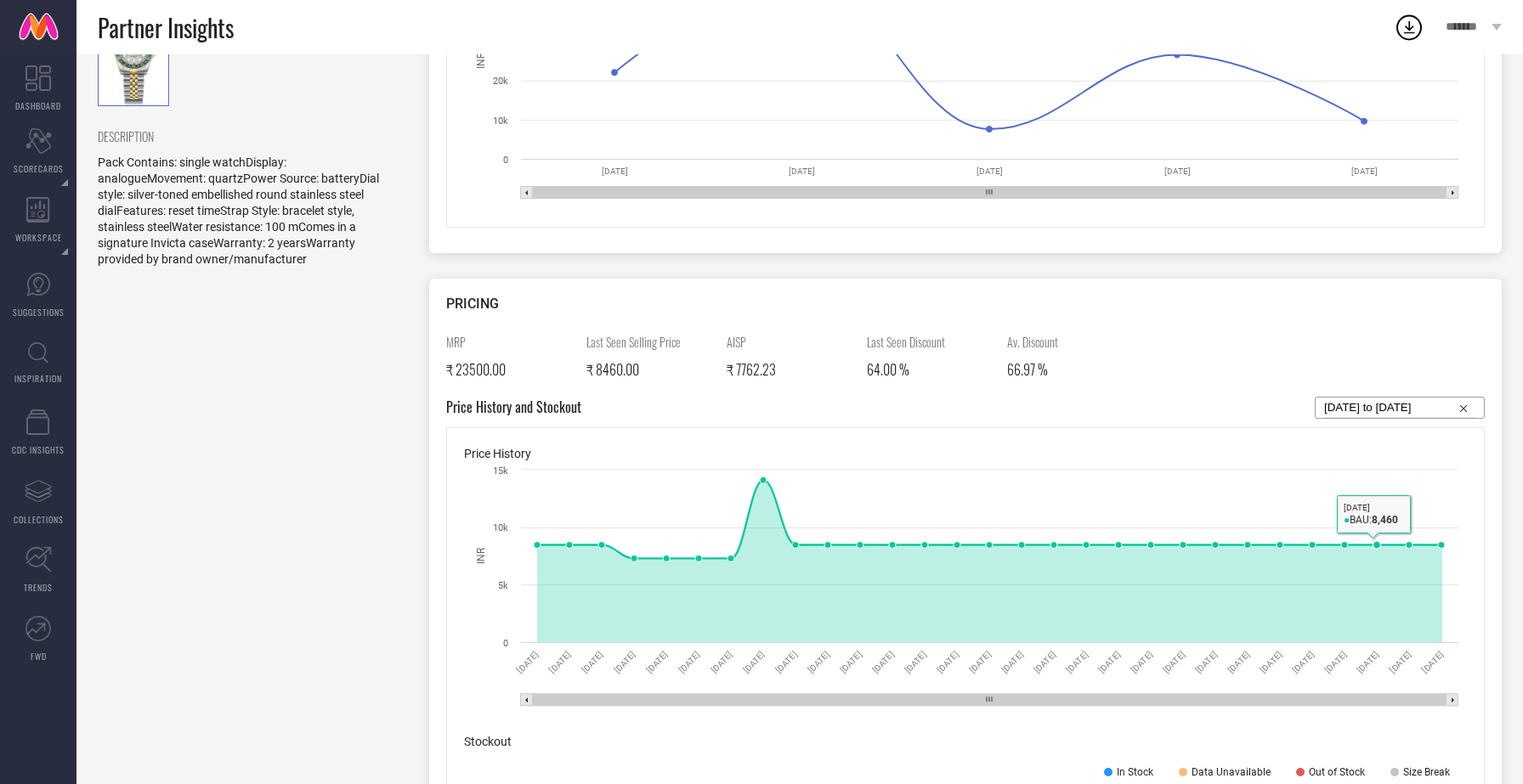
select select "2025"
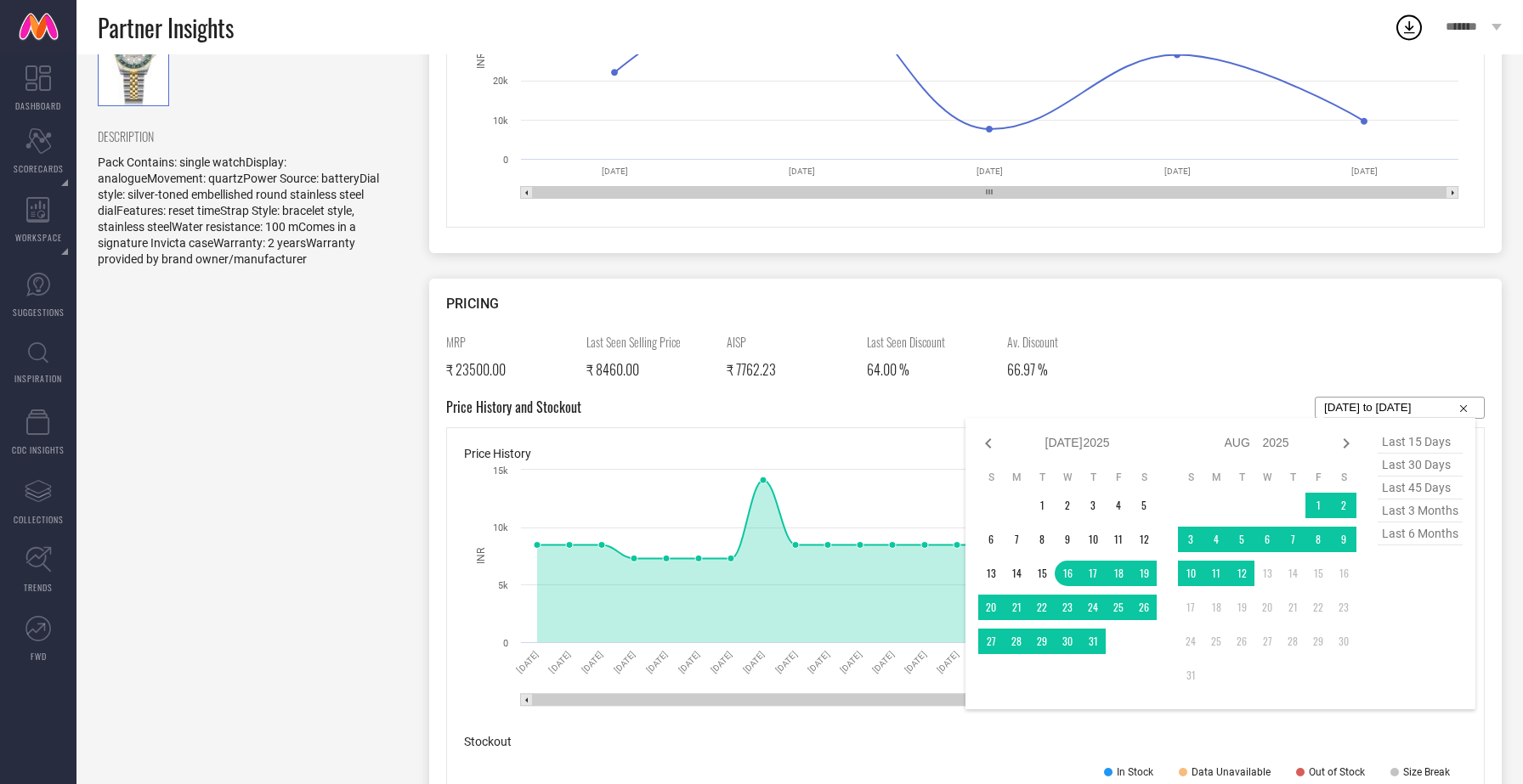
click at [1416, 533] on span "last 6 months" at bounding box center [1420, 534] width 85 height 23
type input "01-02-2025 to 31-07-2025"
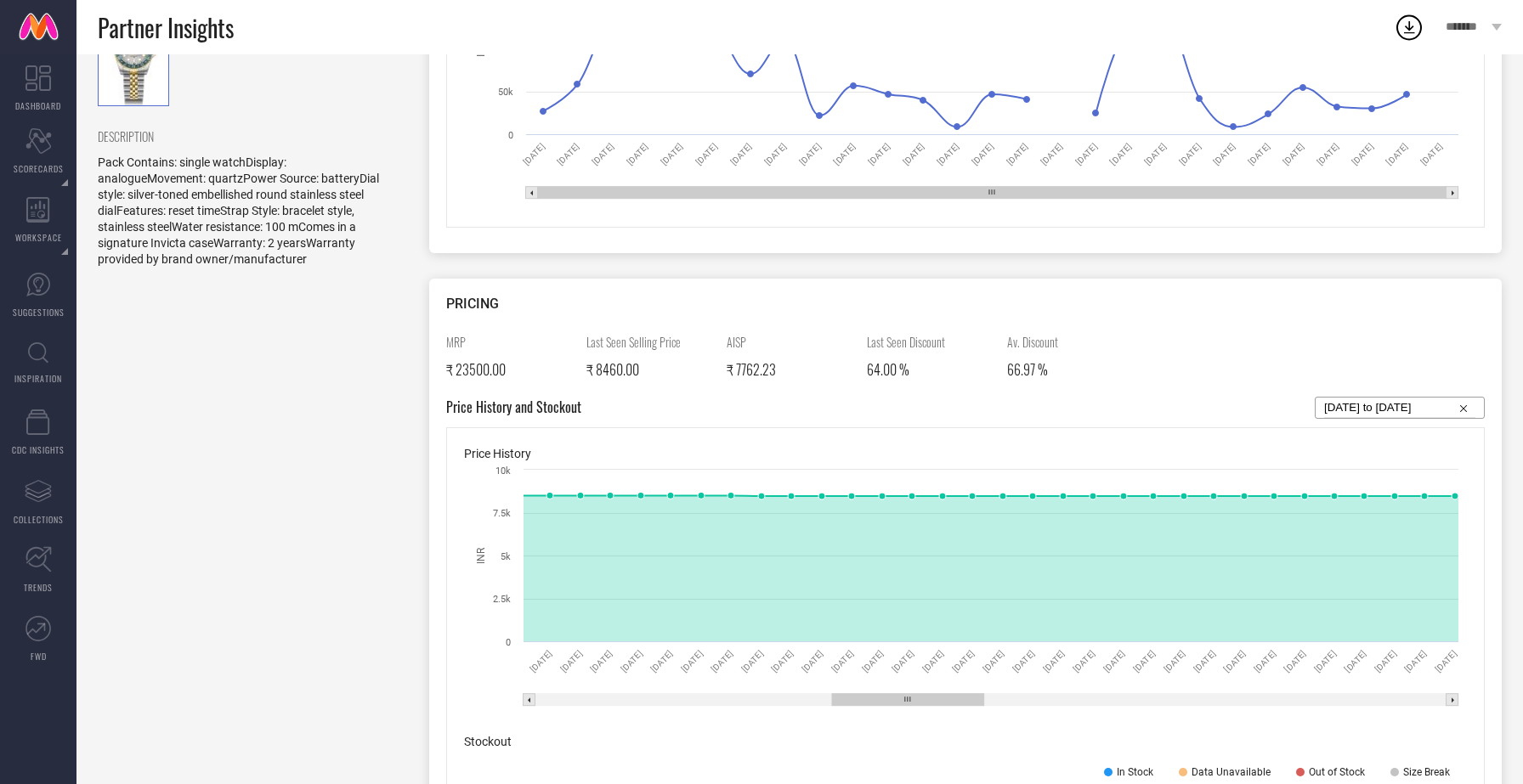
drag, startPoint x: 641, startPoint y: 698, endPoint x: 958, endPoint y: 691, distance: 317.1
click at [958, 691] on icon "Created with Highcharts 9.3.3 INR 01 Apr 25 02 Apr 25 03 Apr 25 04 Apr 25 05 Ap…" at bounding box center [965, 589] width 1003 height 255
drag, startPoint x: 925, startPoint y: 699, endPoint x: 1123, endPoint y: 700, distance: 198.0
click at [1123, 700] on g at bounding box center [1127, 700] width 151 height 12
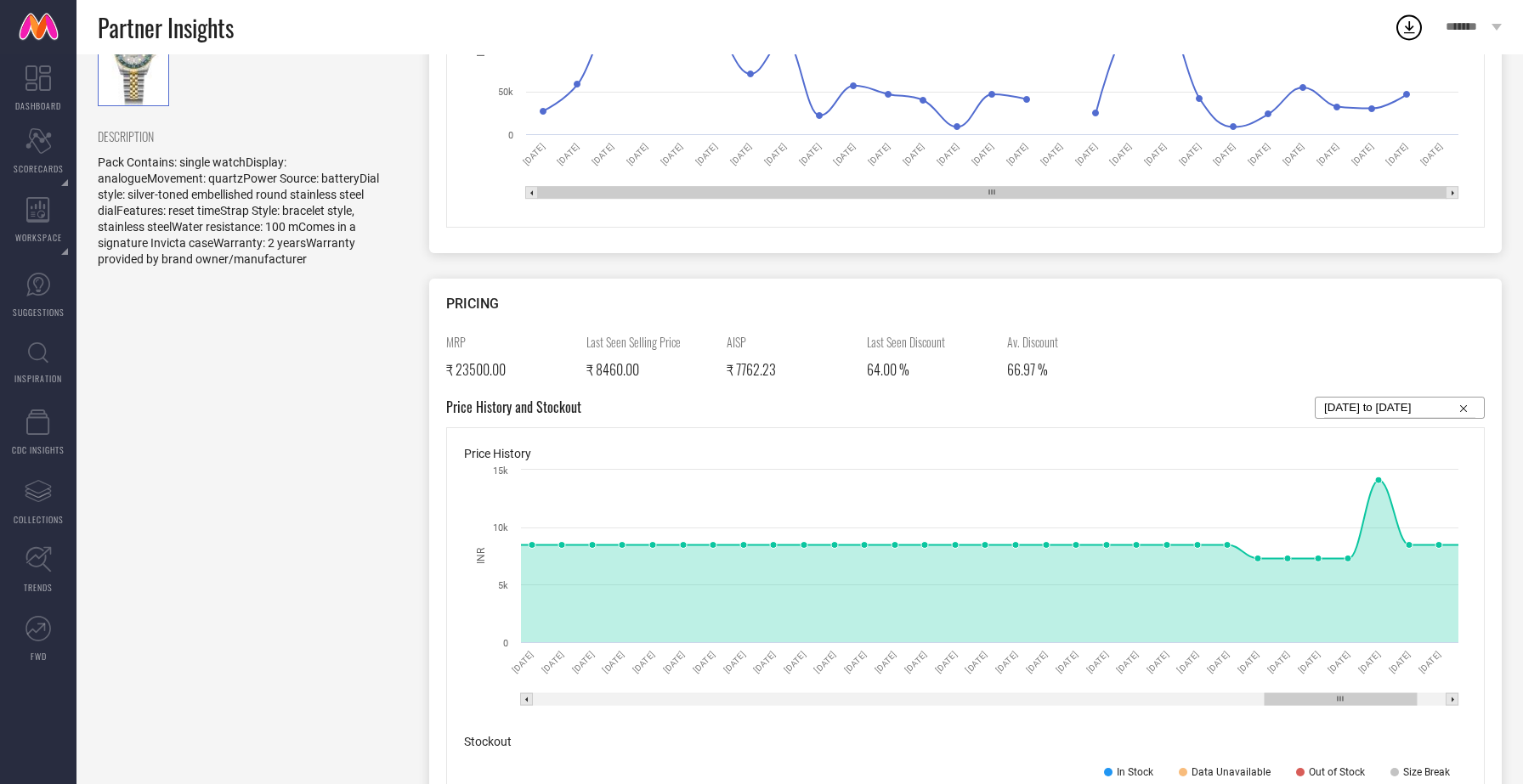
drag, startPoint x: 1123, startPoint y: 700, endPoint x: 1337, endPoint y: 708, distance: 214.1
click at [1337, 708] on icon "Created with Highcharts 9.3.3 INR 25 Jun 25 26 Jun 25 27 Jun 25 28 Jun 25 29 Ju…" at bounding box center [965, 589] width 1003 height 255
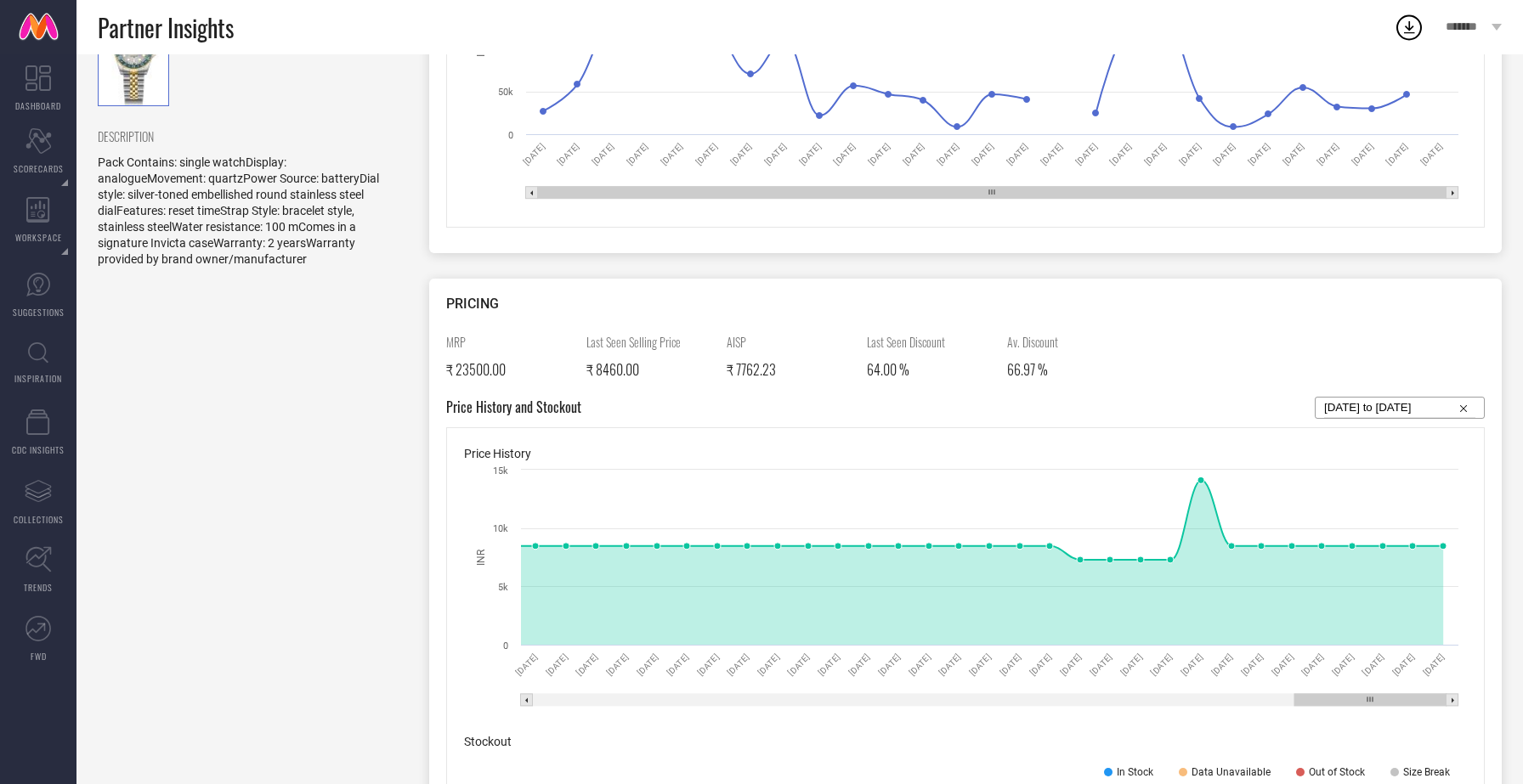
drag, startPoint x: 1313, startPoint y: 696, endPoint x: 1373, endPoint y: 695, distance: 60.0
click at [1373, 695] on rect at bounding box center [1371, 700] width 152 height 12
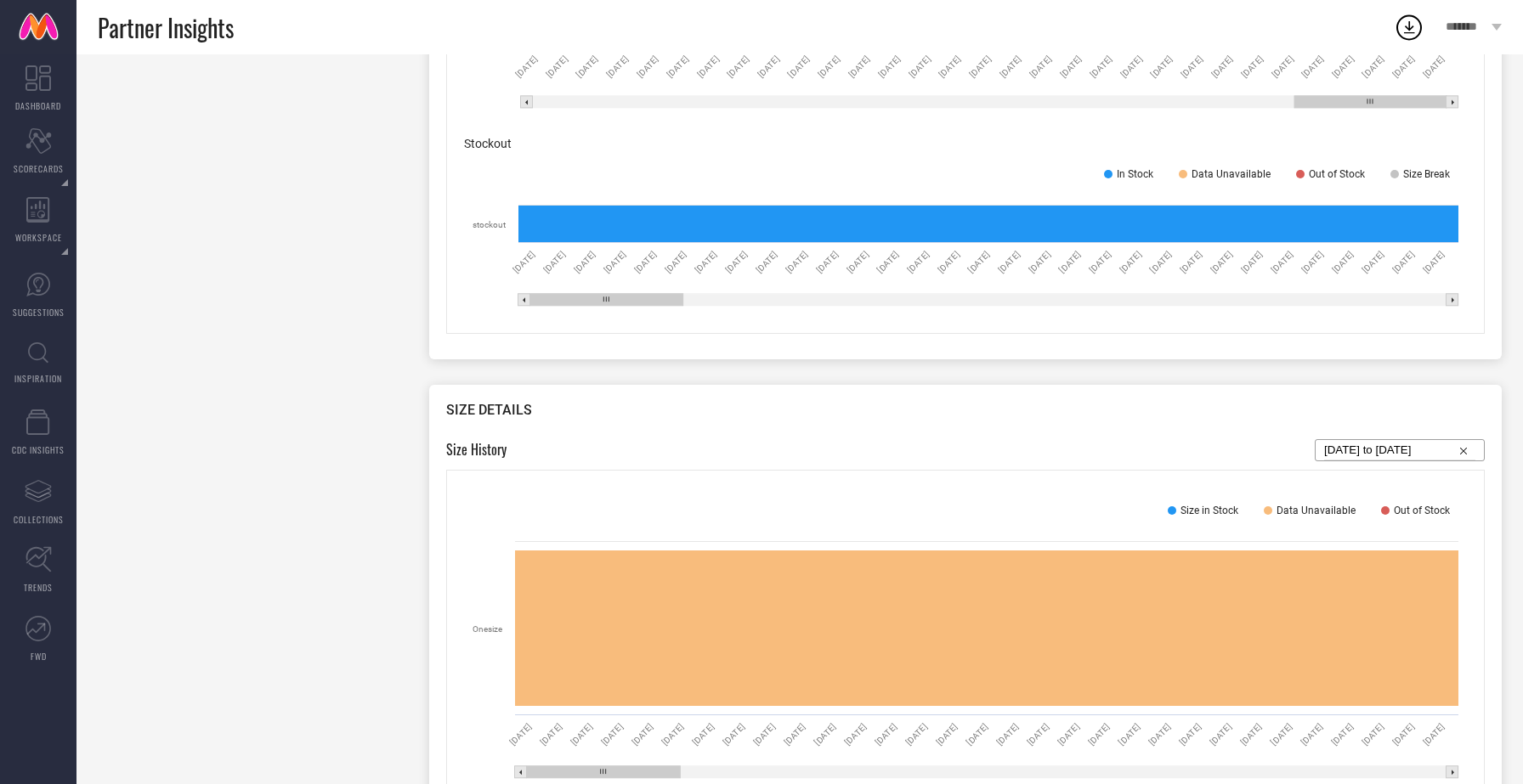
scroll to position [1129, 0]
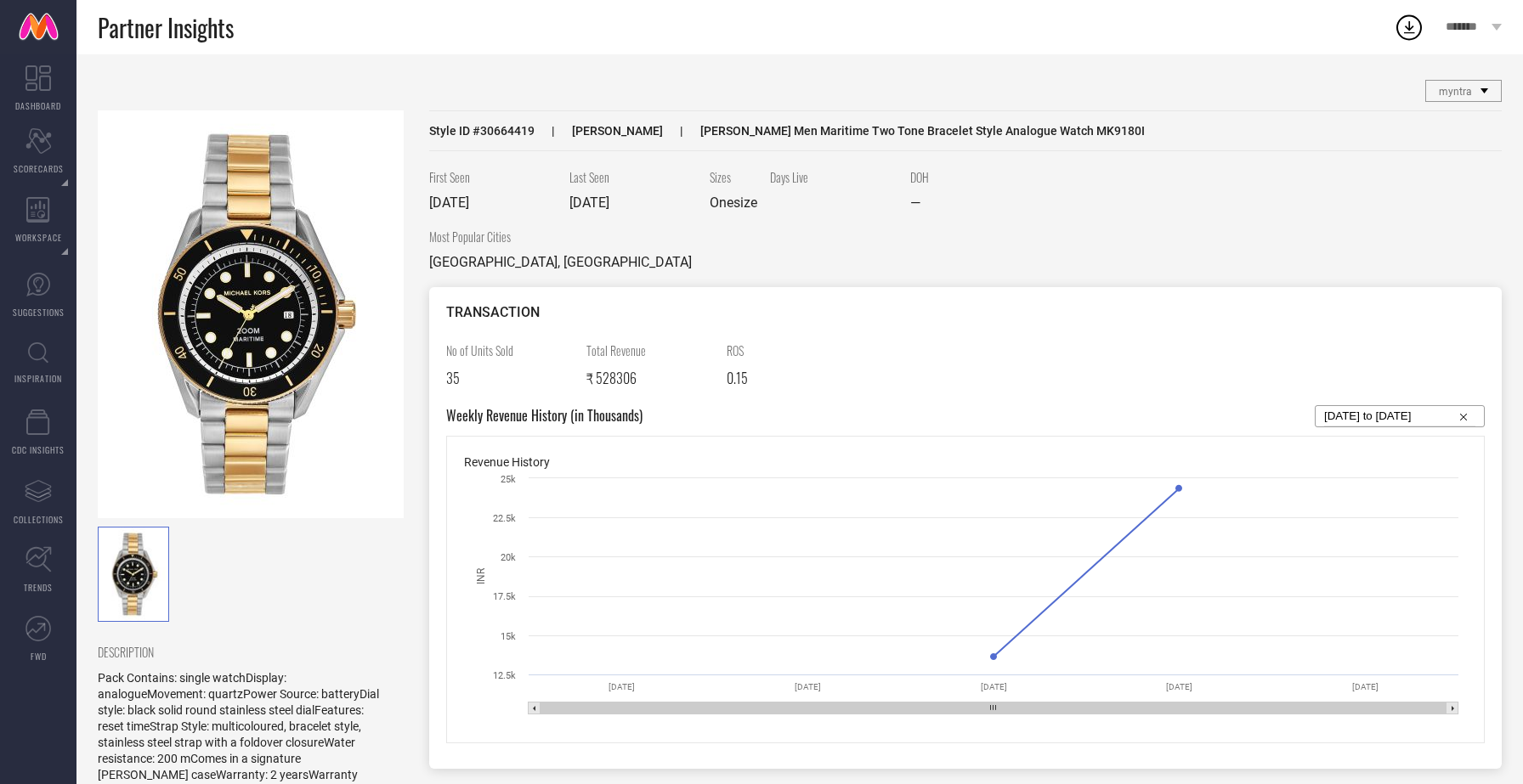
select select "6"
select select "2025"
select select "7"
select select "2025"
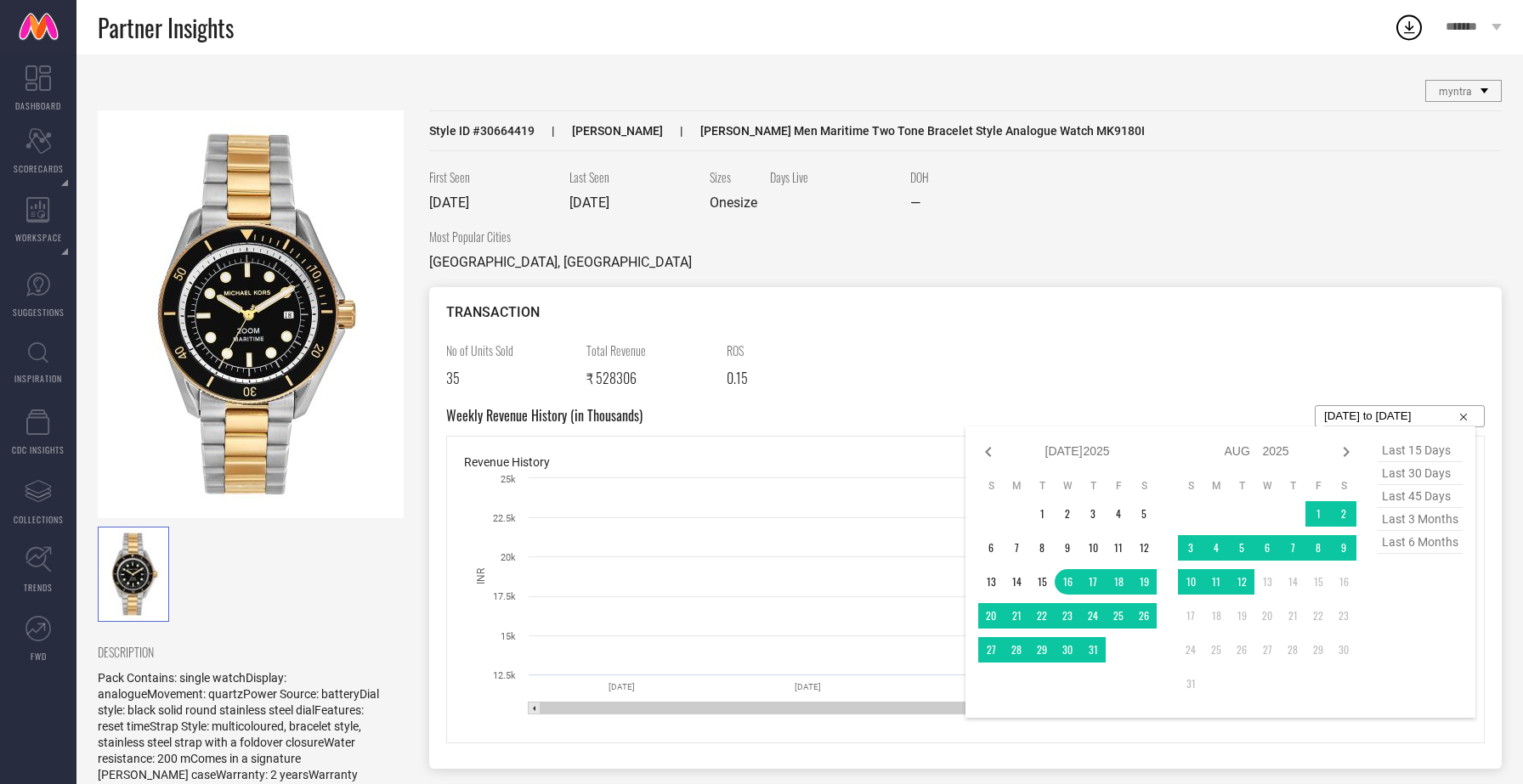
click at [1419, 414] on input "[DATE] to [DATE]" at bounding box center [1399, 416] width 151 height 21
click at [1441, 474] on span "last 30 days" at bounding box center [1420, 474] width 85 height 23
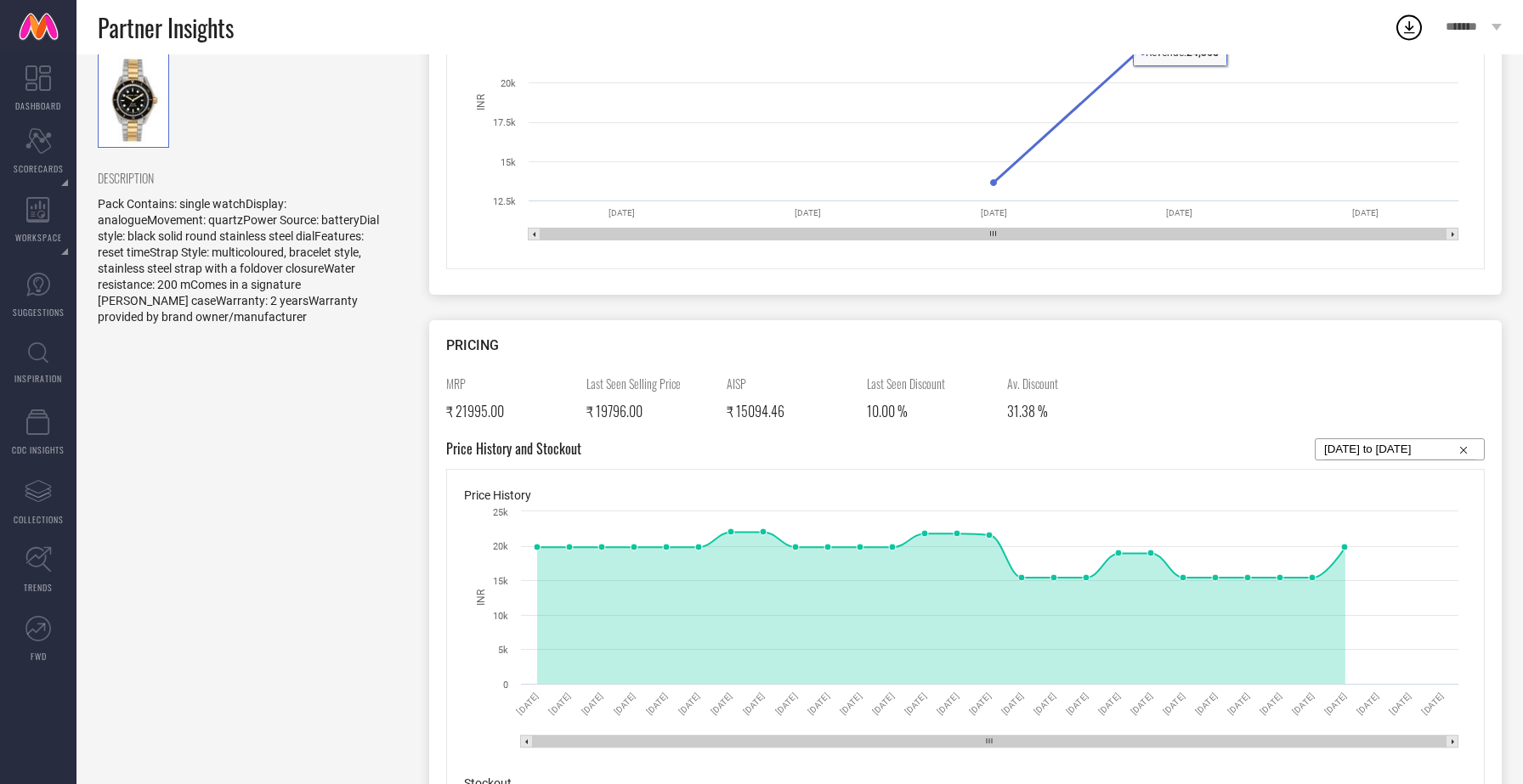
scroll to position [478, 0]
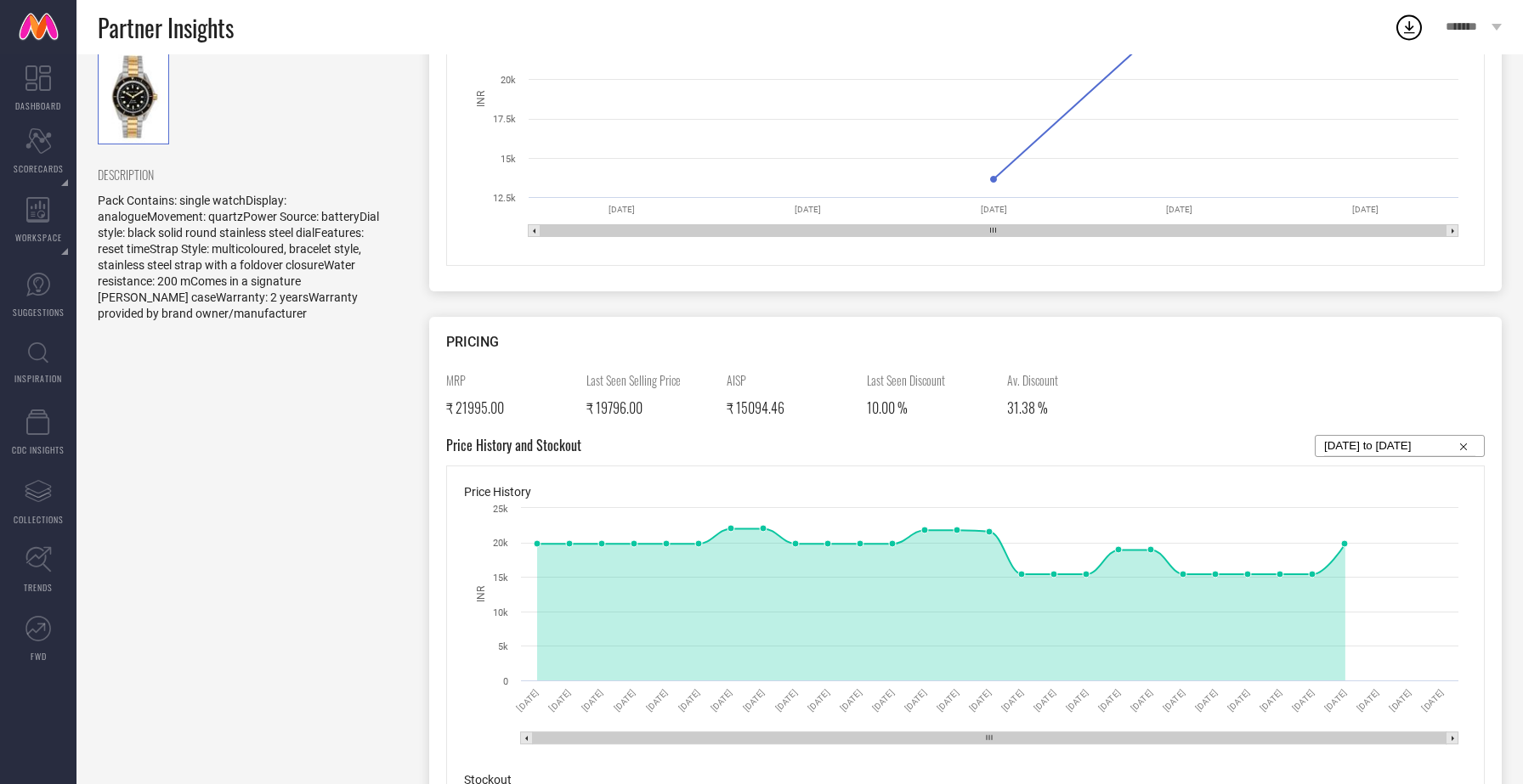
click at [1403, 447] on input "[DATE] to [DATE]" at bounding box center [1399, 446] width 151 height 21
select select "6"
select select "2025"
select select "7"
select select "2025"
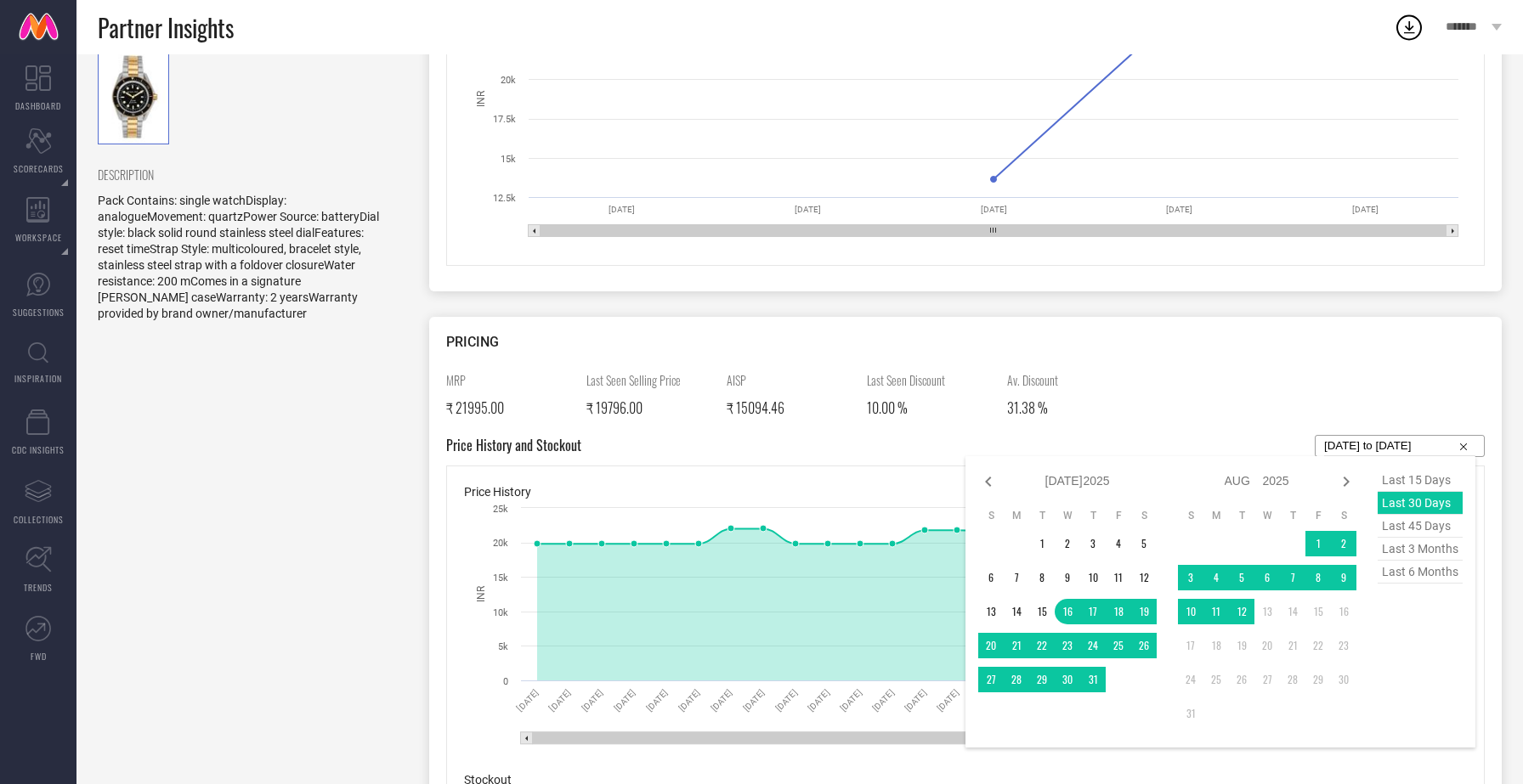
click at [1439, 505] on div "last 15 days last 30 days last 45 days last 3 months last 6 months" at bounding box center [1420, 602] width 85 height 266
click at [1432, 501] on div "last 15 days last 30 days last 45 days last 3 months last 6 months" at bounding box center [1420, 602] width 85 height 266
click at [1338, 362] on div "PRICING MRP ₹ 21995.00 Last Seen Selling Price ₹ 19796.00 AISP ₹ 15094.46 Last …" at bounding box center [965, 656] width 1073 height 679
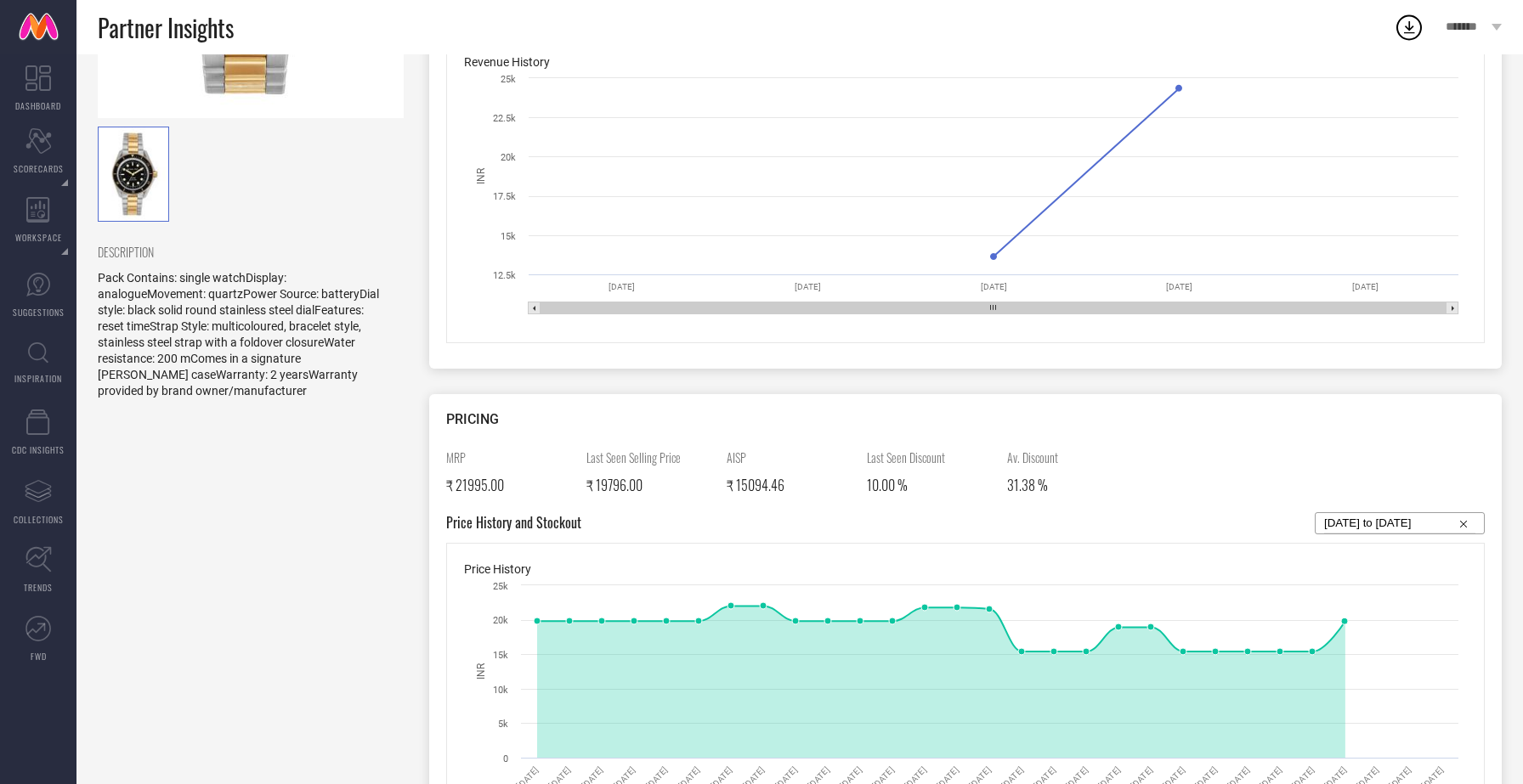
scroll to position [0, 0]
